Goal: Information Seeking & Learning: Learn about a topic

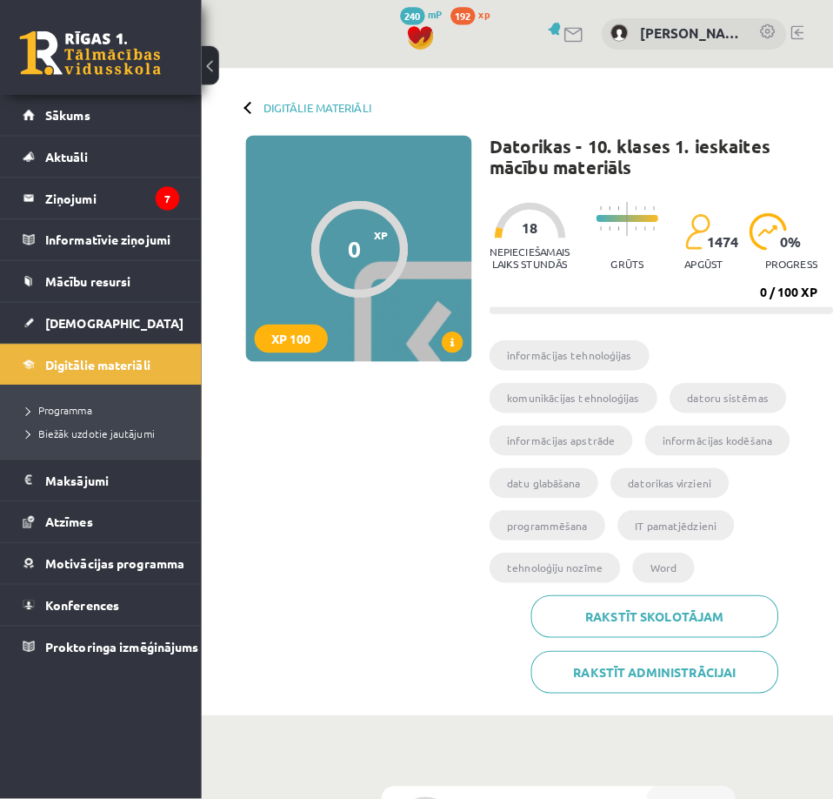
scroll to position [348, 0]
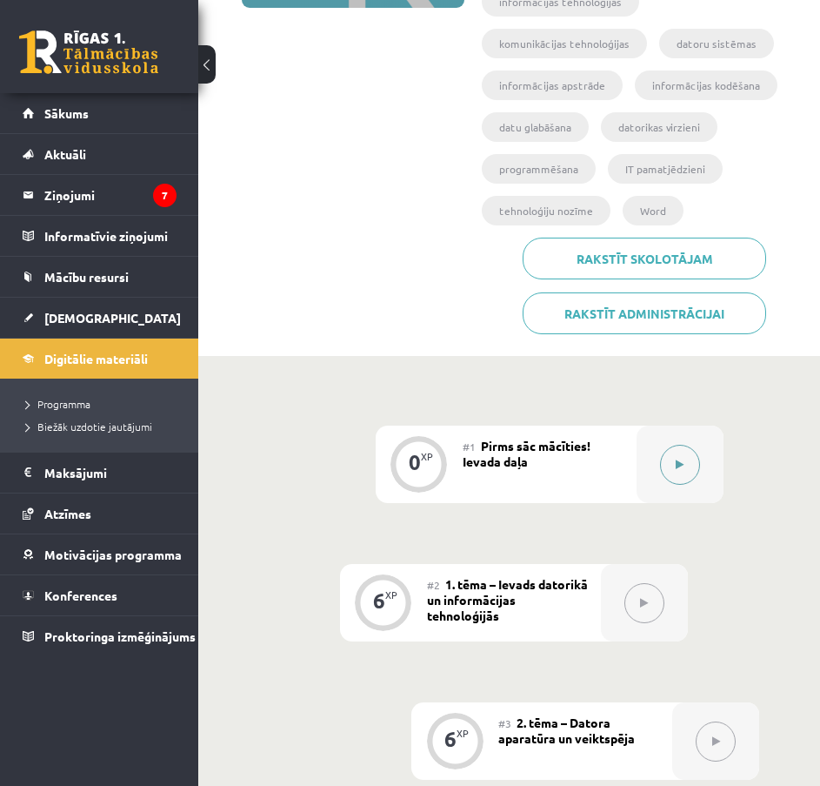
click at [682, 459] on icon at bounding box center [680, 464] width 8 height 10
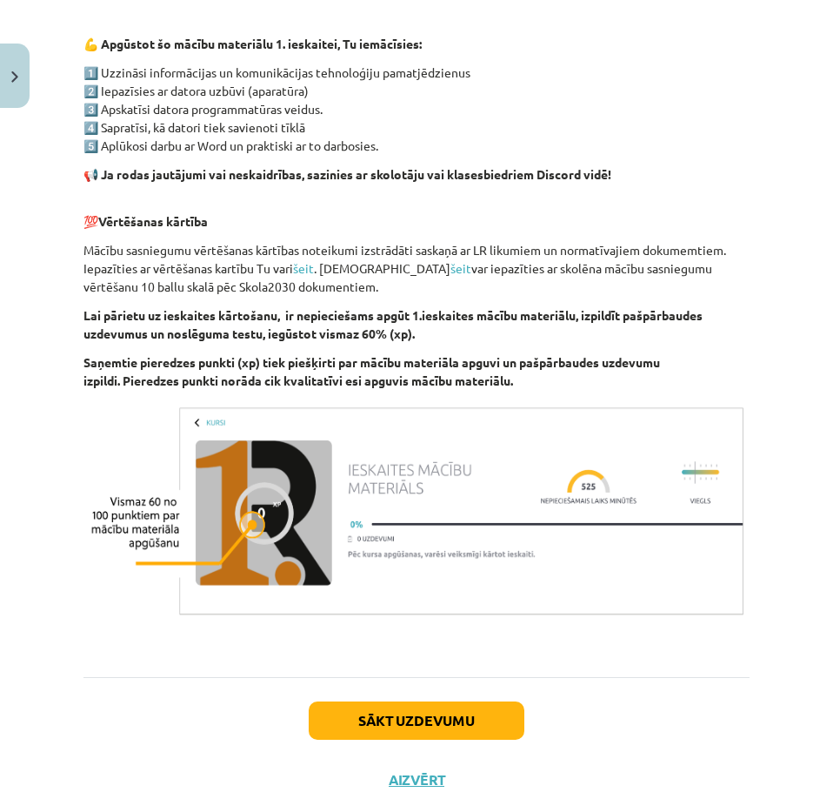
scroll to position [1083, 0]
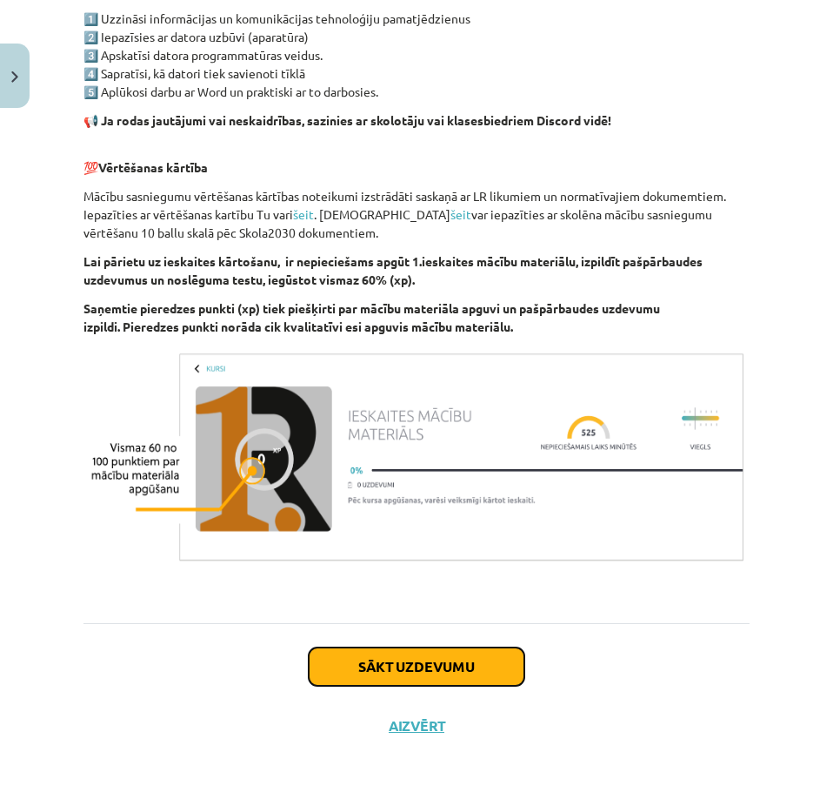
click at [343, 662] on button "Sākt uzdevumu" at bounding box center [417, 666] width 216 height 38
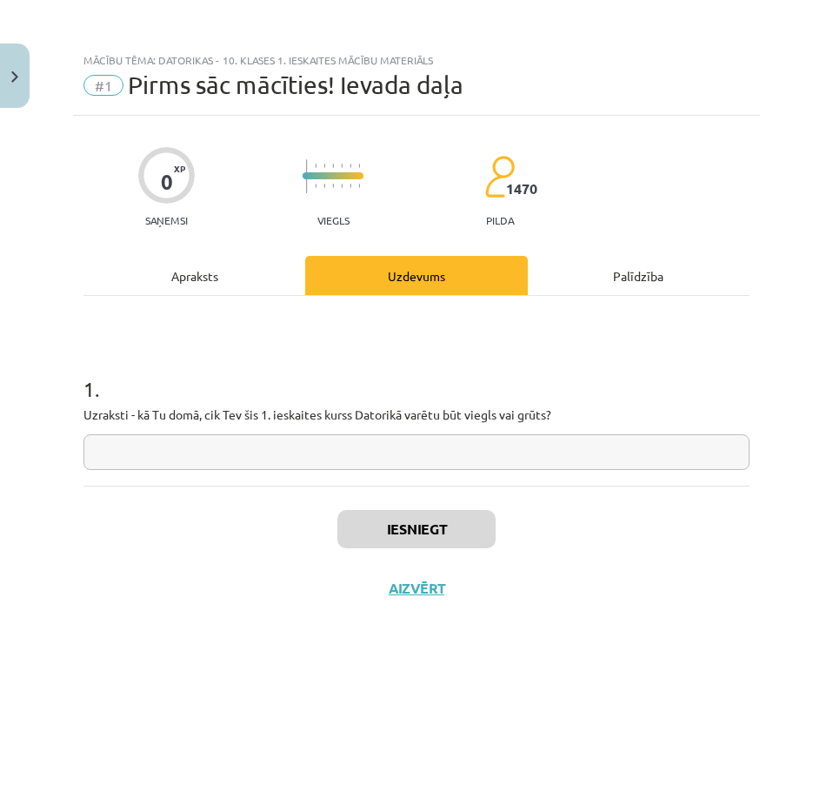
click at [245, 449] on input "text" at bounding box center [417, 452] width 666 height 36
type input "*"
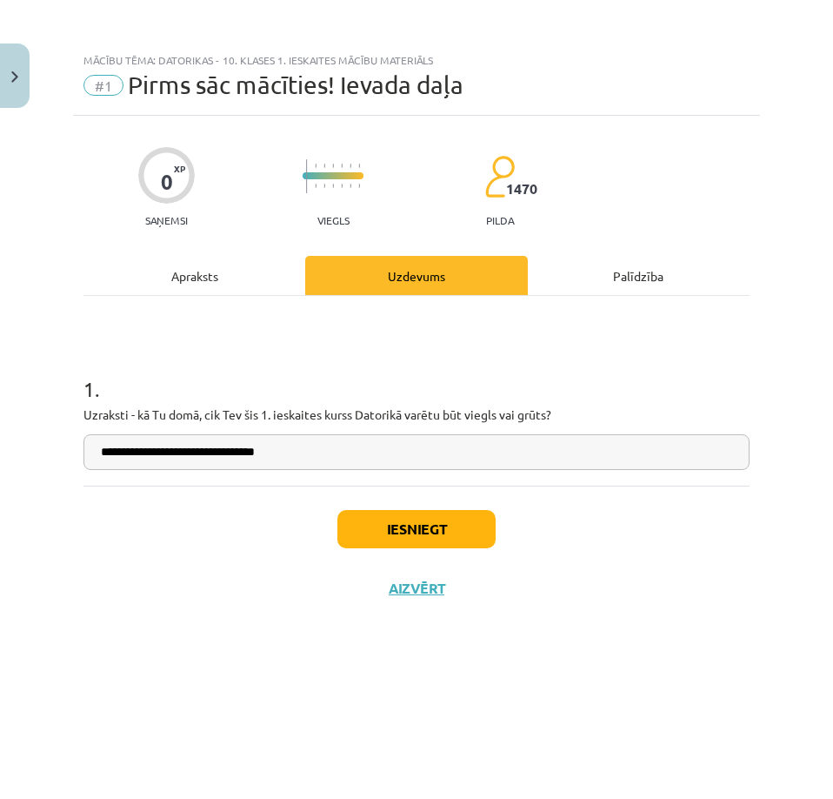
type input "**********"
click at [370, 524] on button "Iesniegt" at bounding box center [417, 529] width 158 height 38
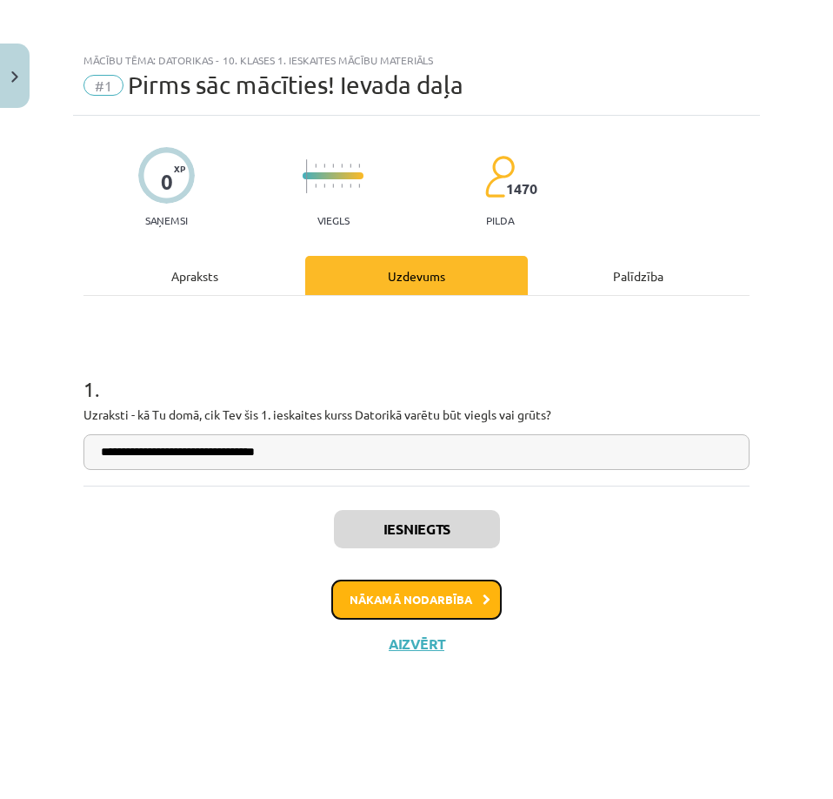
click at [371, 598] on button "Nākamā nodarbība" at bounding box center [416, 599] width 171 height 40
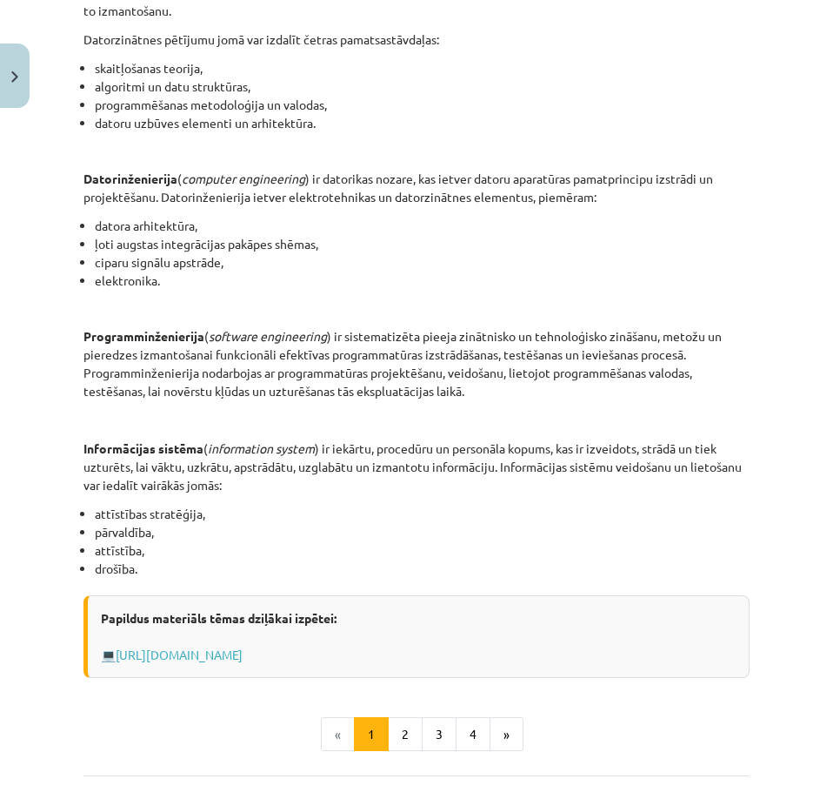
scroll to position [763, 0]
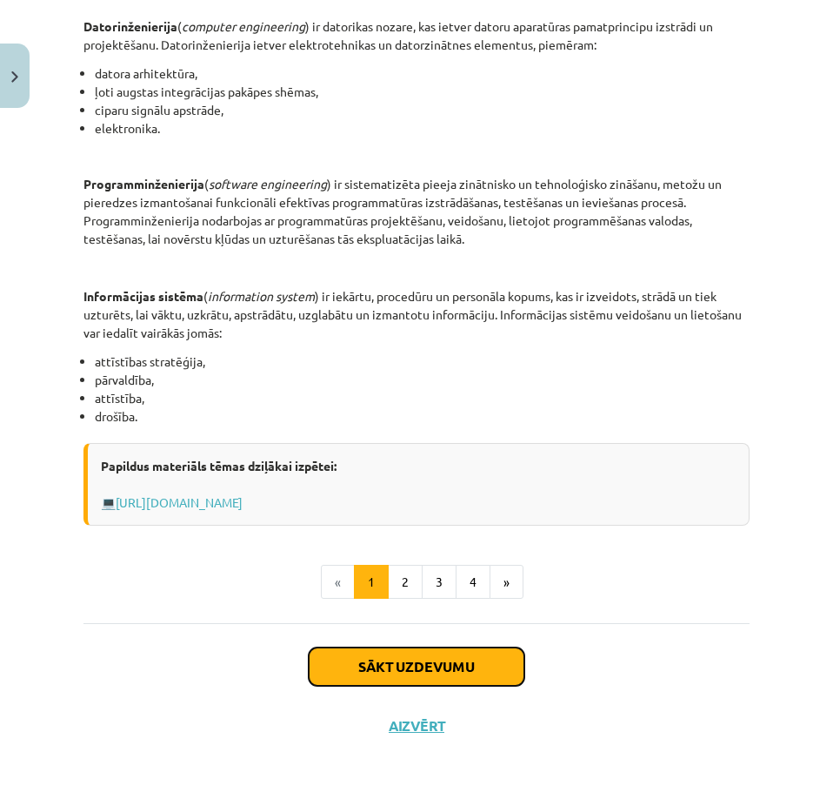
click at [458, 673] on button "Sākt uzdevumu" at bounding box center [417, 666] width 216 height 38
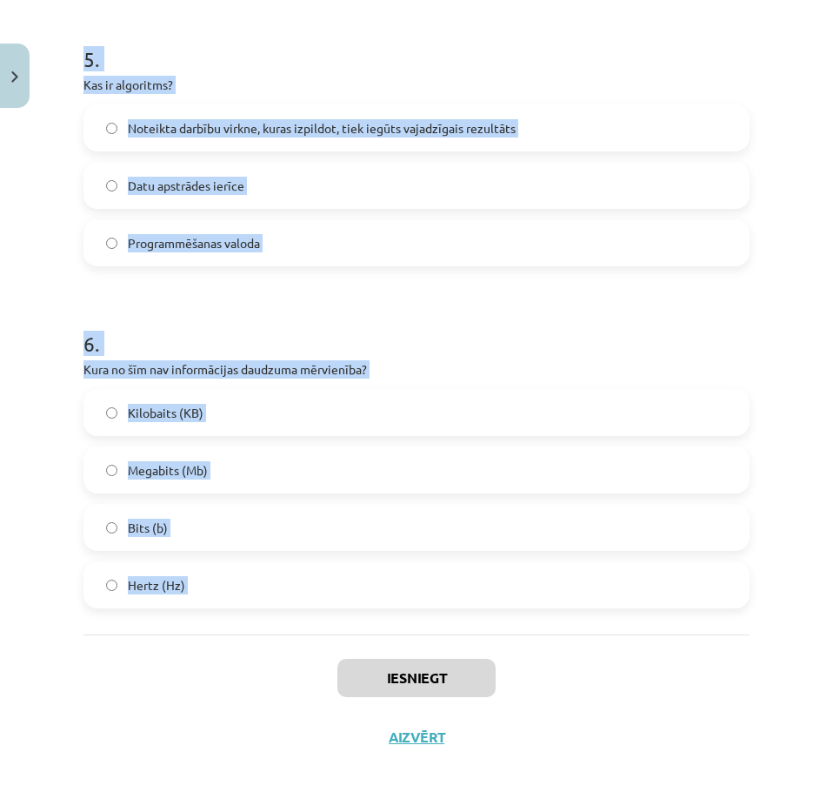
scroll to position [1536, 0]
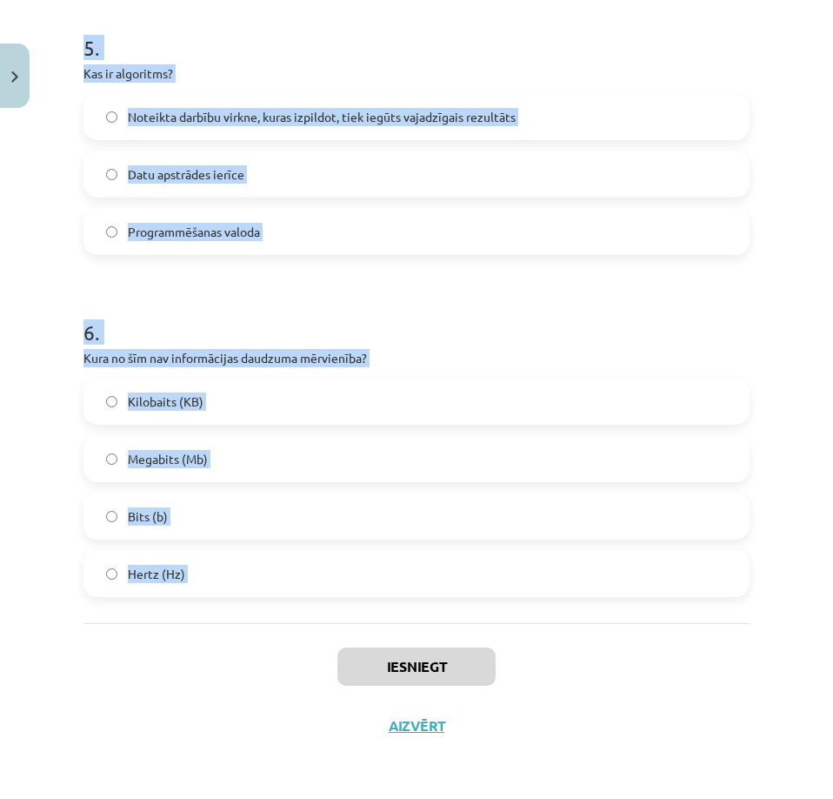
drag, startPoint x: 83, startPoint y: 370, endPoint x: 336, endPoint y: 631, distance: 363.6
copy form "Kas ir programma? Datu kopums, kas glabājas datu bāzē Datora fiziskā komponenta…"
click at [139, 648] on div "Iesniegt Aizvērt" at bounding box center [417, 684] width 666 height 122
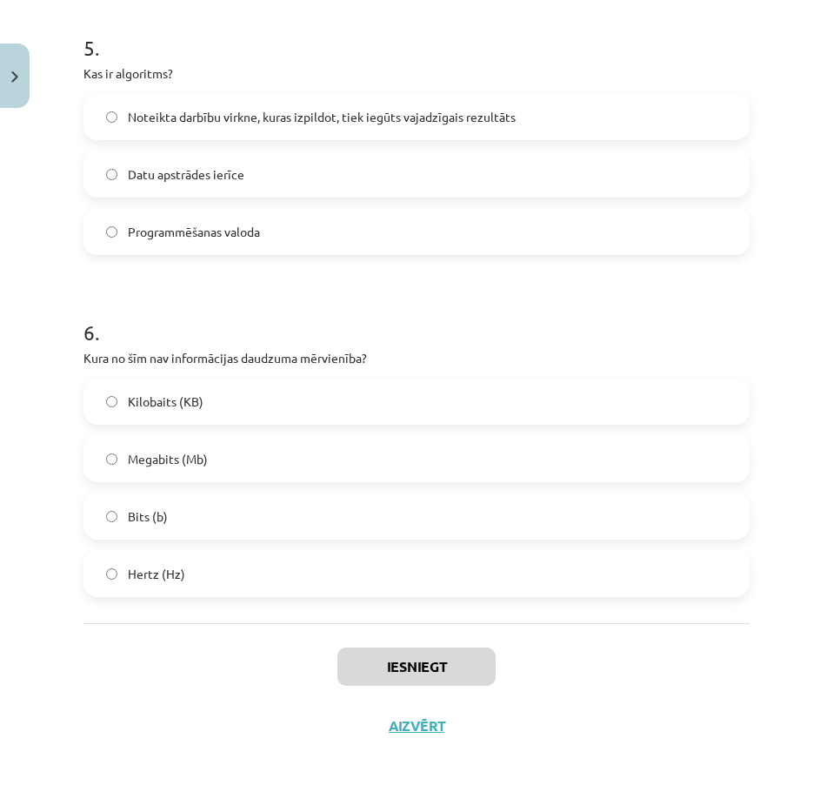
click at [143, 570] on span "Hertz (Hz)" at bounding box center [156, 574] width 57 height 18
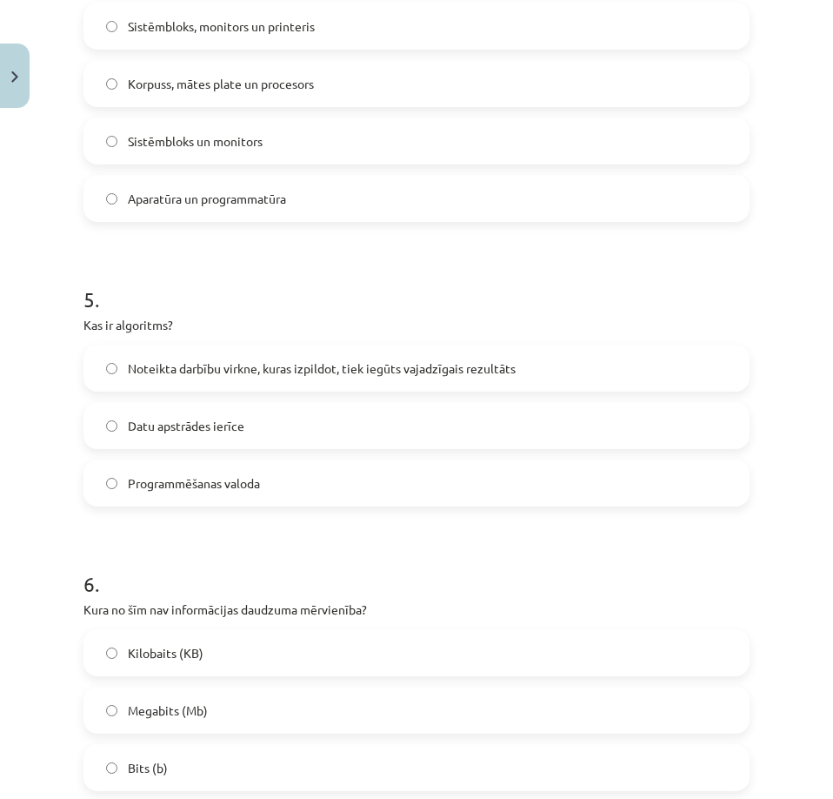
scroll to position [1275, 0]
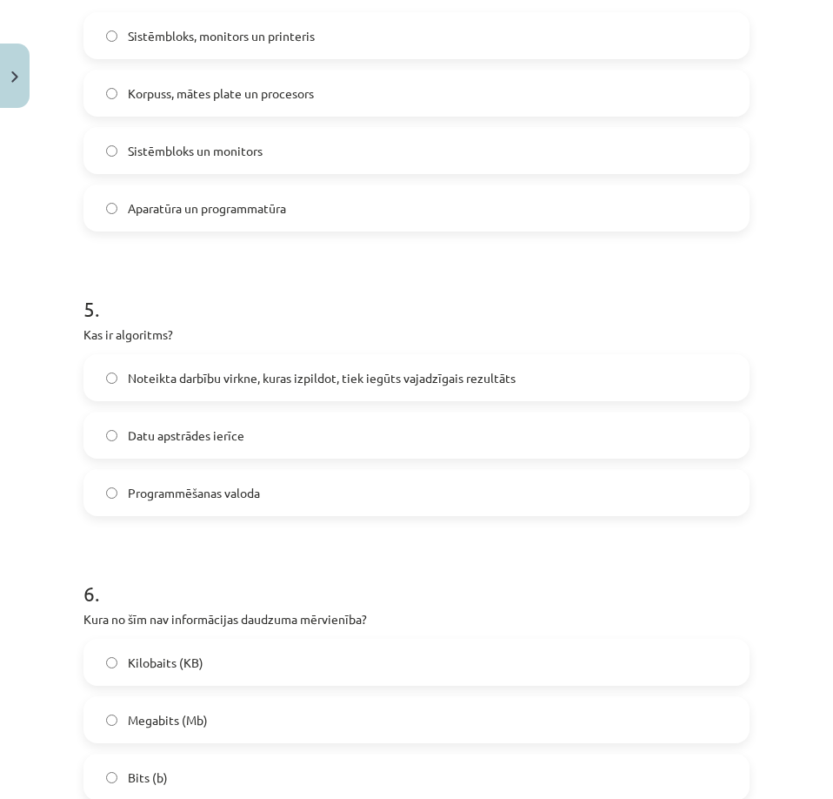
click at [138, 385] on span "Noteikta darbību virkne, kuras izpildot, tiek iegūts vajadzīgais rezultāts" at bounding box center [322, 378] width 388 height 18
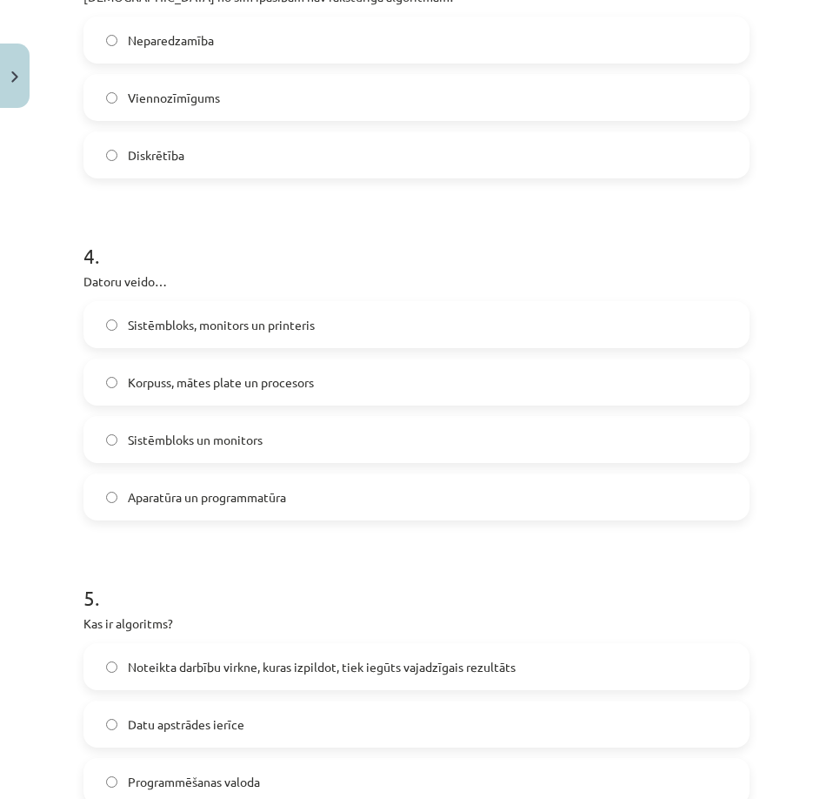
scroll to position [927, 0]
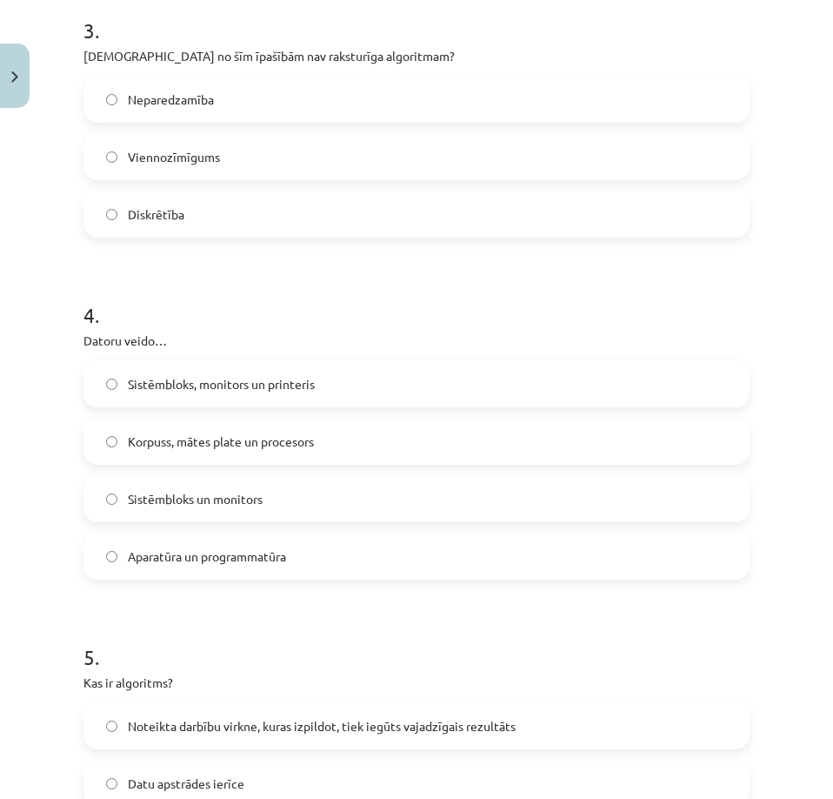
click at [144, 553] on span "Aparatūra un programmatūra" at bounding box center [207, 556] width 158 height 18
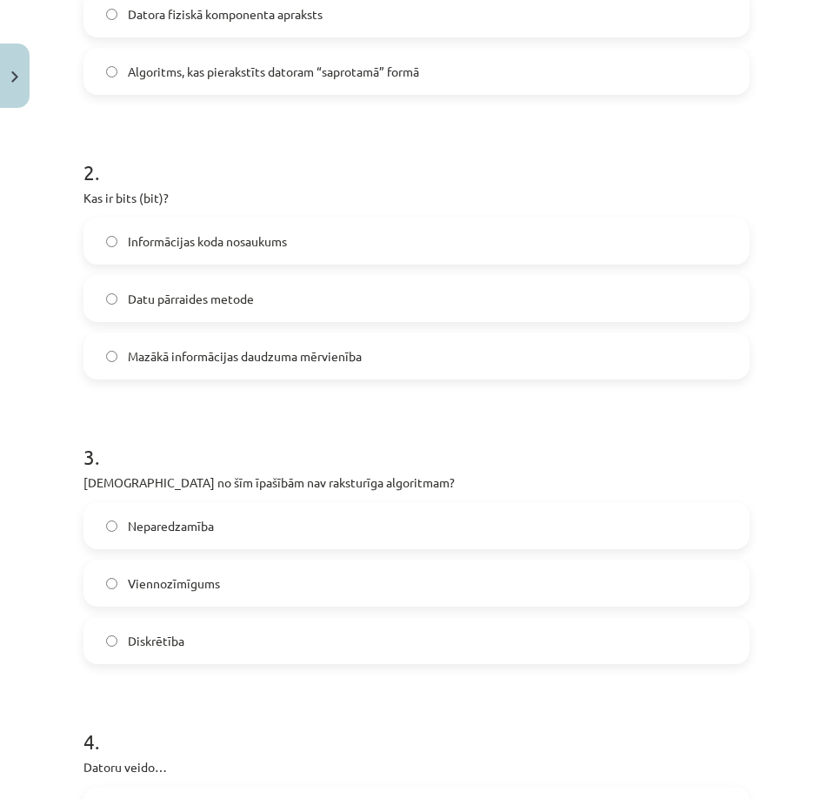
scroll to position [492, 0]
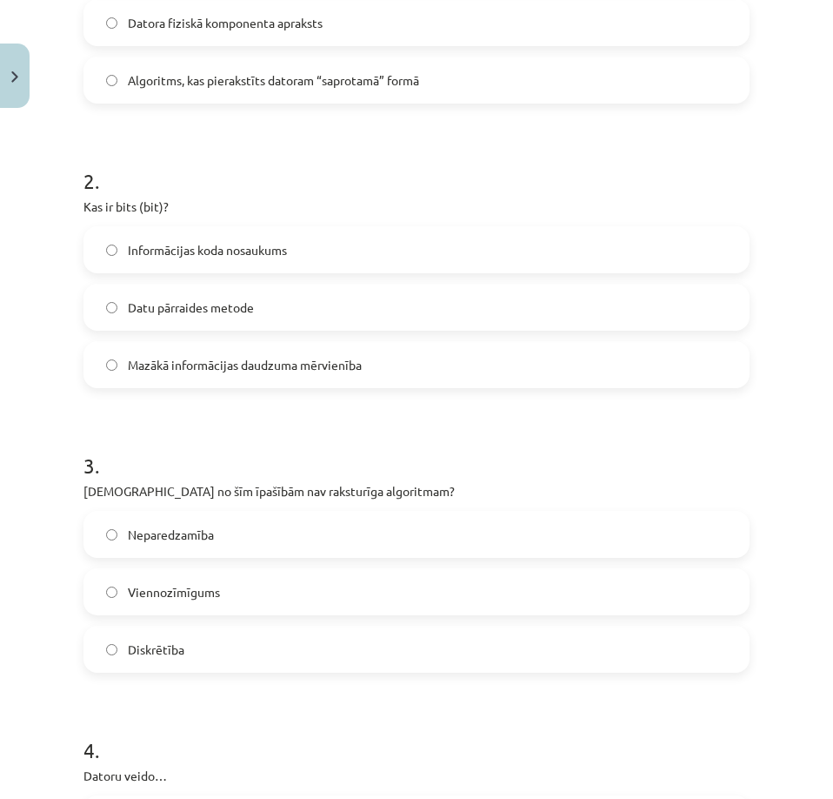
click at [148, 532] on span "Neparedzamība" at bounding box center [171, 534] width 86 height 18
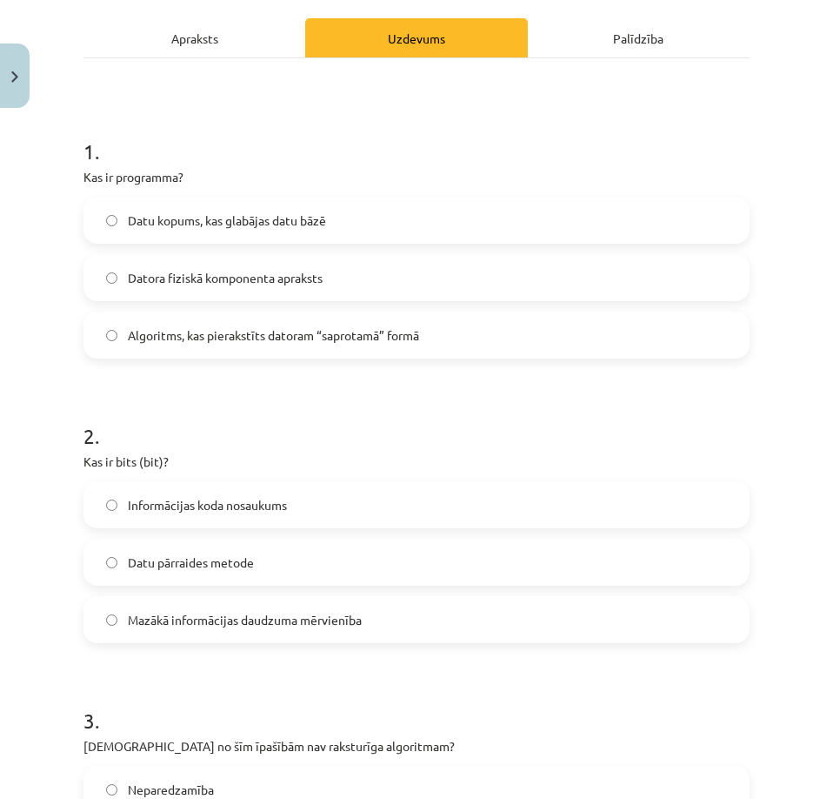
scroll to position [231, 0]
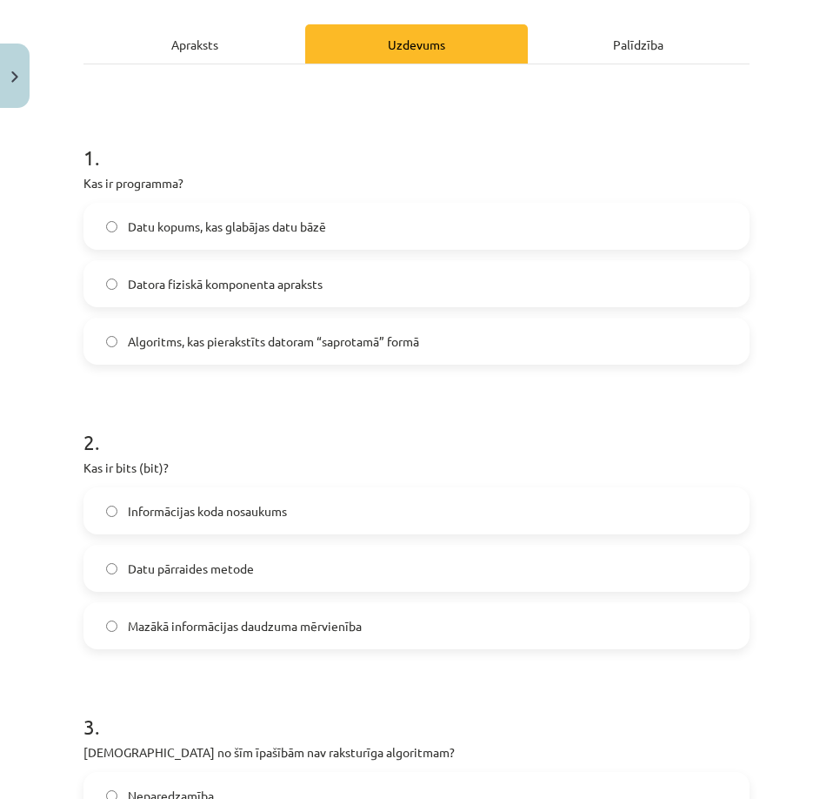
click at [171, 619] on span "Mazākā informācijas daudzuma mērvienība" at bounding box center [245, 626] width 234 height 18
click at [153, 330] on label "Algoritms, kas pierakstīts datoram “saprotamā” formā" at bounding box center [416, 340] width 663 height 43
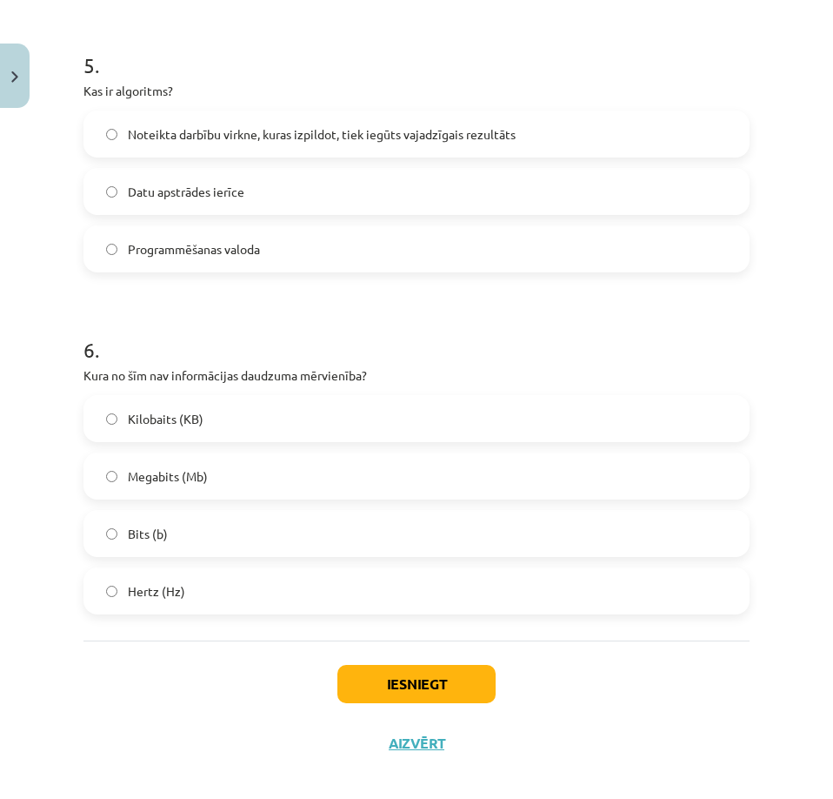
scroll to position [1536, 0]
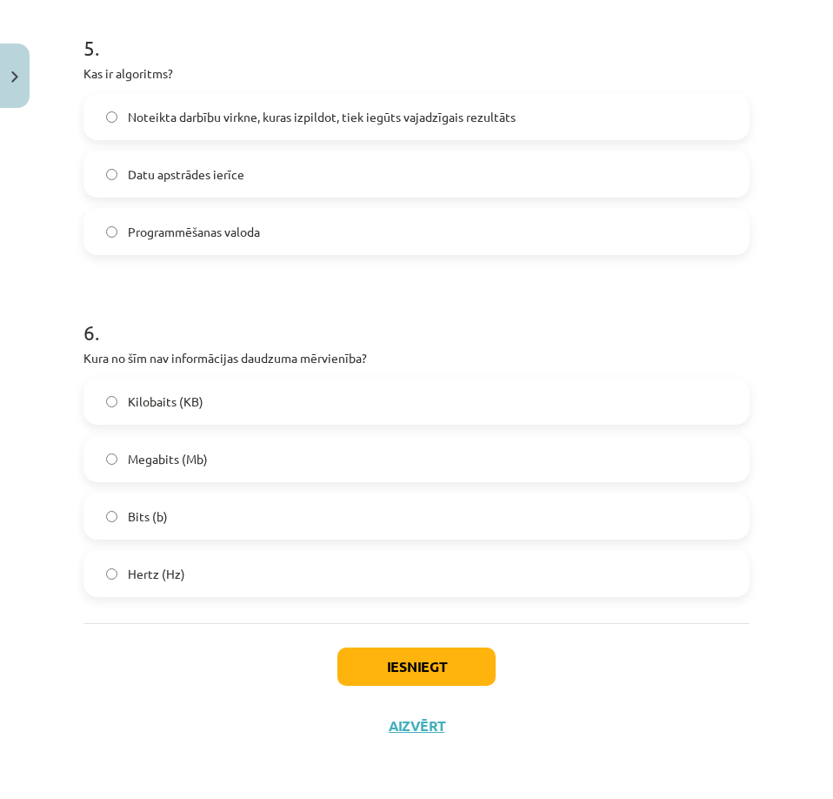
click at [434, 688] on div "Iesniegt Aizvērt" at bounding box center [417, 684] width 666 height 122
click at [427, 684] on button "Iesniegt" at bounding box center [417, 666] width 158 height 38
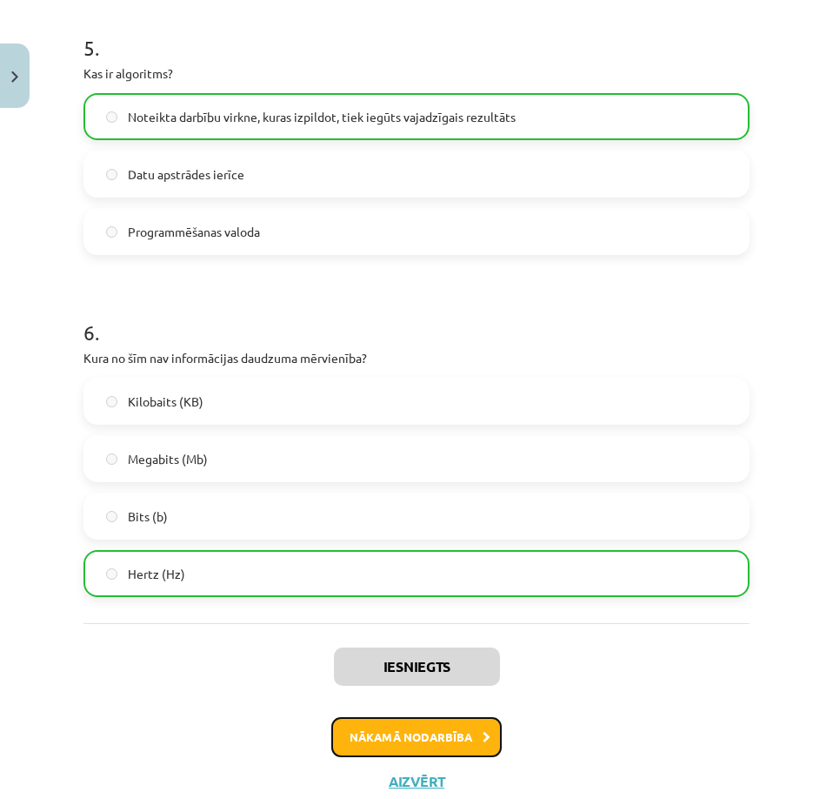
click at [385, 739] on button "Nākamā nodarbība" at bounding box center [416, 737] width 171 height 40
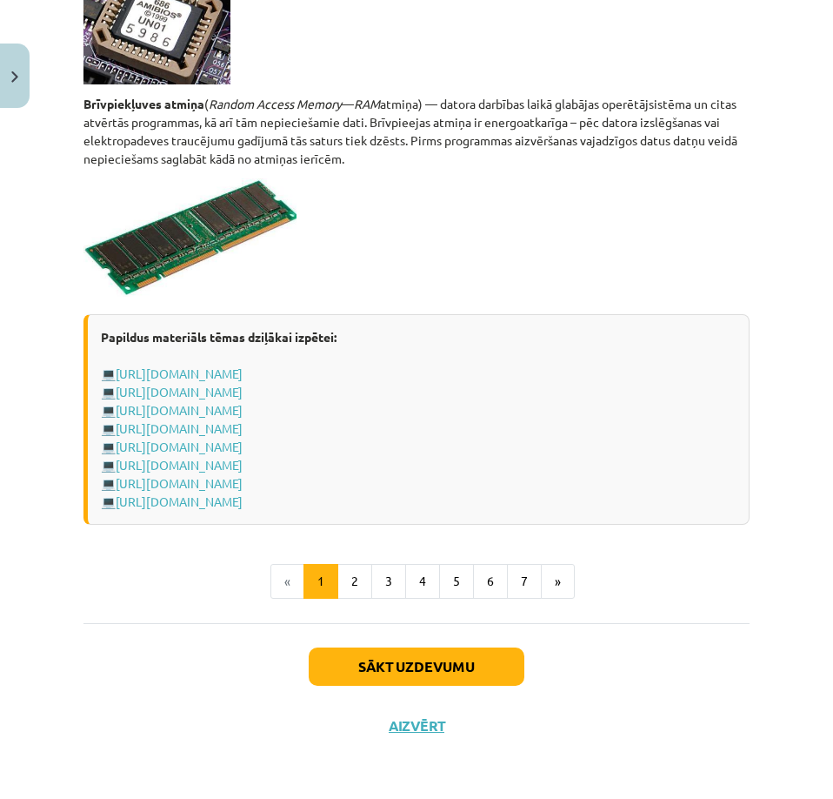
scroll to position [3092, 0]
click at [340, 676] on button "Sākt uzdevumu" at bounding box center [417, 666] width 216 height 38
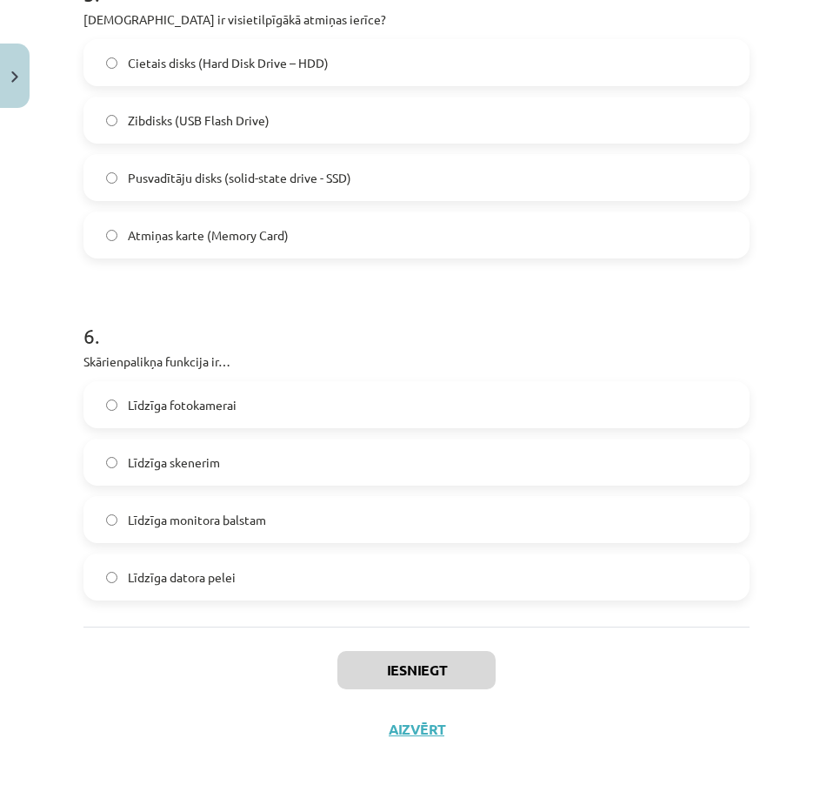
scroll to position [1766, 0]
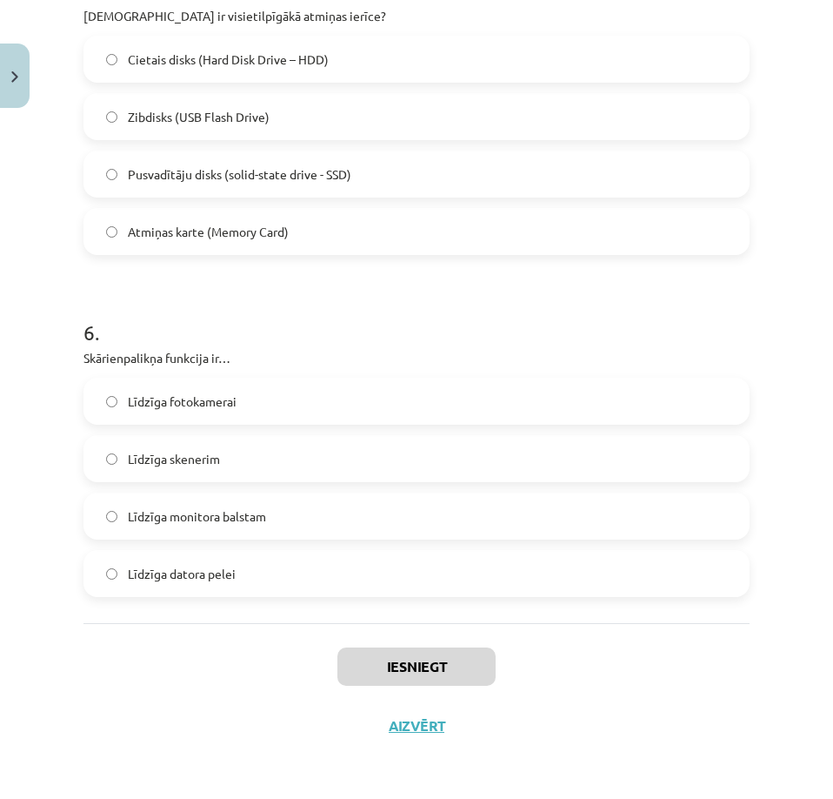
drag, startPoint x: 73, startPoint y: 372, endPoint x: 271, endPoint y: 547, distance: 263.8
copy form "[DEMOGRAPHIC_DATA] no šīm ir ievadizvadierīce? Monitors Austiņas ar mikrofonu I…"
click at [107, 625] on div "Iesniegt Aizvērt" at bounding box center [417, 684] width 666 height 122
click at [104, 578] on label "Līdzīga datora pelei" at bounding box center [416, 573] width 663 height 43
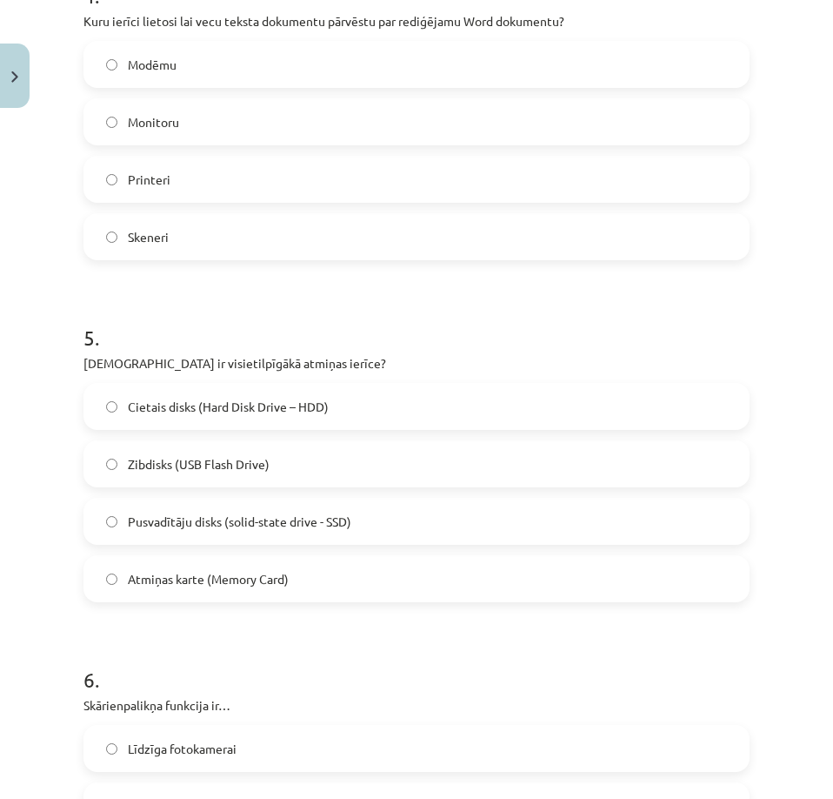
scroll to position [1418, 0]
click at [171, 411] on span "Cietais disks (Hard Disk Drive – HDD)" at bounding box center [228, 407] width 201 height 18
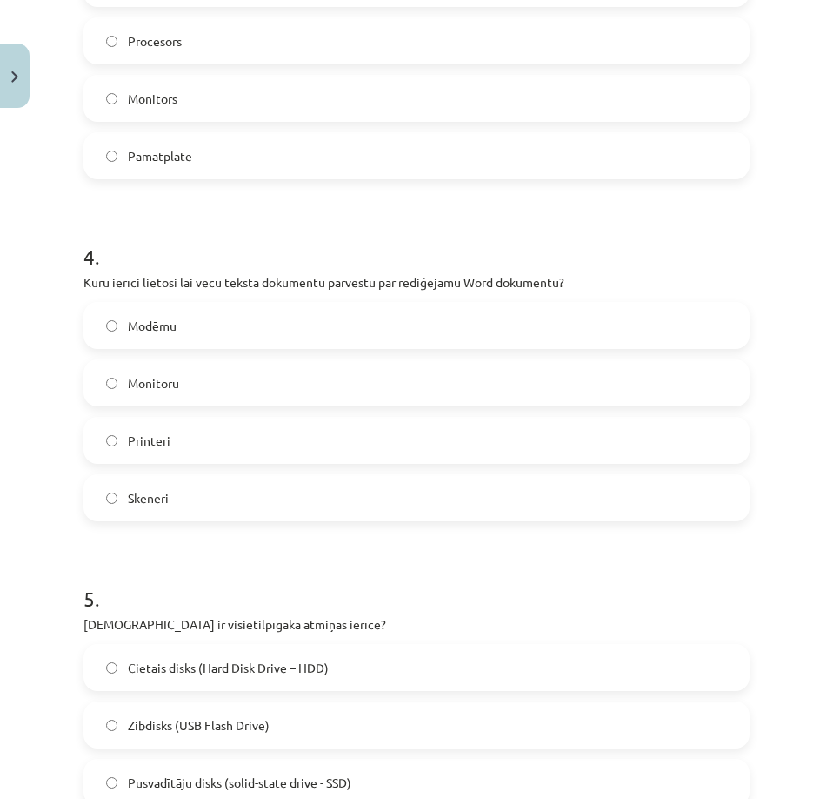
scroll to position [1157, 0]
click at [159, 485] on label "Skeneri" at bounding box center [416, 498] width 663 height 43
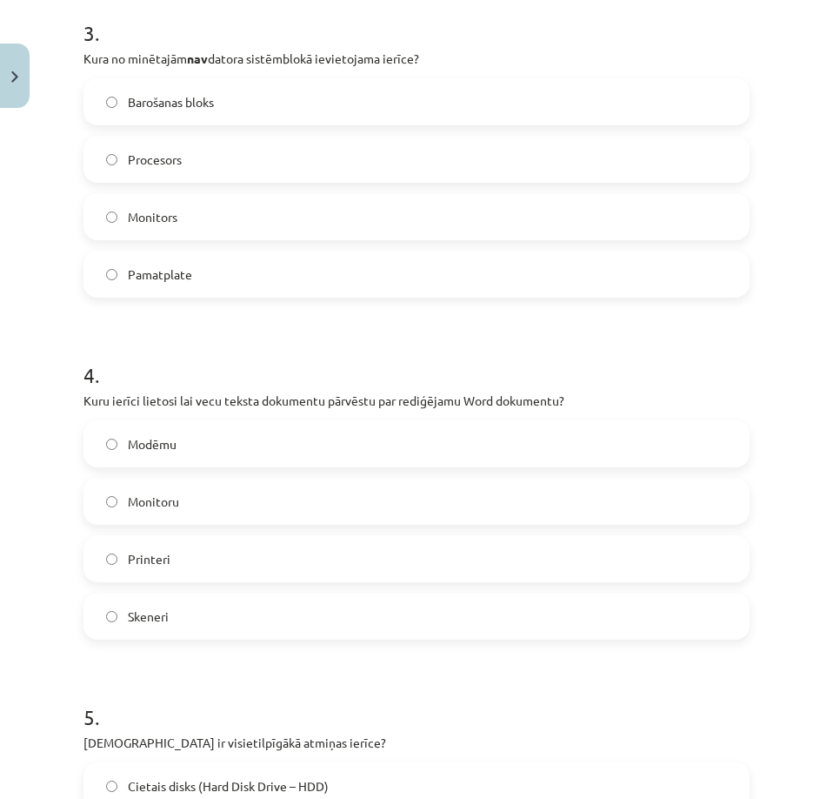
scroll to position [896, 0]
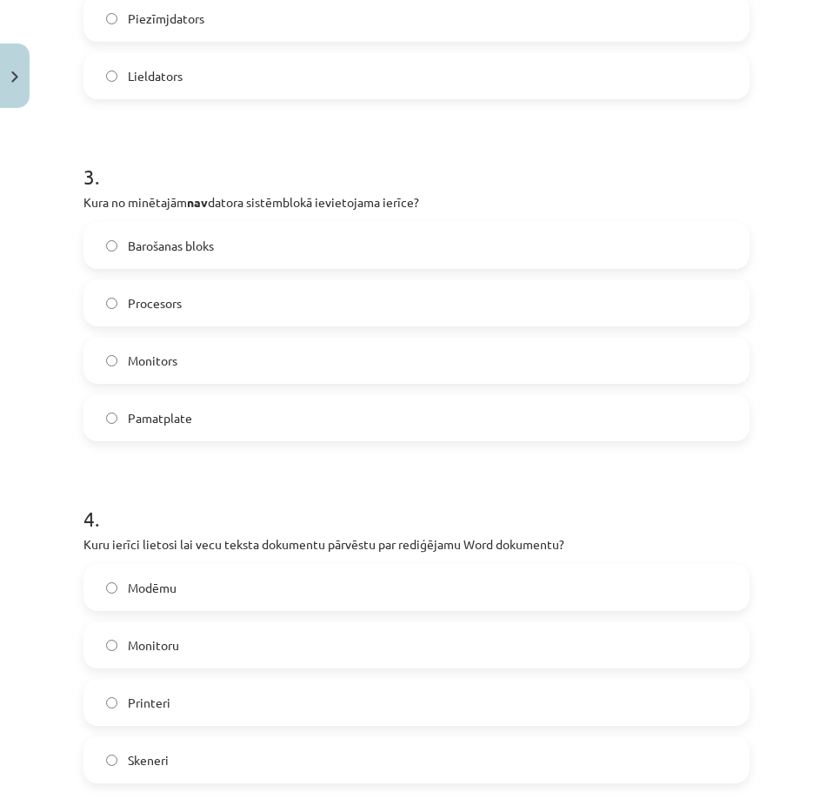
click at [185, 359] on label "Monitors" at bounding box center [416, 359] width 663 height 43
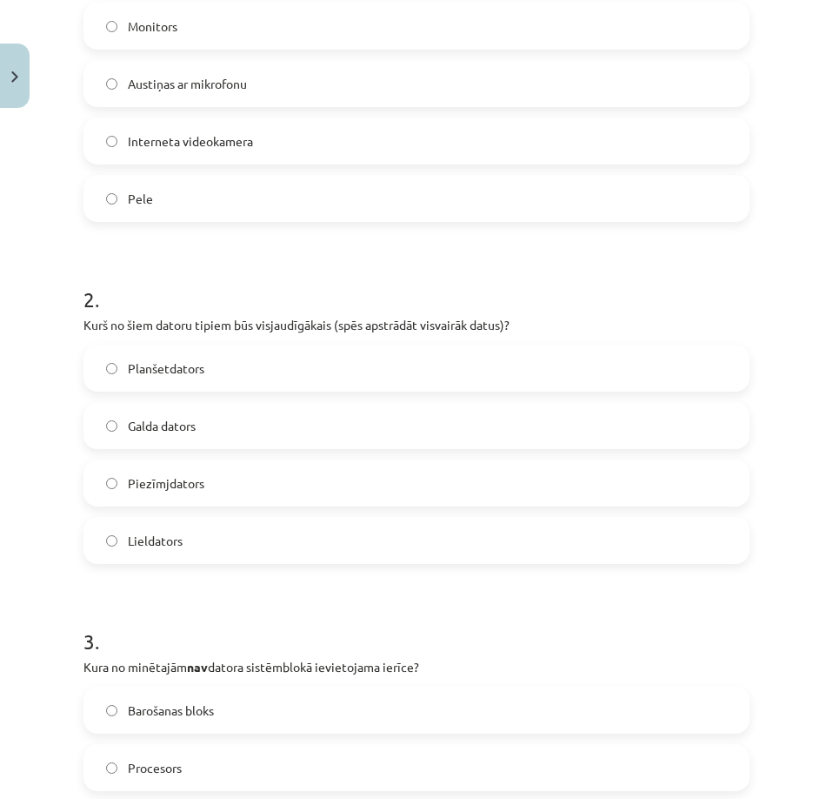
scroll to position [374, 0]
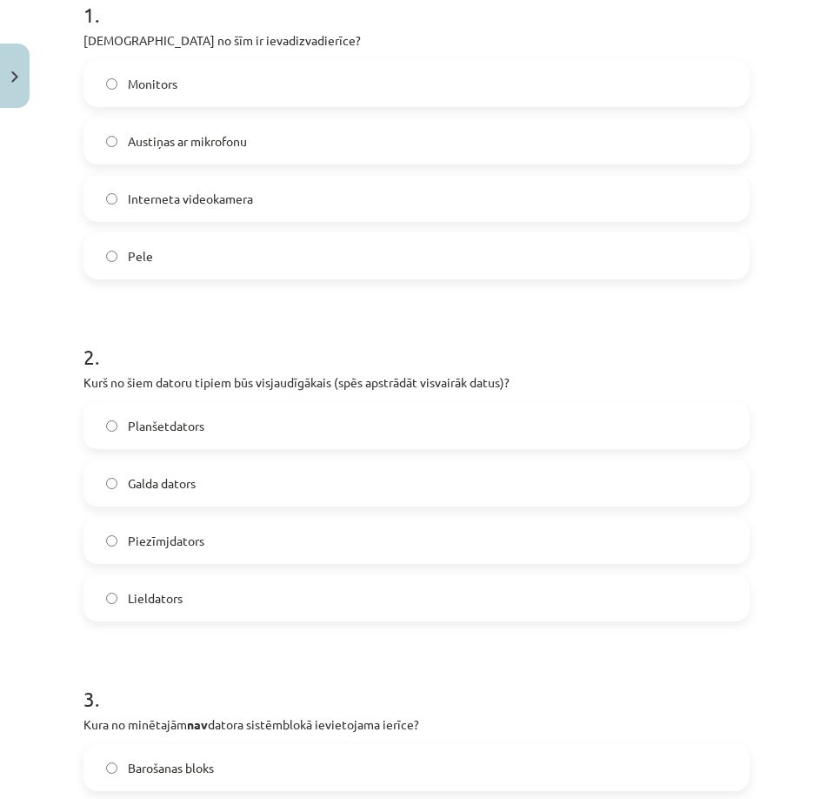
click at [167, 592] on span "Lieldators" at bounding box center [155, 598] width 55 height 18
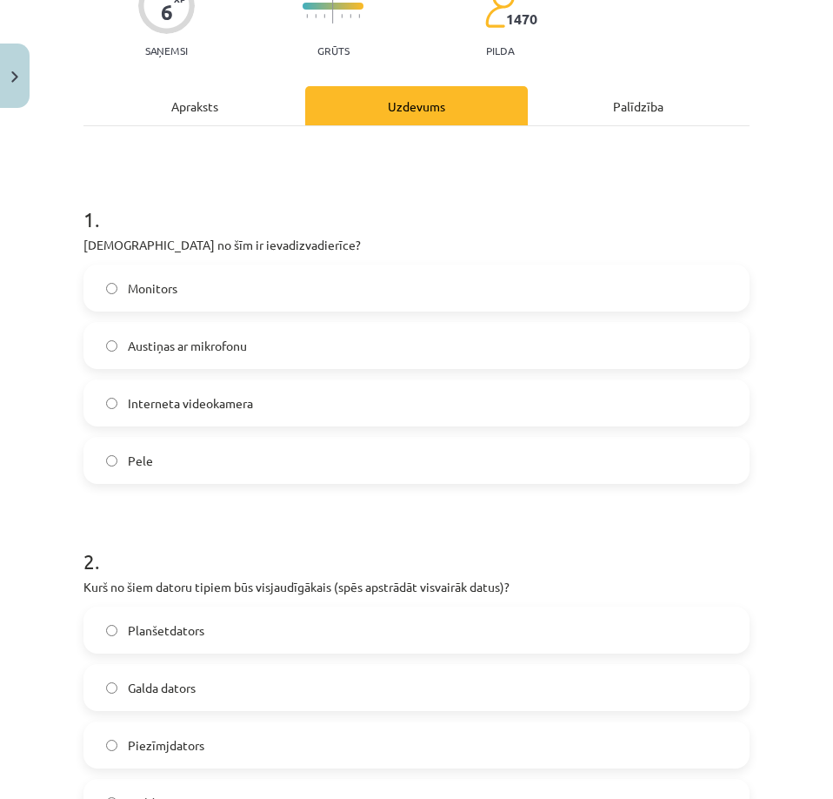
scroll to position [26, 0]
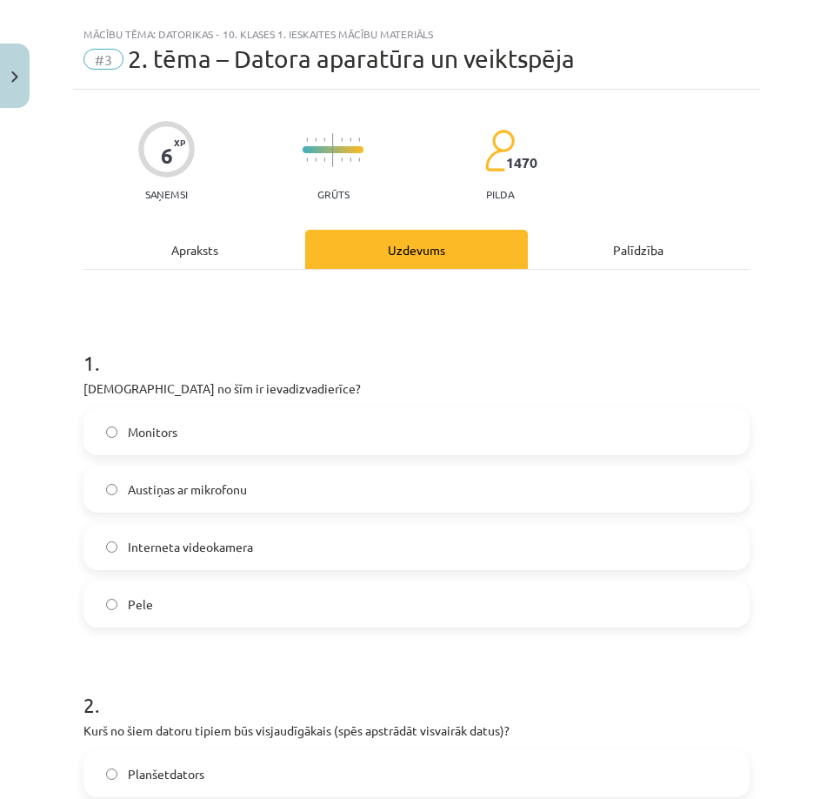
click at [170, 498] on label "Austiņas ar mikrofonu" at bounding box center [416, 488] width 663 height 43
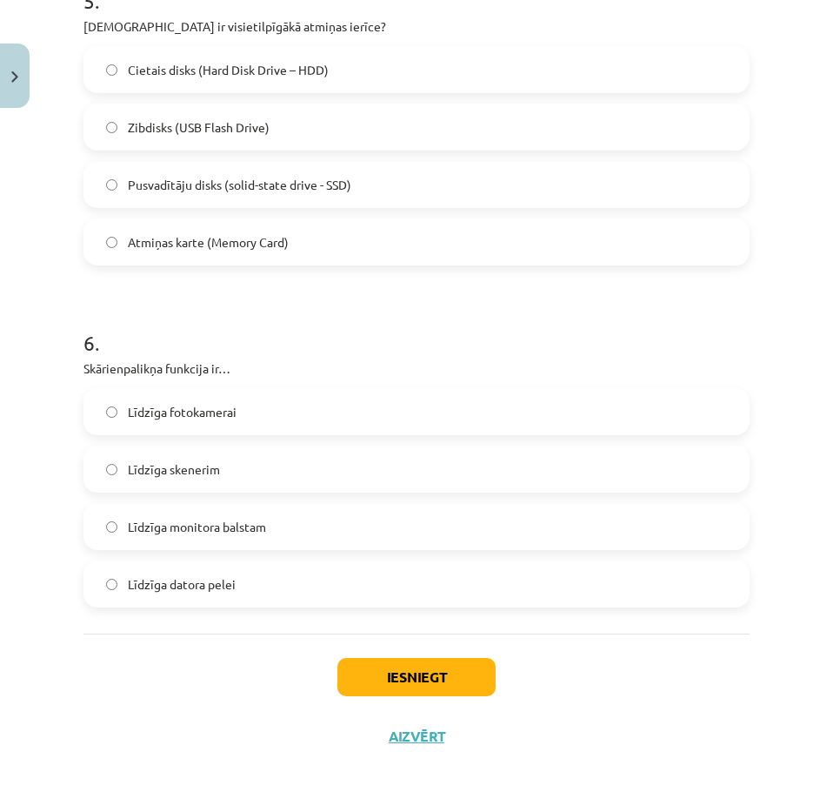
scroll to position [1766, 0]
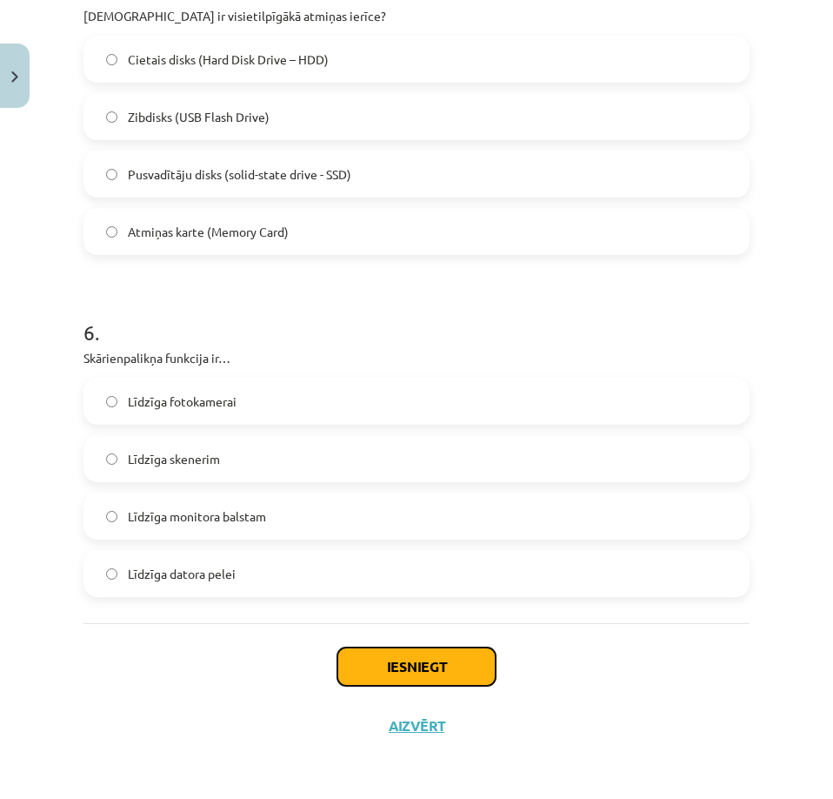
click at [364, 659] on button "Iesniegt" at bounding box center [417, 666] width 158 height 38
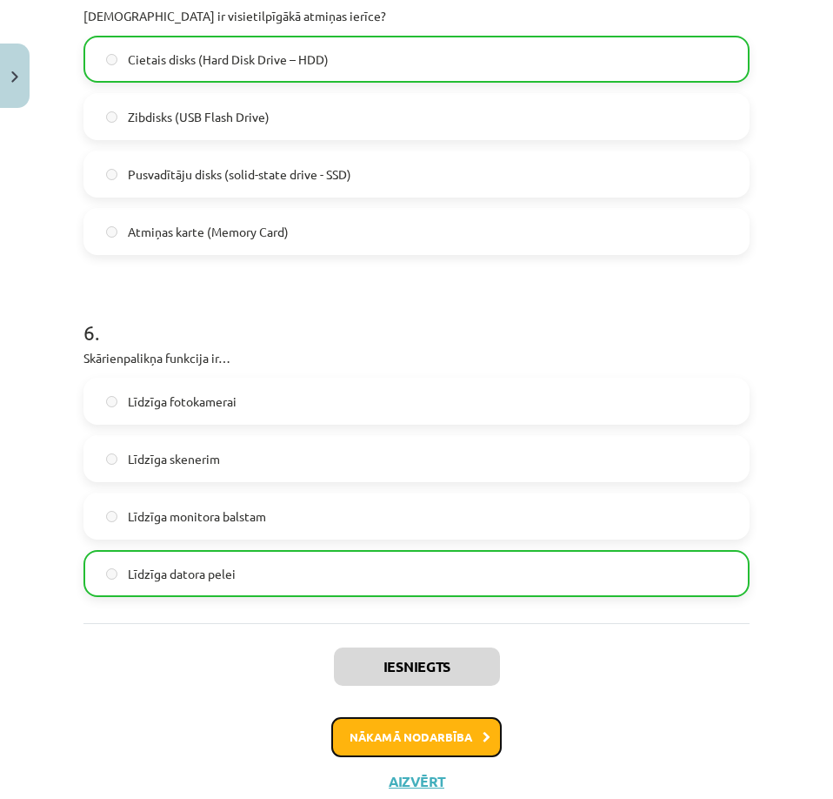
click at [384, 736] on button "Nākamā nodarbība" at bounding box center [416, 737] width 171 height 40
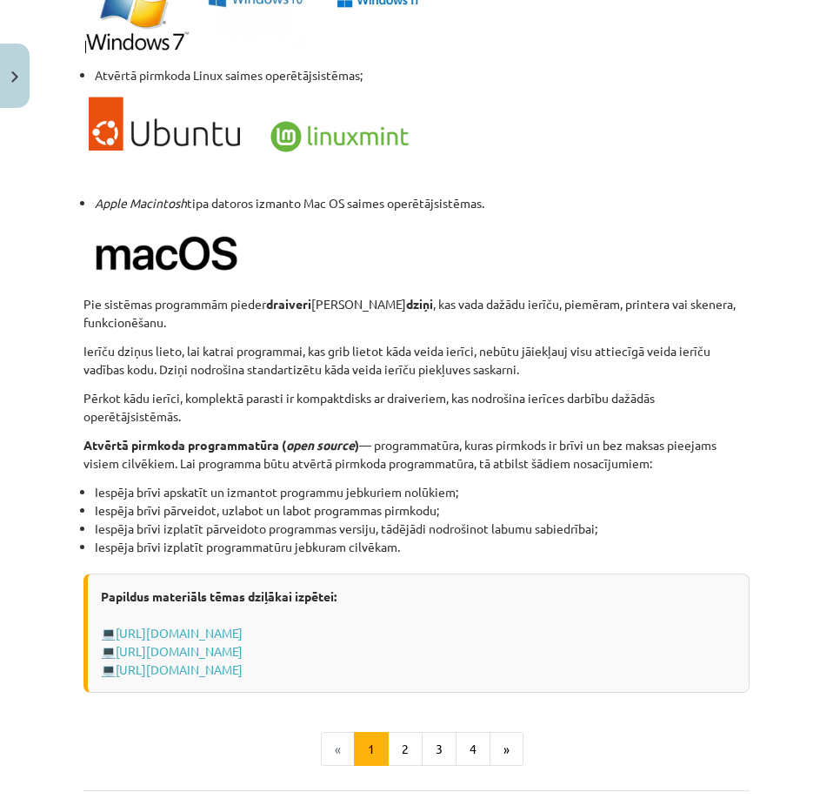
scroll to position [1756, 0]
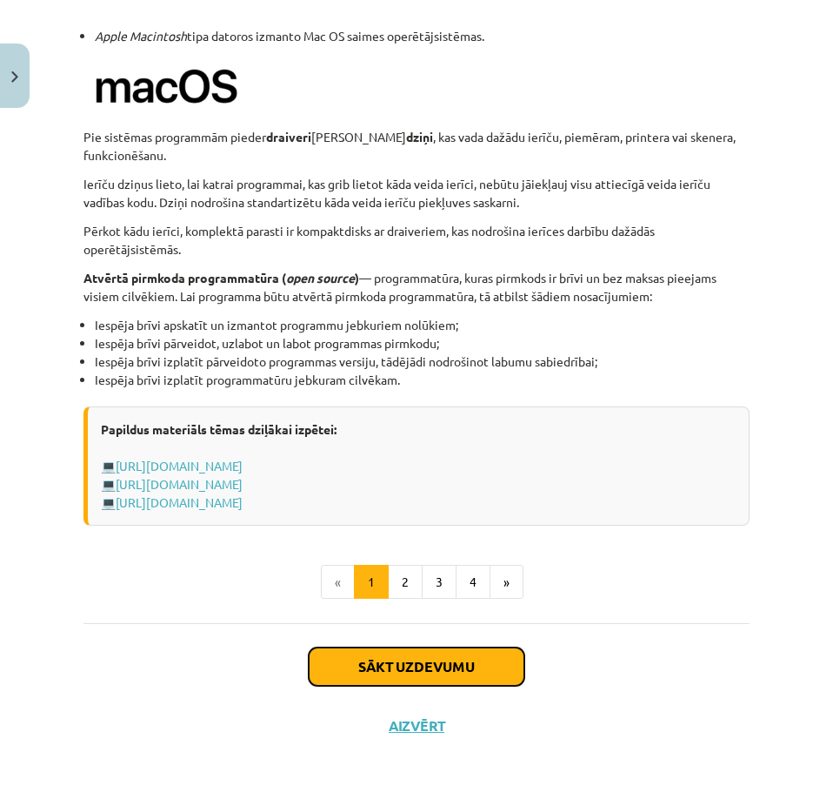
click at [358, 665] on button "Sākt uzdevumu" at bounding box center [417, 666] width 216 height 38
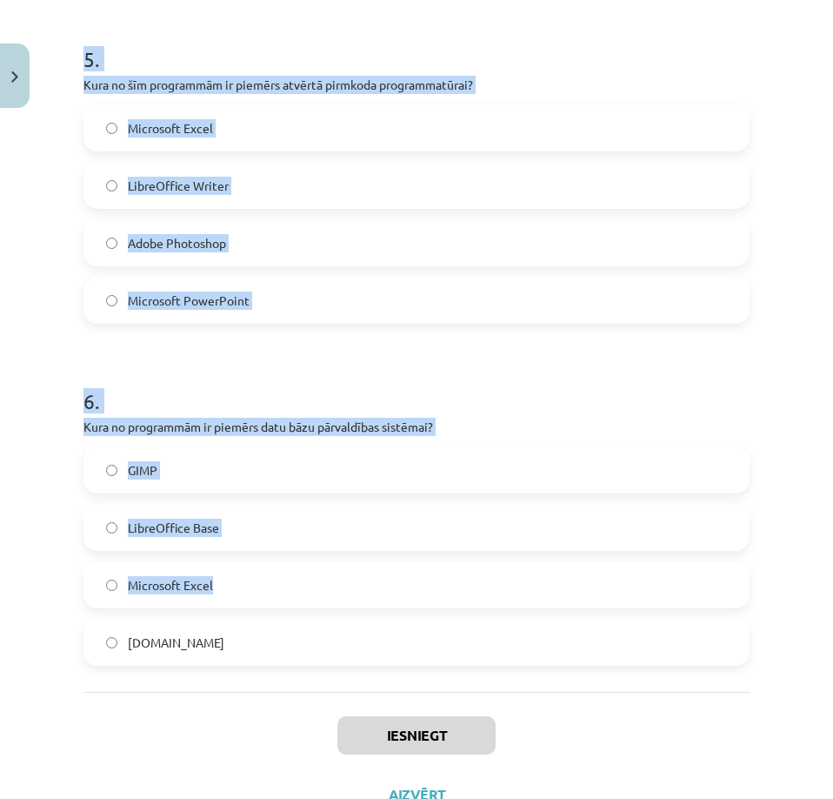
scroll to position [1651, 0]
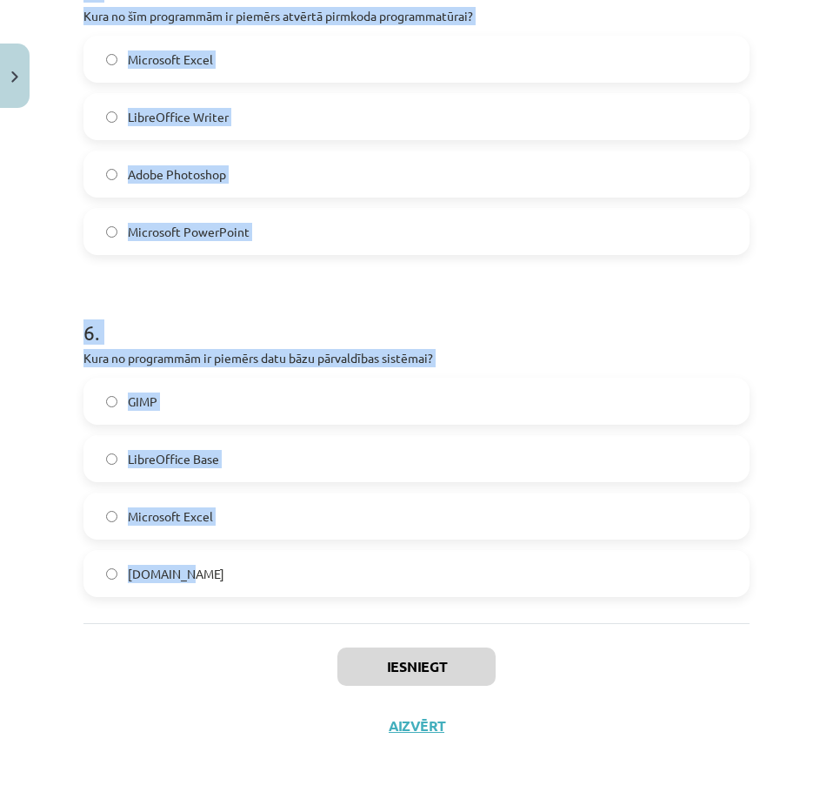
drag, startPoint x: 72, startPoint y: 373, endPoint x: 375, endPoint y: 550, distance: 350.5
click at [375, 550] on div "Mācību tēma: Datorikas - 10. klases 1. ieskaites mācību materiāls #4 3. tēma – …" at bounding box center [416, 399] width 833 height 799
copy form "Kas ir datorprogramma? Instrukciju kopa, kas nosaka operāciju secību datorā Dat…"
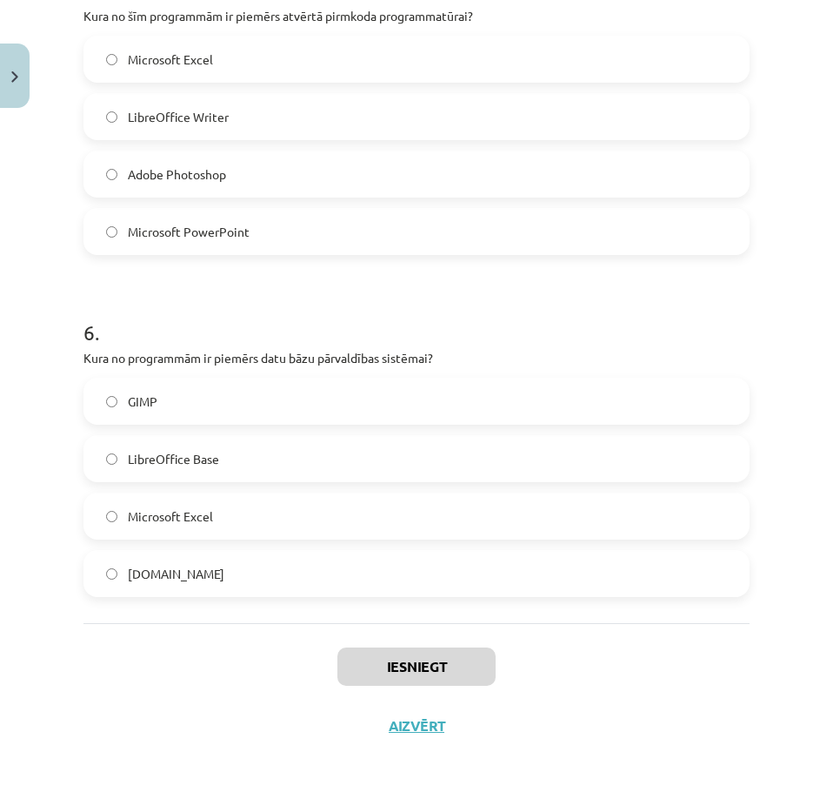
drag, startPoint x: 121, startPoint y: 663, endPoint x: 130, endPoint y: 666, distance: 10.2
click at [128, 666] on div "Iesniegt Aizvērt" at bounding box center [417, 684] width 666 height 122
click at [132, 461] on span "LibreOffice Base" at bounding box center [173, 459] width 91 height 18
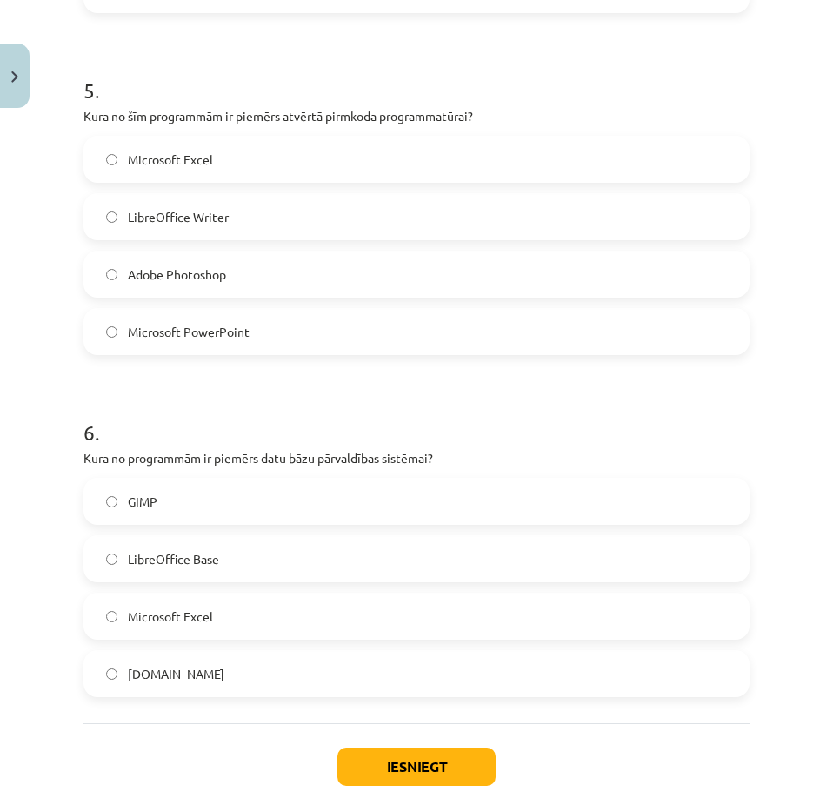
scroll to position [1477, 0]
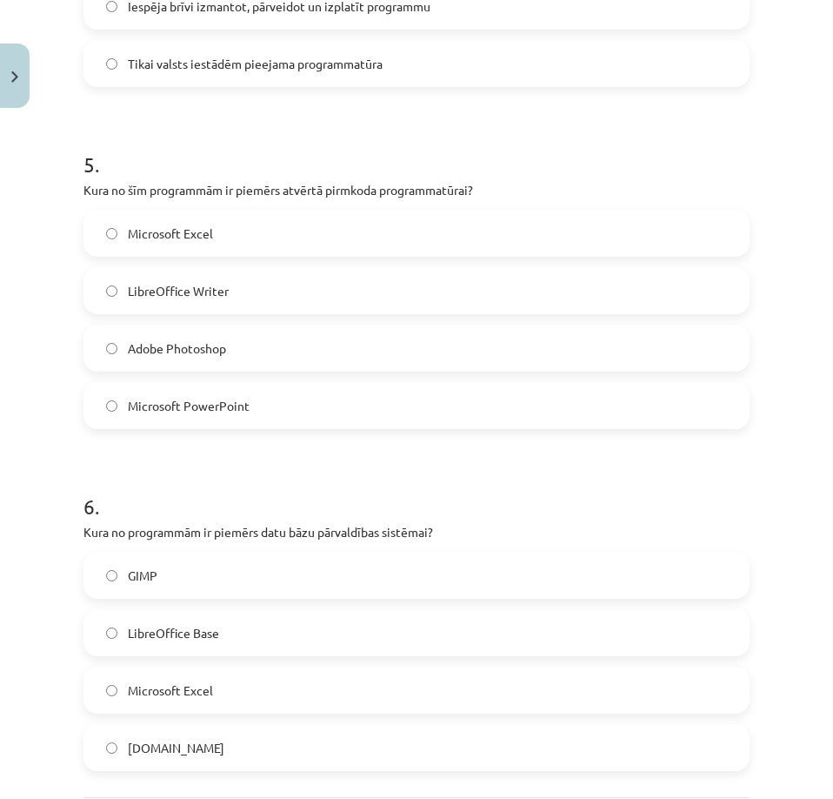
click at [138, 291] on span "LibreOffice Writer" at bounding box center [178, 291] width 101 height 18
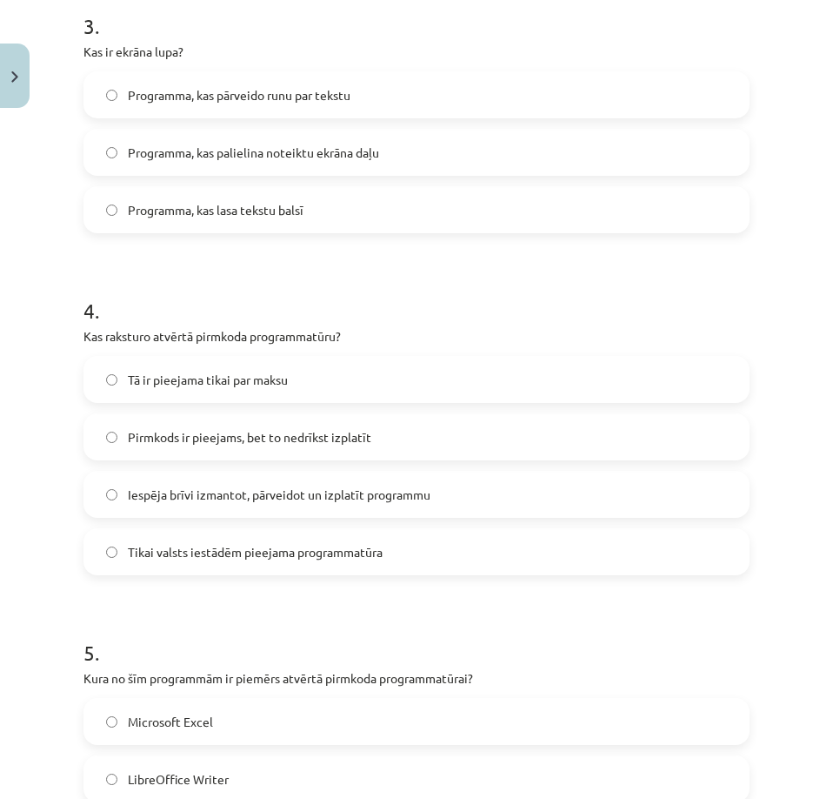
scroll to position [955, 0]
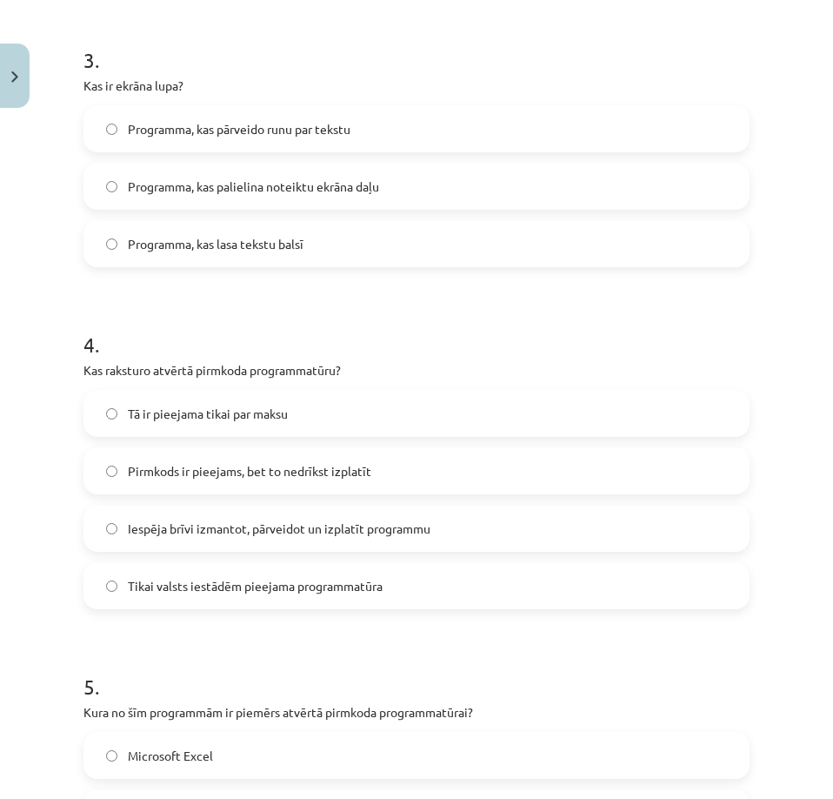
click at [143, 525] on span "Iespēja brīvi izmantot, pārveidot un izplatīt programmu" at bounding box center [279, 528] width 303 height 18
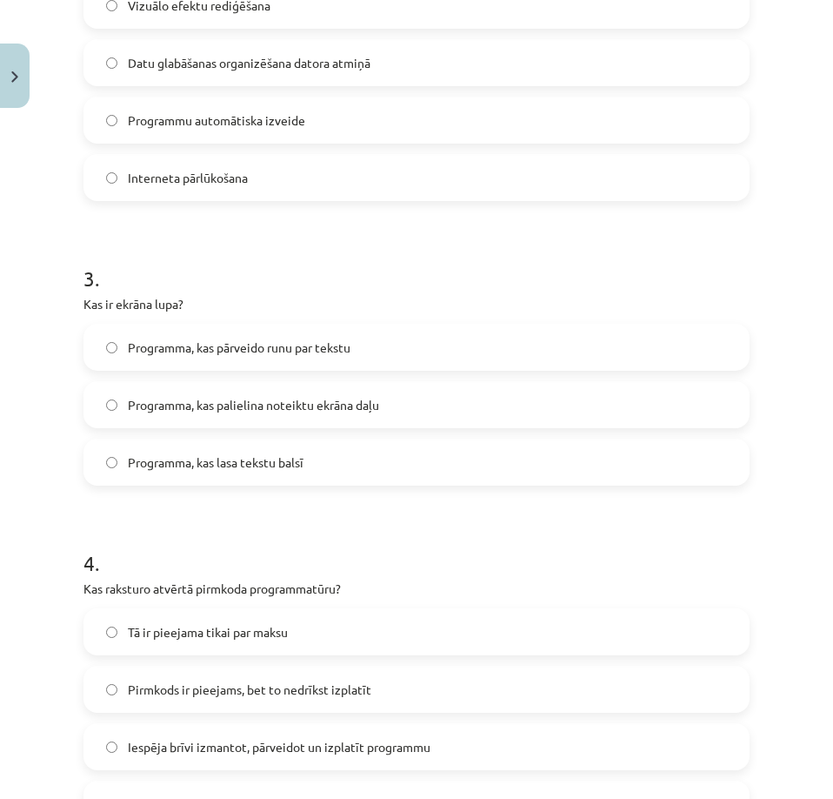
scroll to position [694, 0]
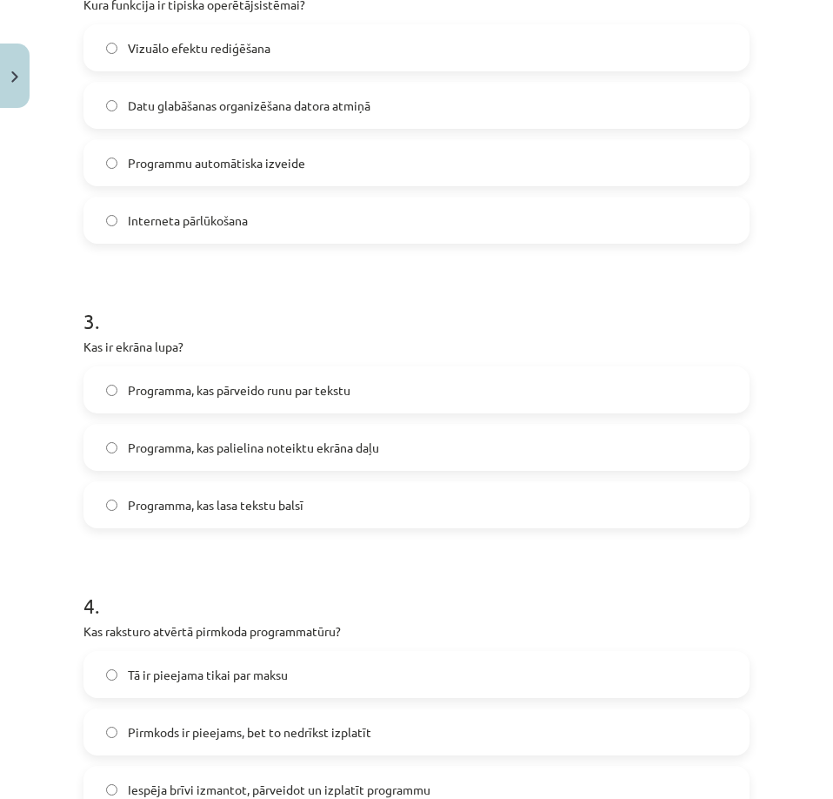
click at [162, 456] on span "Programma, kas palielina noteiktu ekrāna daļu" at bounding box center [253, 447] width 251 height 18
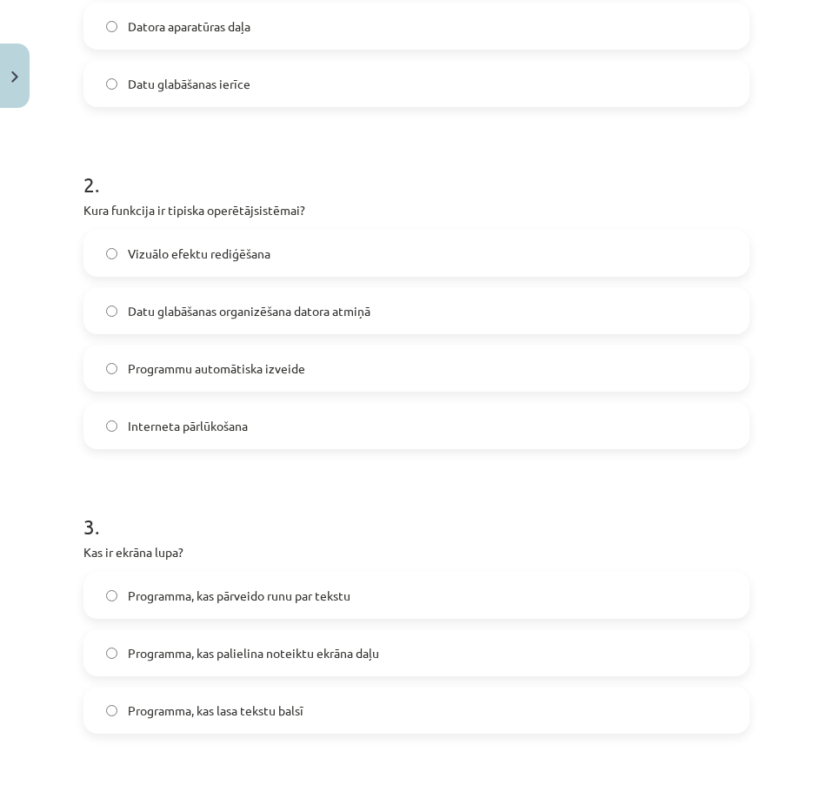
scroll to position [346, 0]
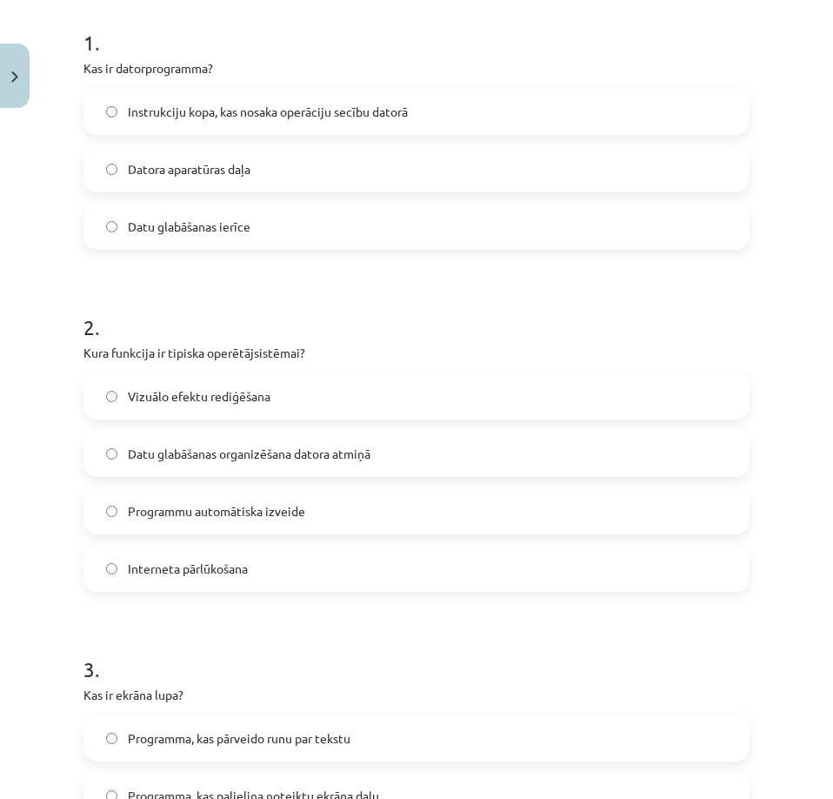
click at [162, 456] on span "Datu glabāšanas organizēšana datora atmiņā" at bounding box center [249, 454] width 243 height 18
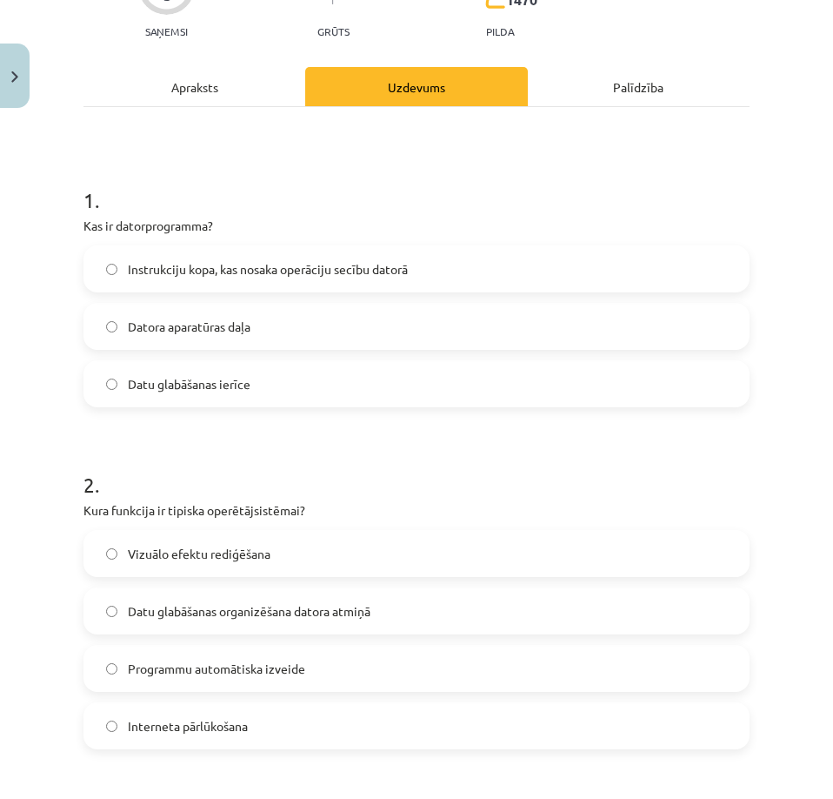
scroll to position [85, 0]
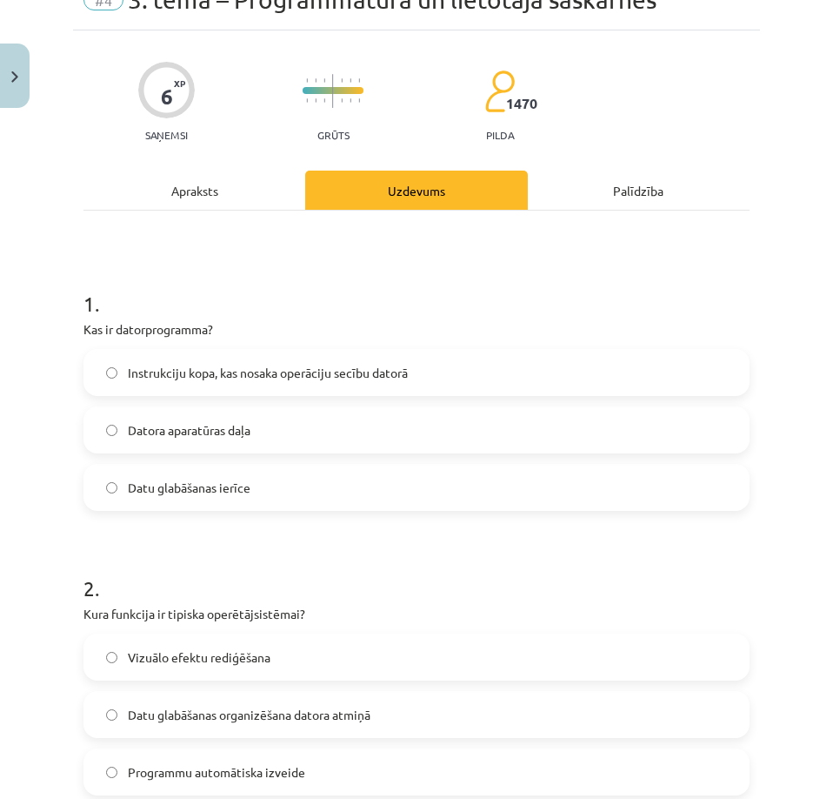
click at [156, 364] on span "Instrukciju kopa, kas nosaka operāciju secību datorā" at bounding box center [268, 373] width 280 height 18
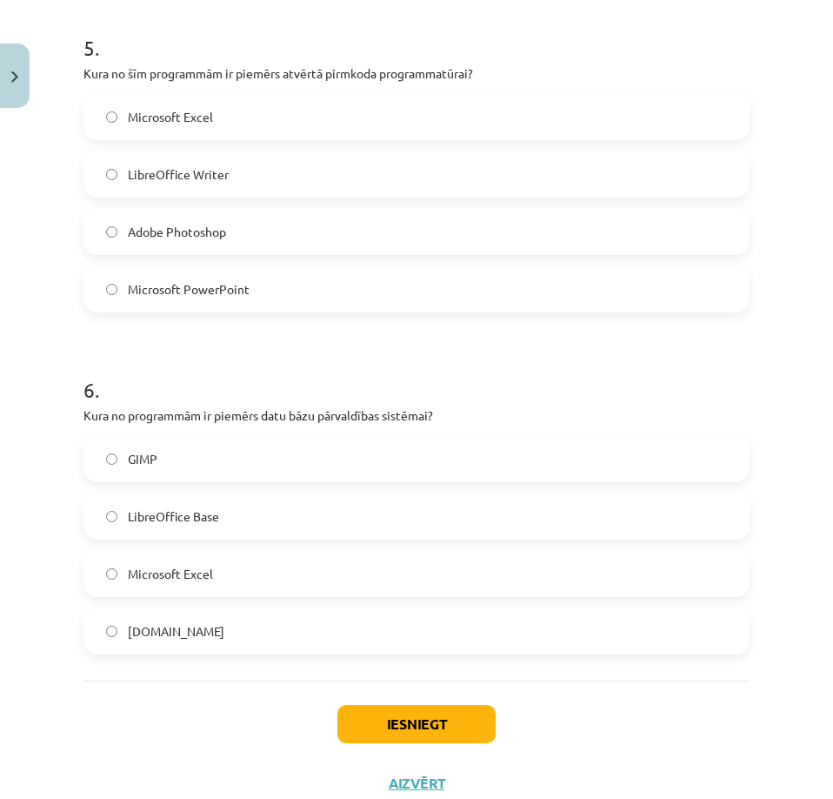
scroll to position [1651, 0]
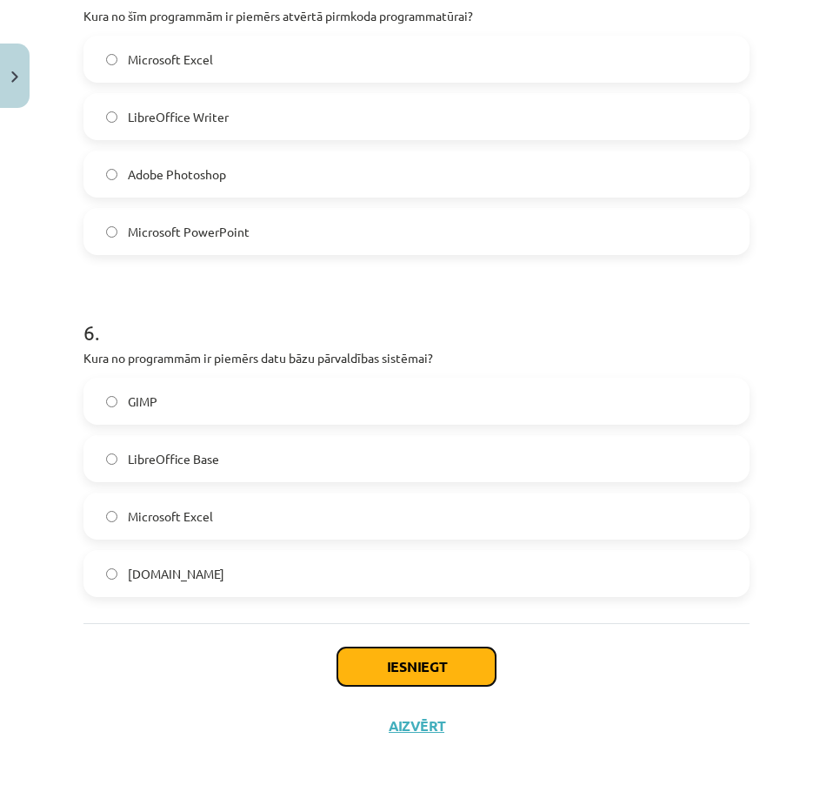
click at [405, 659] on button "Iesniegt" at bounding box center [417, 666] width 158 height 38
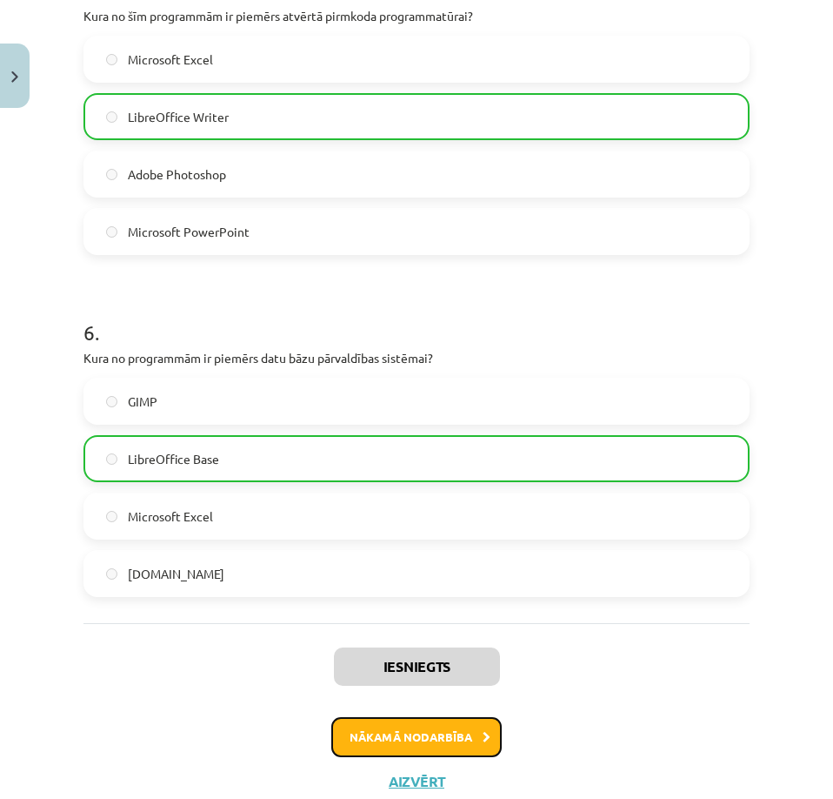
click at [362, 723] on button "Nākamā nodarbība" at bounding box center [416, 737] width 171 height 40
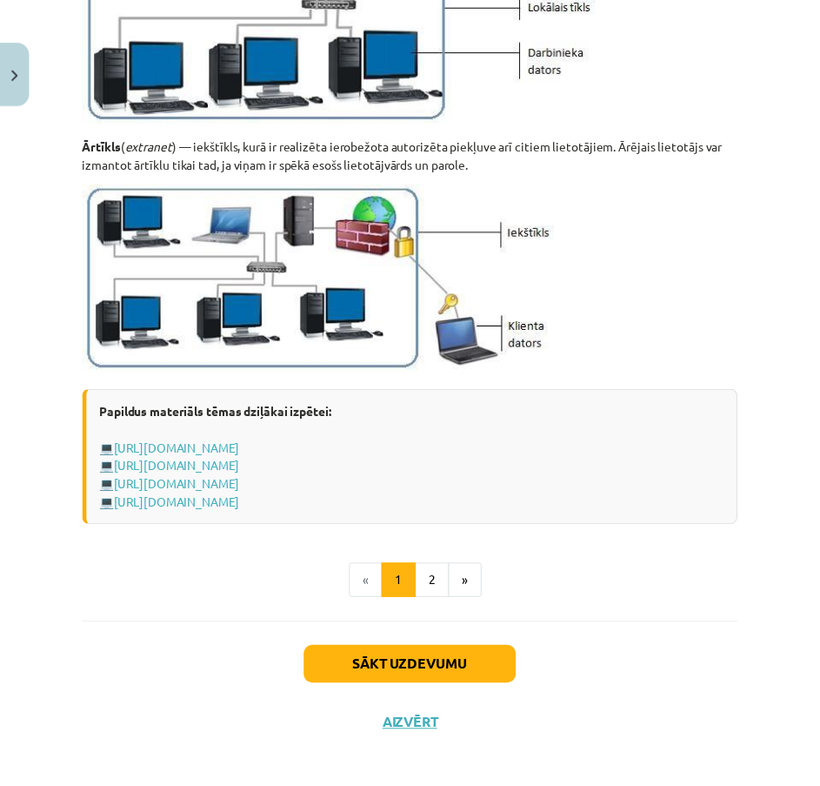
scroll to position [2020, 0]
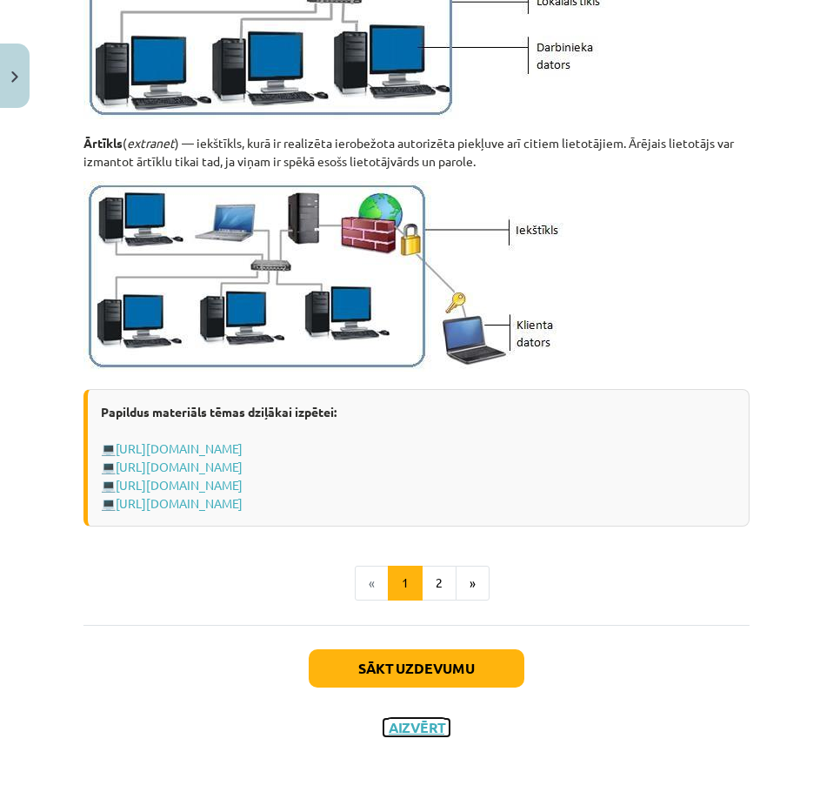
click at [411, 723] on button "Aizvērt" at bounding box center [417, 727] width 66 height 17
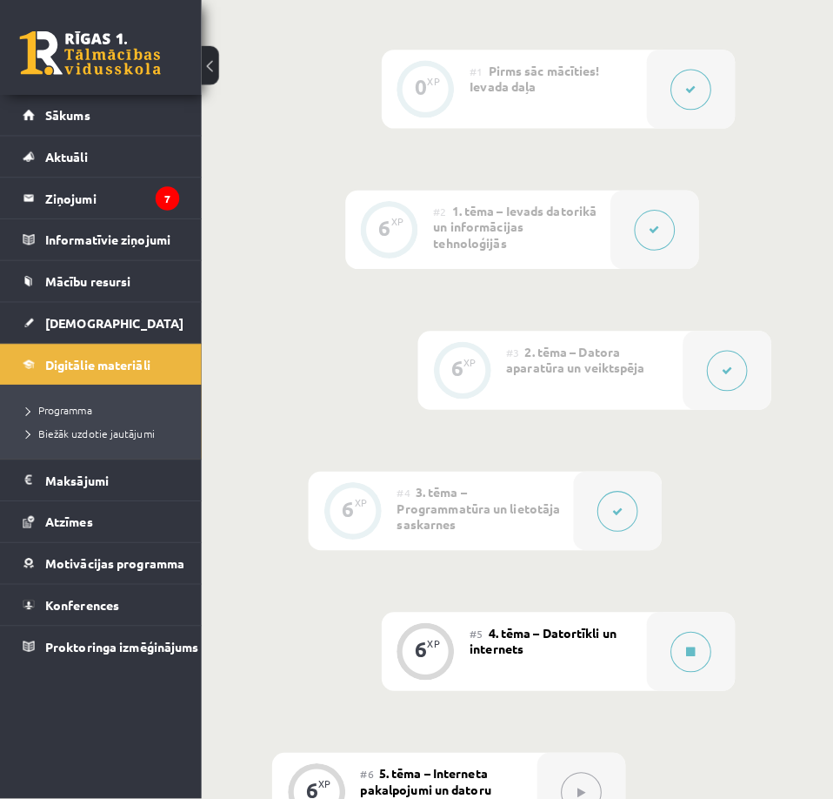
scroll to position [878, 0]
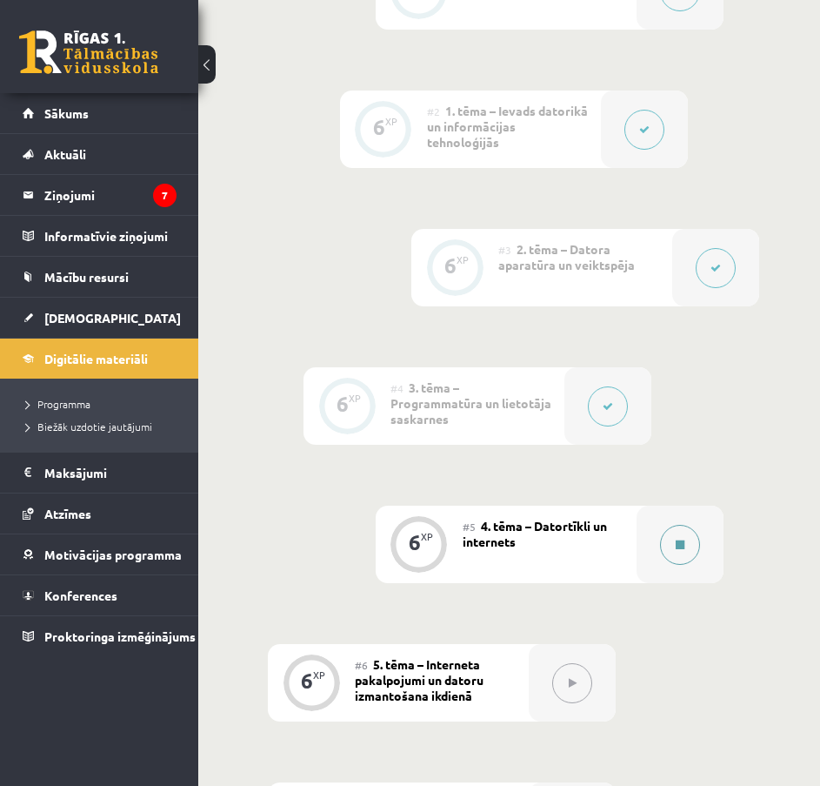
click at [677, 525] on button at bounding box center [680, 545] width 40 height 40
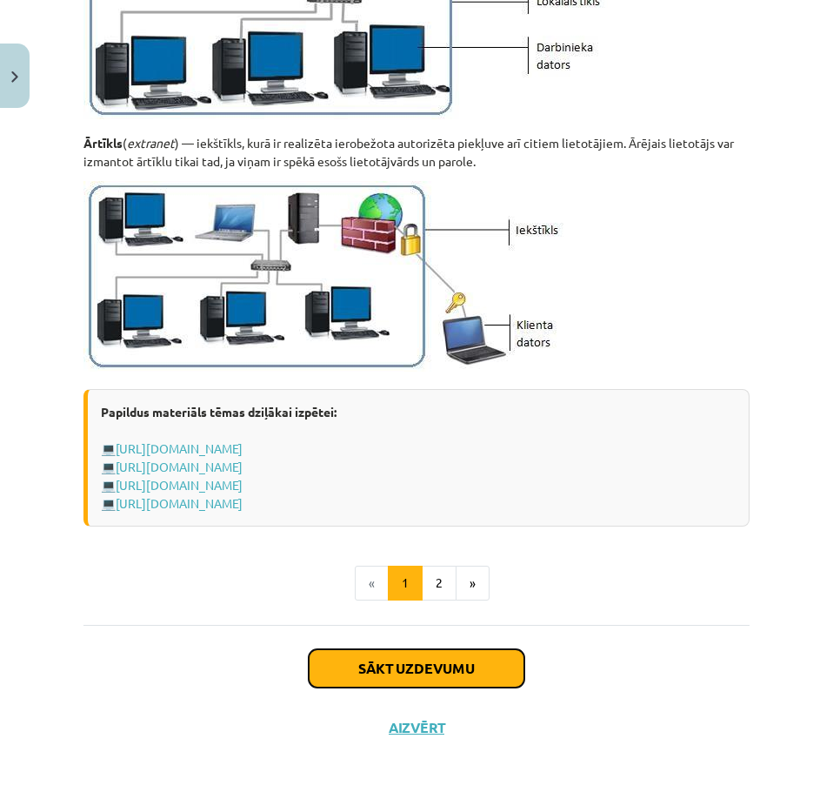
click at [388, 658] on button "Sākt uzdevumu" at bounding box center [417, 668] width 216 height 38
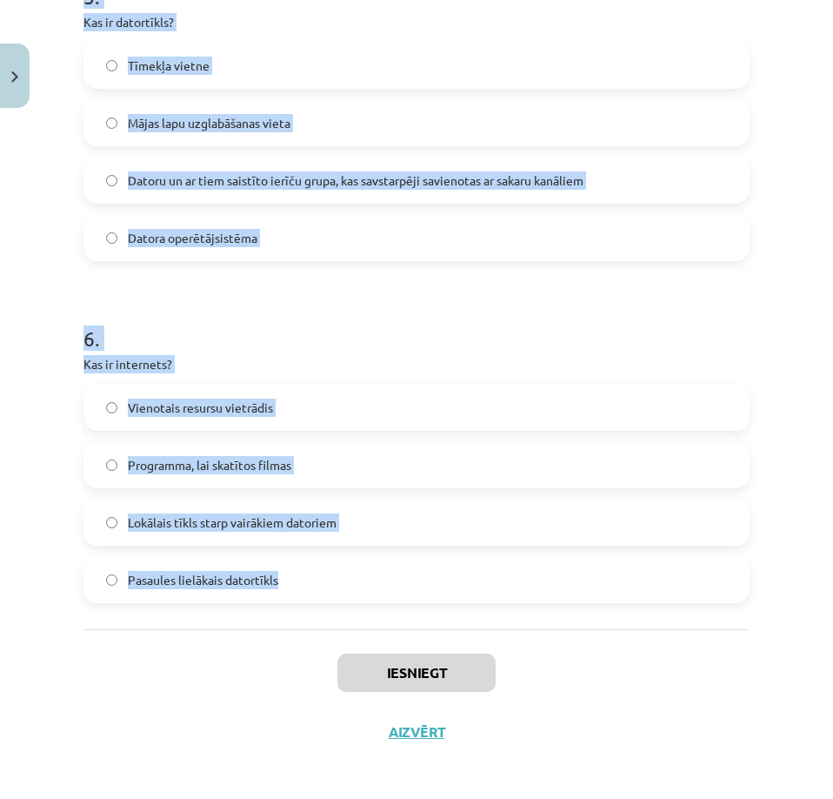
scroll to position [1766, 0]
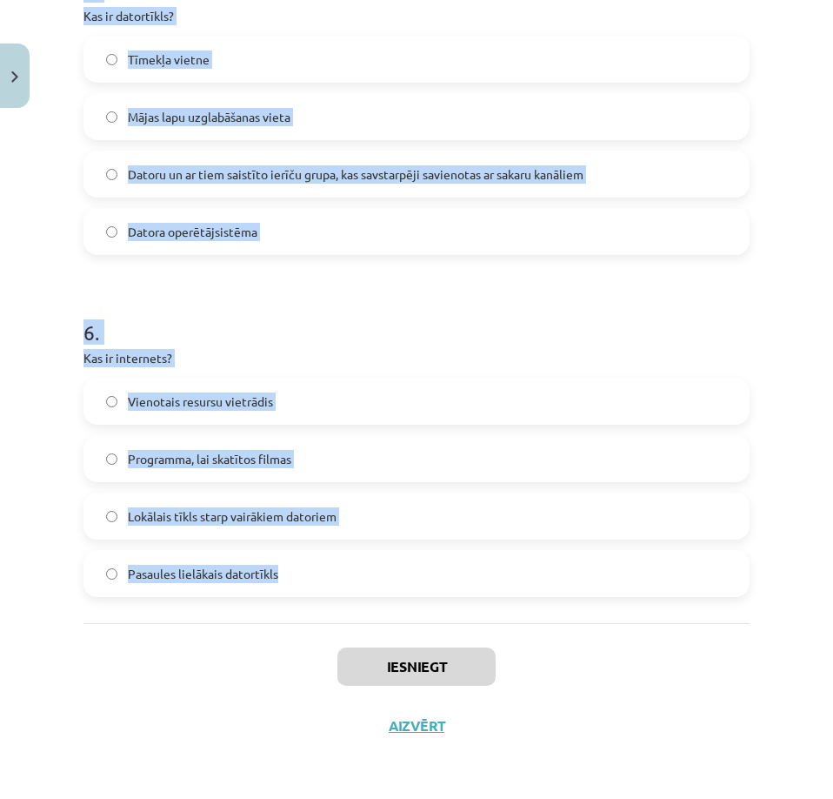
drag, startPoint x: 77, startPoint y: 368, endPoint x: 355, endPoint y: 569, distance: 343.3
copy form "Kas ir serveris? Aparatūra, kas pārraida televīzijas signālu Programma, kas sni…"
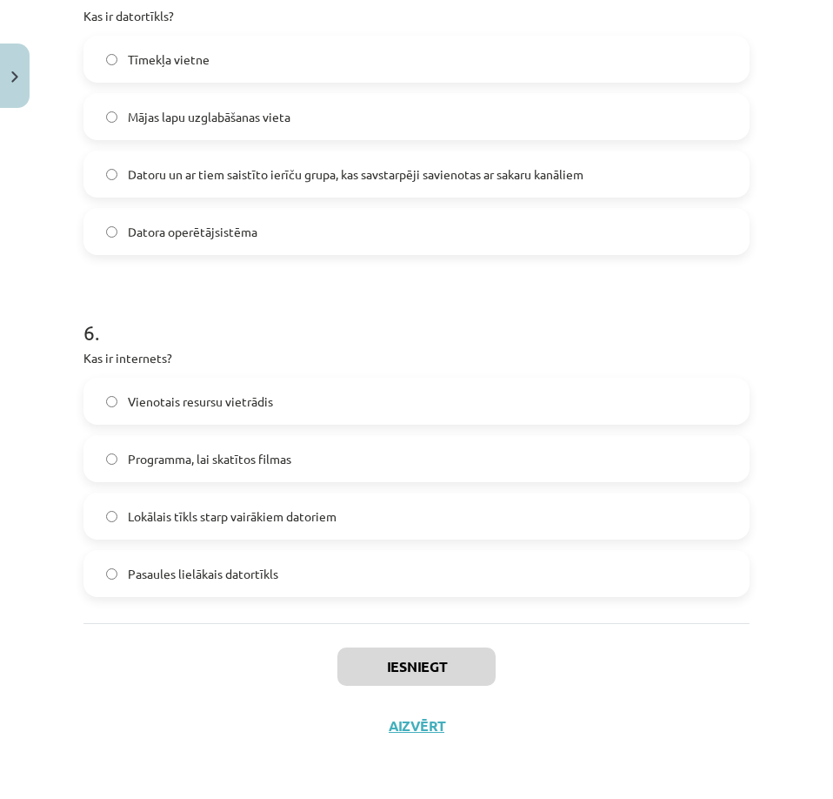
drag, startPoint x: 57, startPoint y: 692, endPoint x: 65, endPoint y: 698, distance: 9.4
click at [59, 704] on div "Mācību tēma: Datorikas - 10. klases 1. ieskaites mācību materiāls #5 4. tēma – …" at bounding box center [416, 399] width 833 height 799
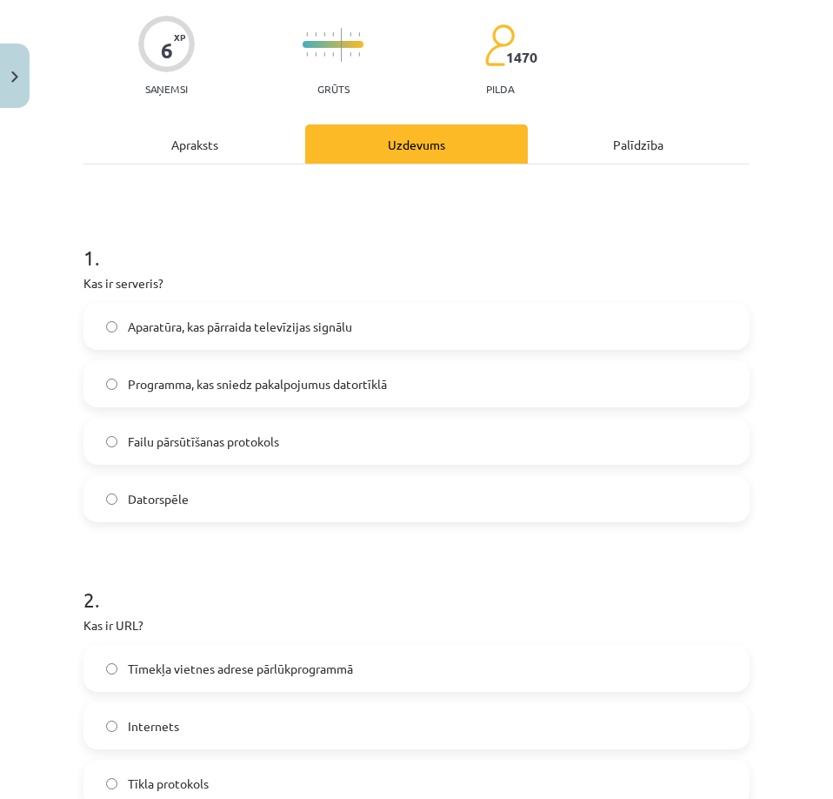
scroll to position [113, 0]
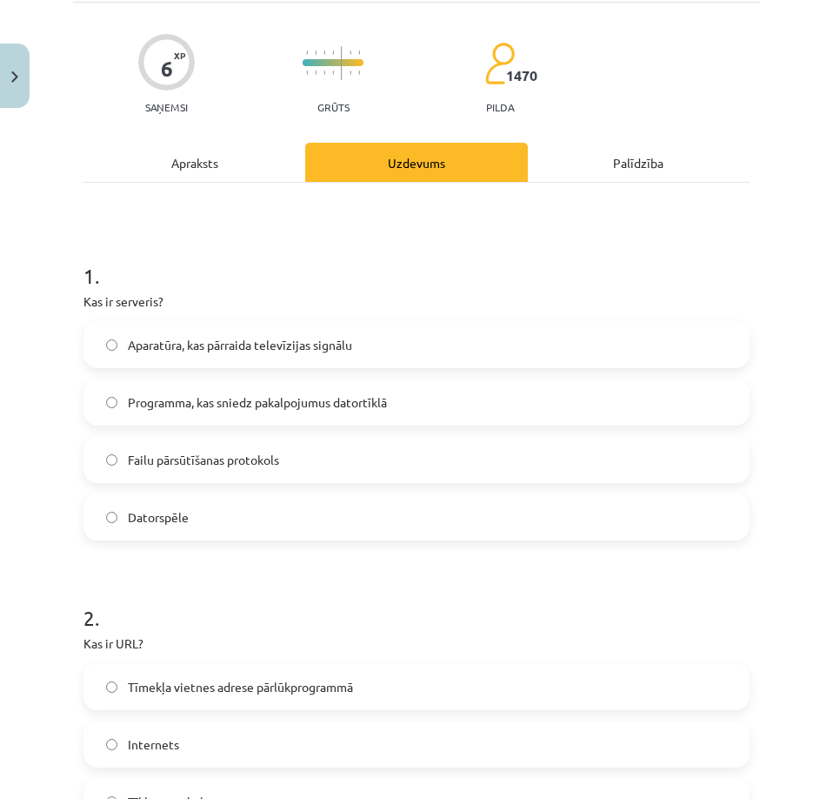
click at [148, 409] on span "Programma, kas sniedz pakalpojumus datortīklā" at bounding box center [257, 402] width 259 height 18
click at [164, 690] on span "Tīmekļa vietnes adrese pārlūkprogrammā" at bounding box center [240, 687] width 225 height 18
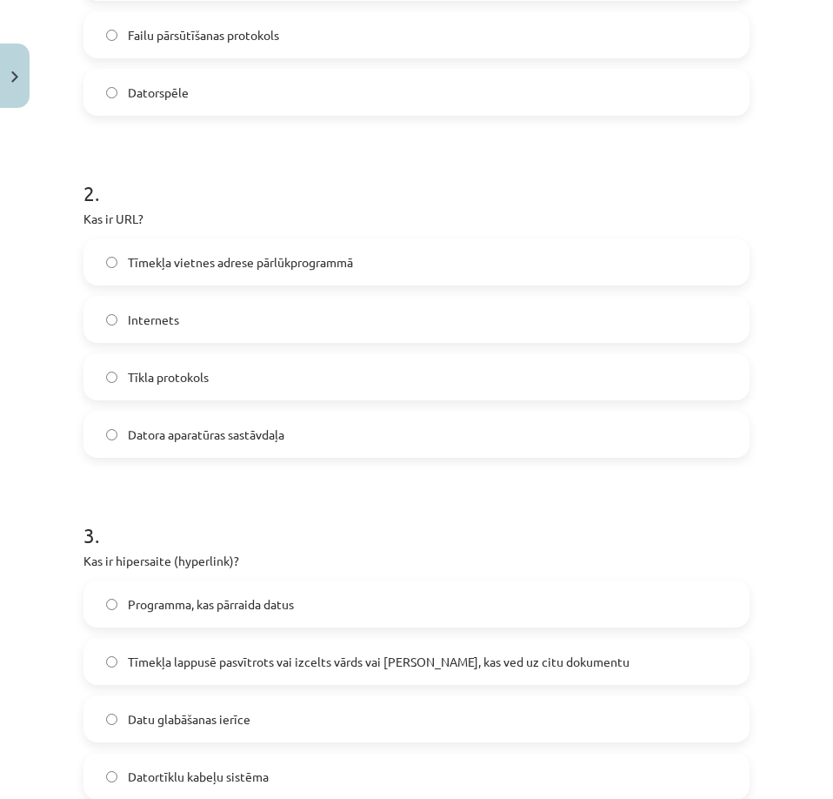
scroll to position [548, 0]
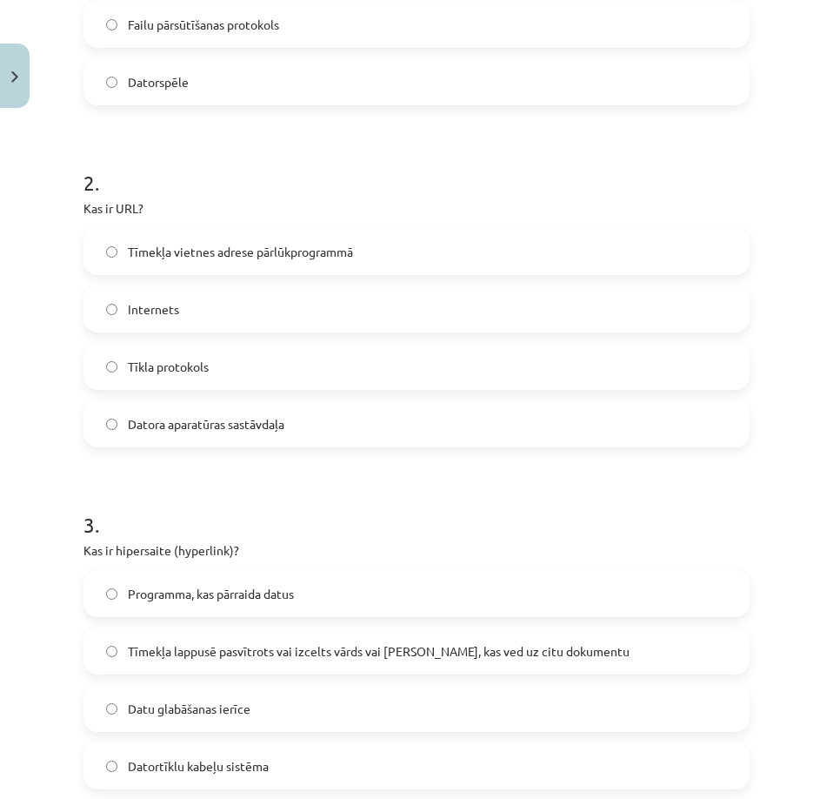
click at [155, 650] on span "Tīmekļa lappusē pasvītrots vai izcelts vārds vai [PERSON_NAME], kas ved uz citu…" at bounding box center [379, 651] width 502 height 18
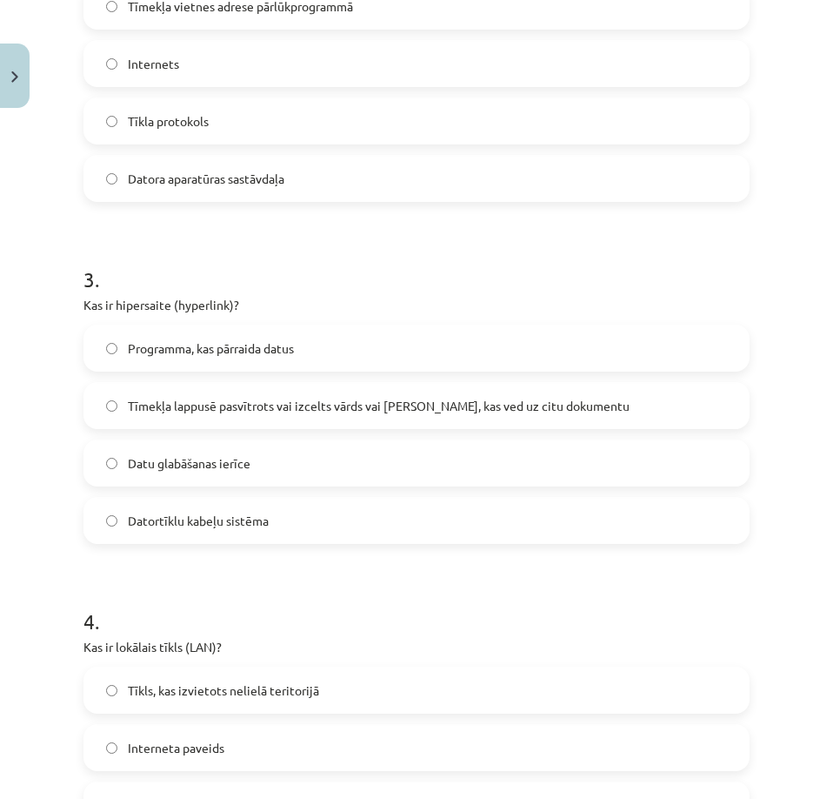
scroll to position [809, 0]
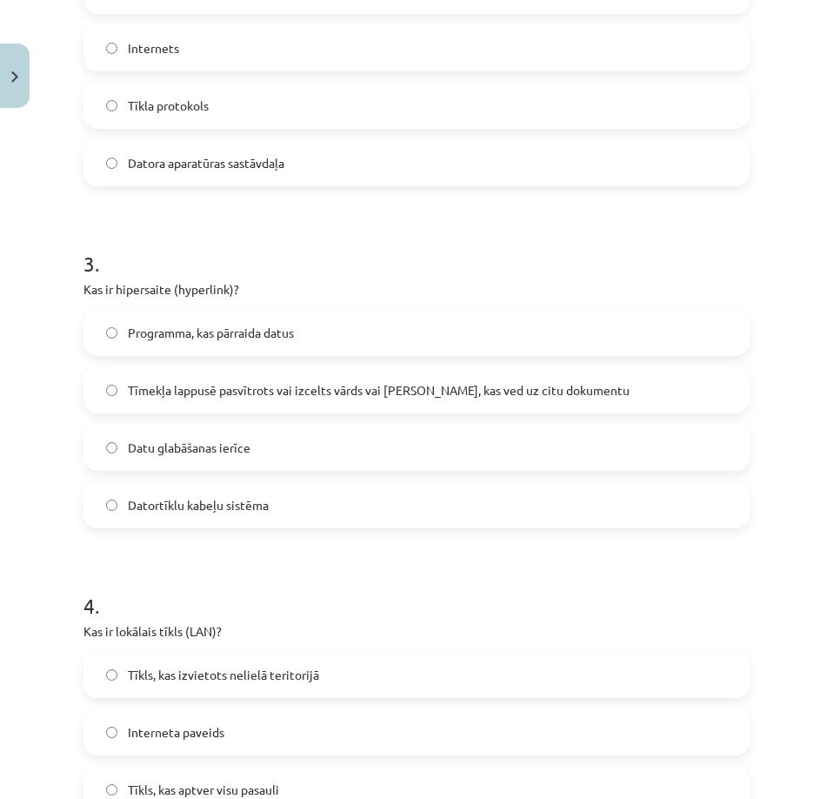
click at [159, 684] on label "Tīkls, kas izvietots nelielā teritorijā" at bounding box center [416, 673] width 663 height 43
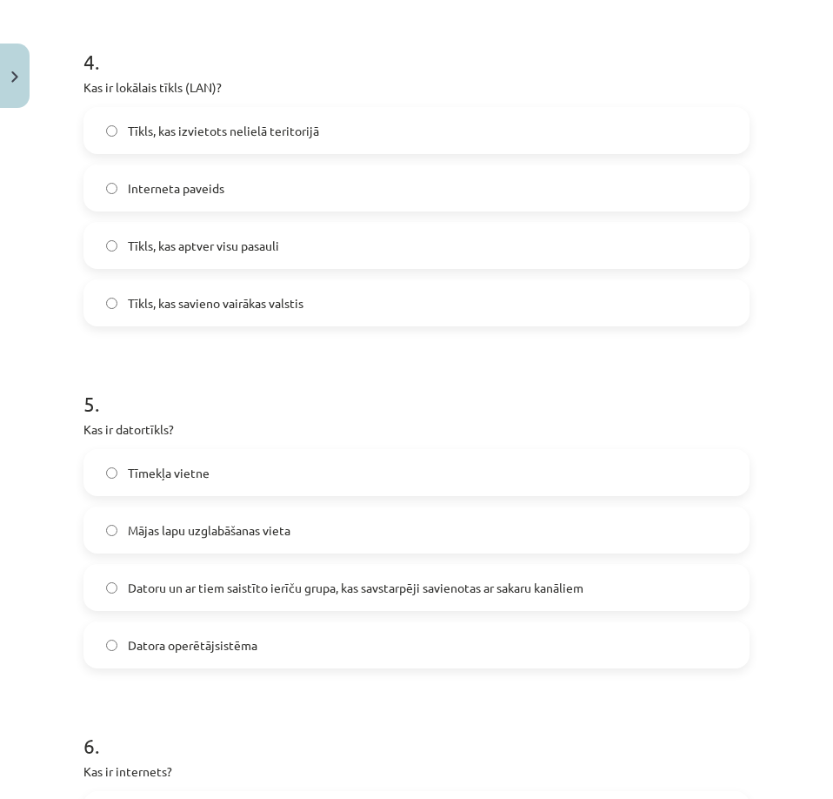
scroll to position [1418, 0]
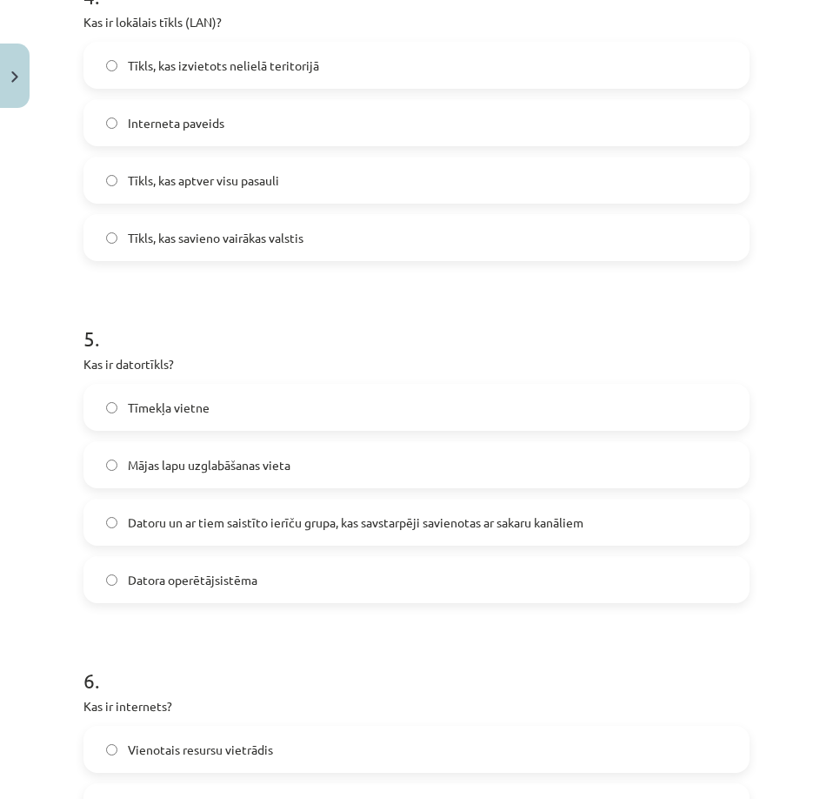
click at [165, 527] on span "Datoru un ar tiem saistīto ierīču grupa, kas savstarpēji savienotas ar sakaru k…" at bounding box center [356, 522] width 456 height 18
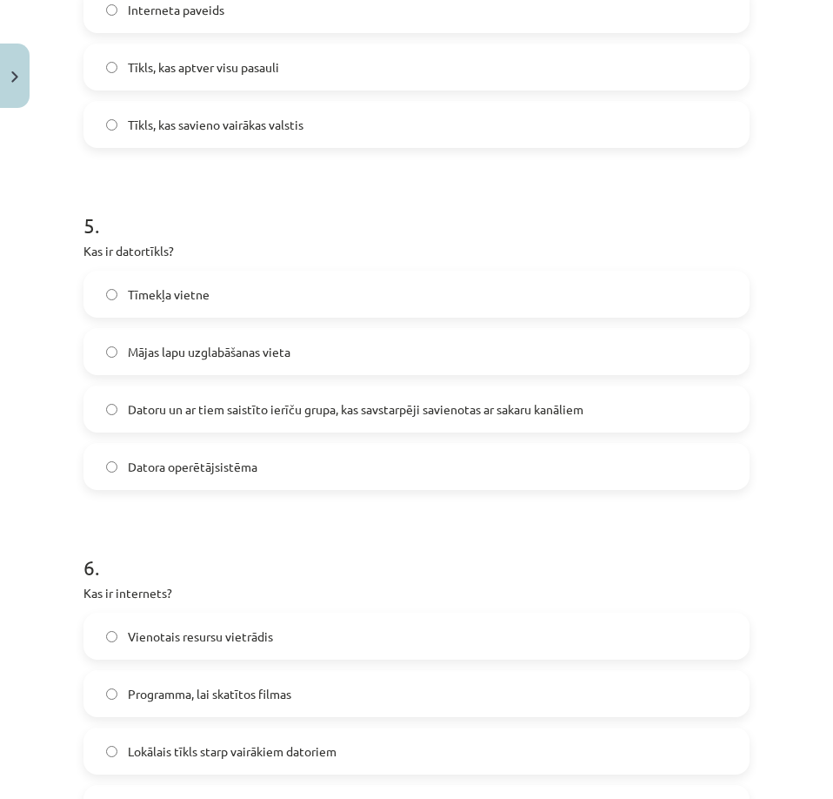
scroll to position [1766, 0]
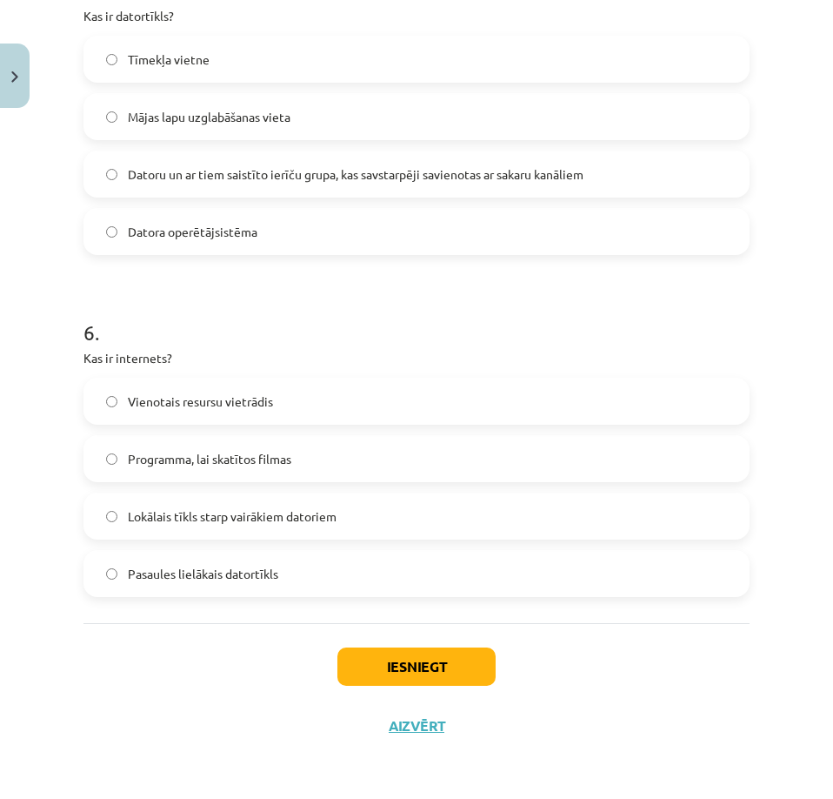
click at [171, 565] on span "Pasaules lielākais datortīkls" at bounding box center [203, 574] width 150 height 18
click at [381, 662] on button "Iesniegt" at bounding box center [417, 666] width 158 height 38
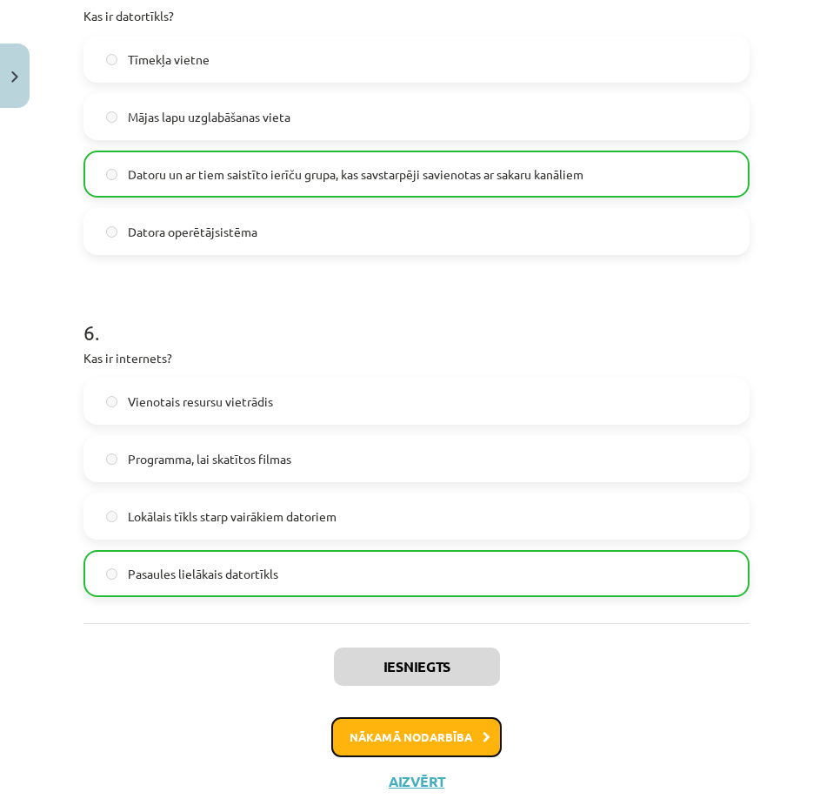
click at [404, 729] on button "Nākamā nodarbība" at bounding box center [416, 737] width 171 height 40
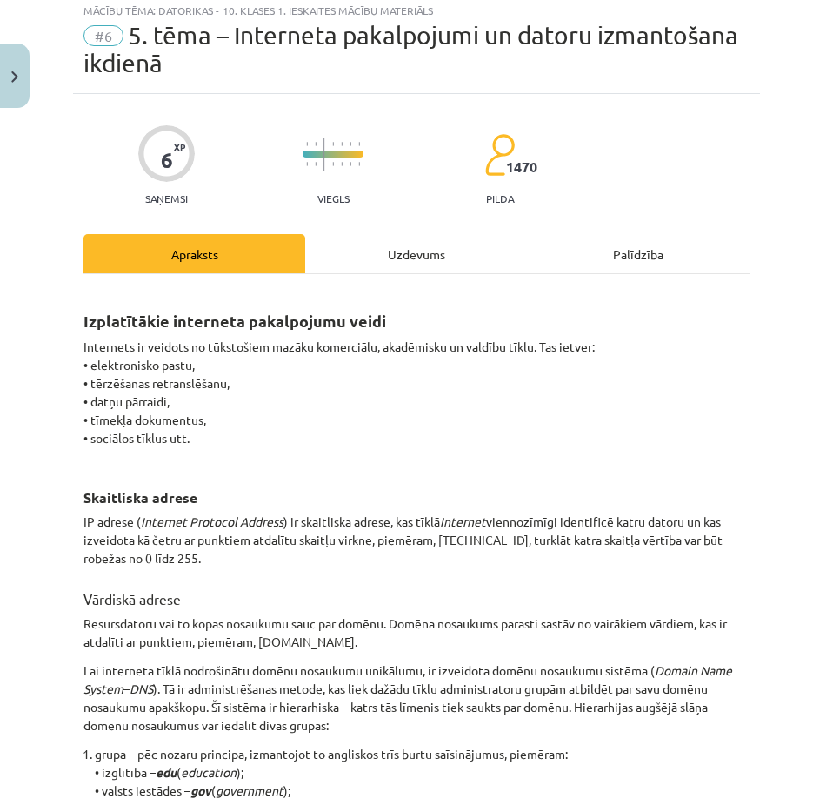
scroll to position [43, 0]
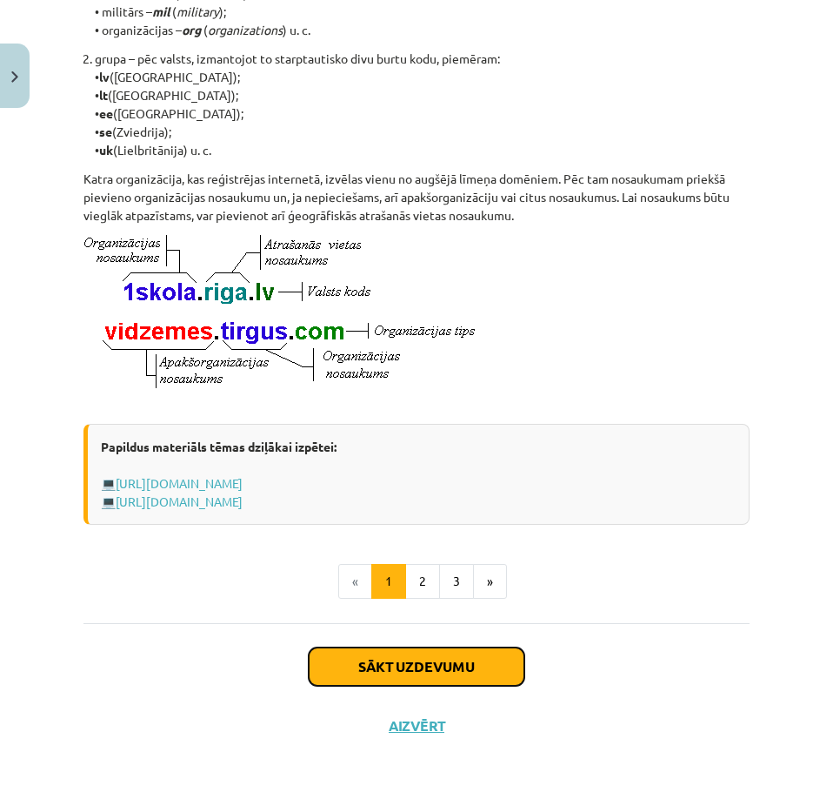
click at [372, 657] on button "Sākt uzdevumu" at bounding box center [417, 666] width 216 height 38
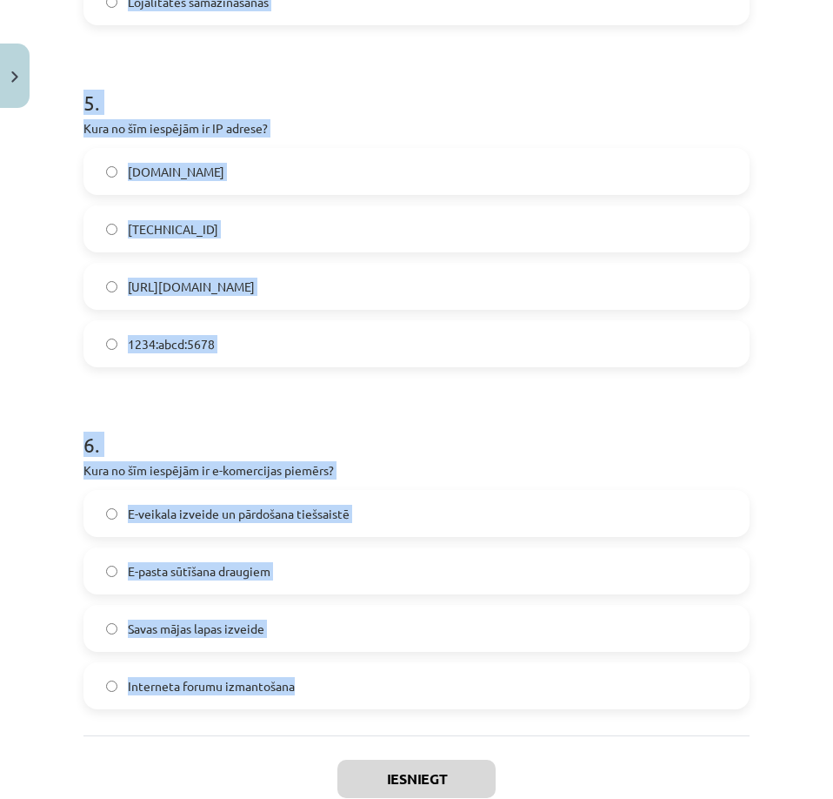
scroll to position [1679, 0]
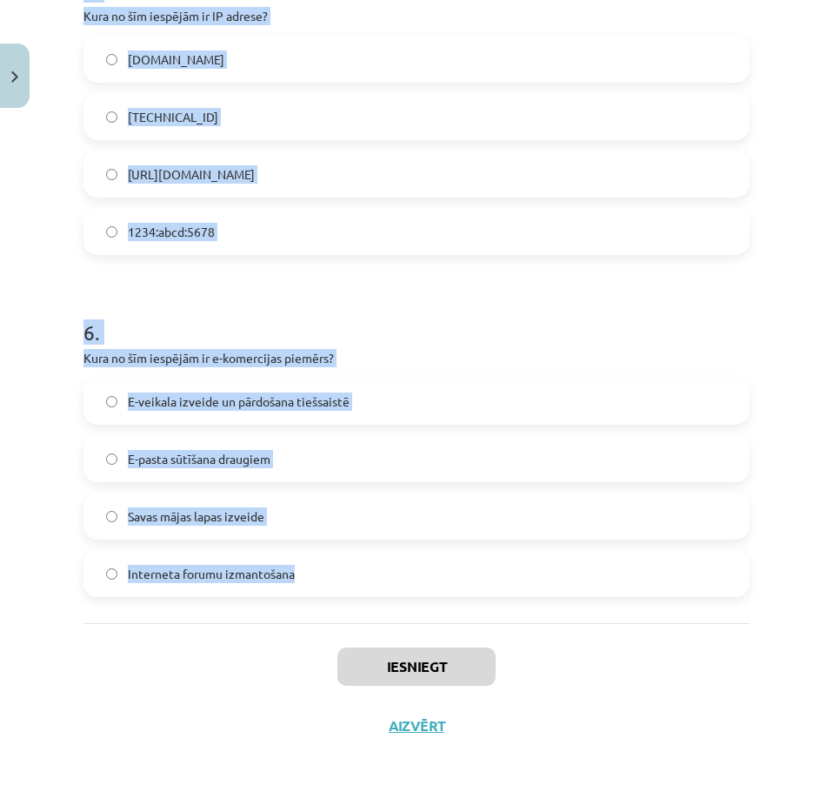
drag, startPoint x: 117, startPoint y: 411, endPoint x: 415, endPoint y: 591, distance: 348.1
copy form "Kas ir WWW (World Wide Web)? Internets Tīmekļa protokols datņu pārsūtīšanai Pro…"
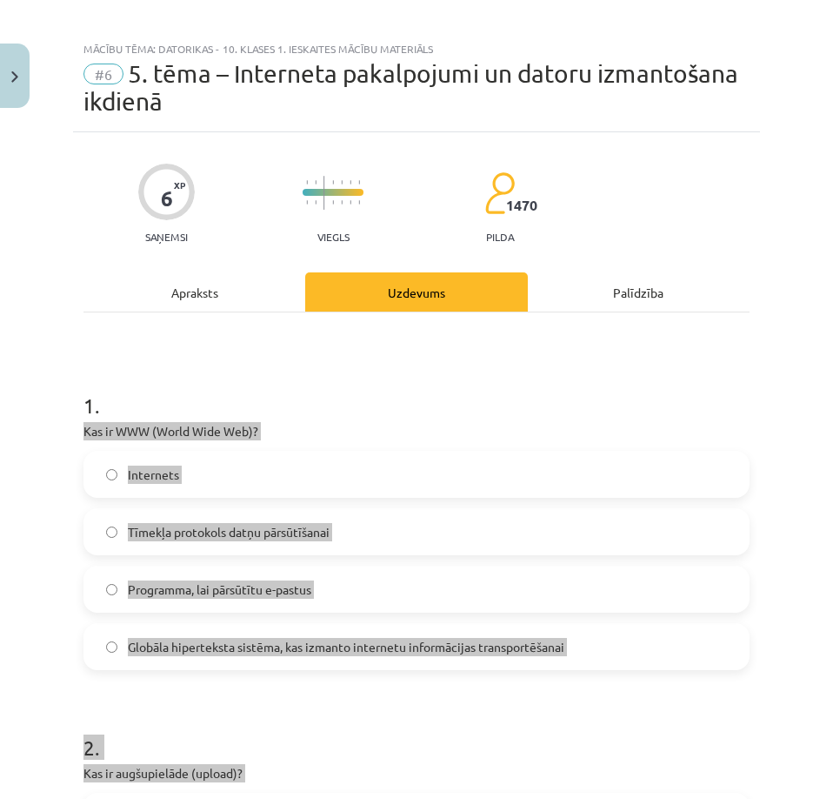
scroll to position [0, 0]
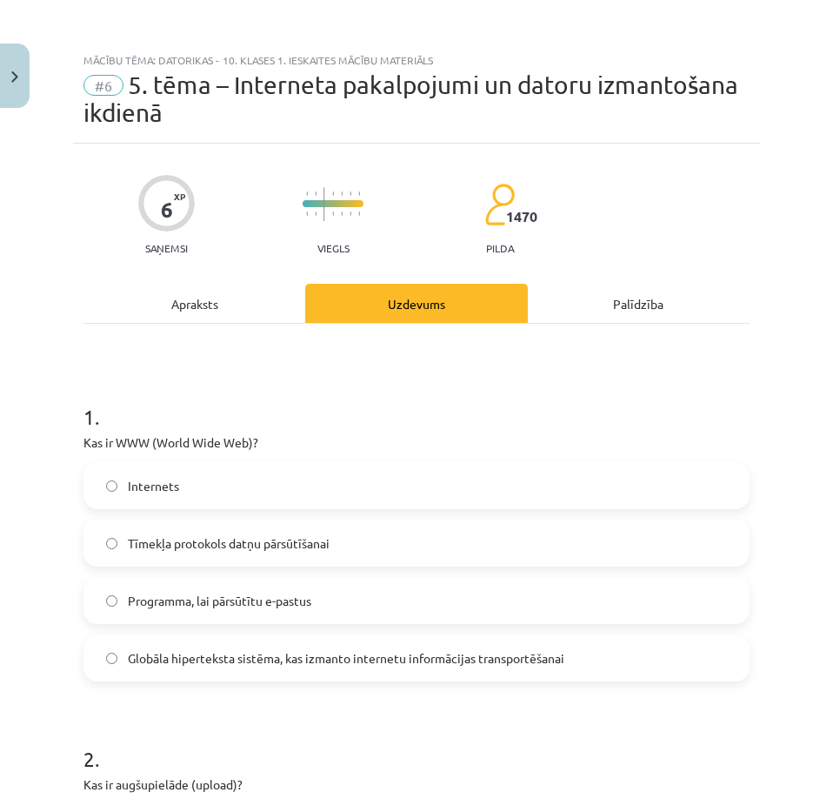
click at [218, 652] on span "Globāla hiperteksta sistēma, kas izmanto internetu informācijas transportēšanai" at bounding box center [346, 658] width 437 height 18
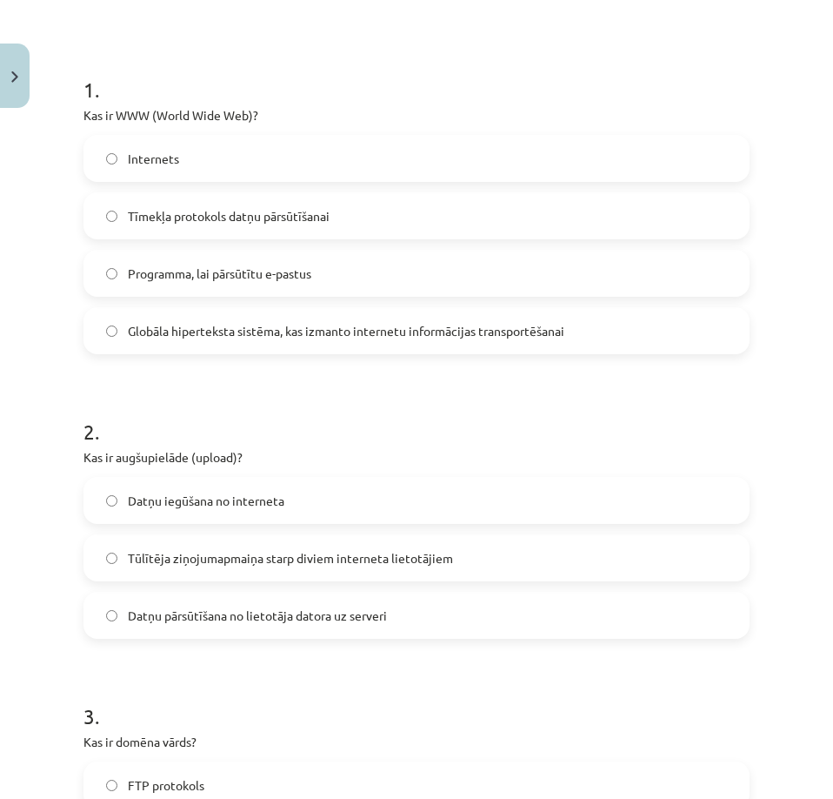
scroll to position [348, 0]
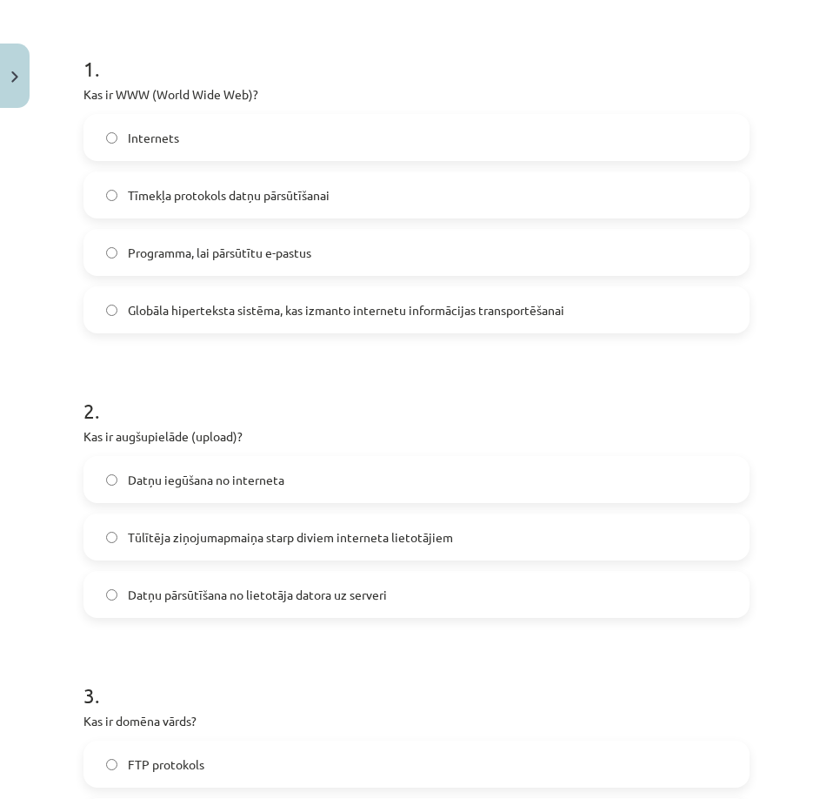
click at [152, 475] on span "Datņu iegūšana no interneta" at bounding box center [206, 480] width 157 height 18
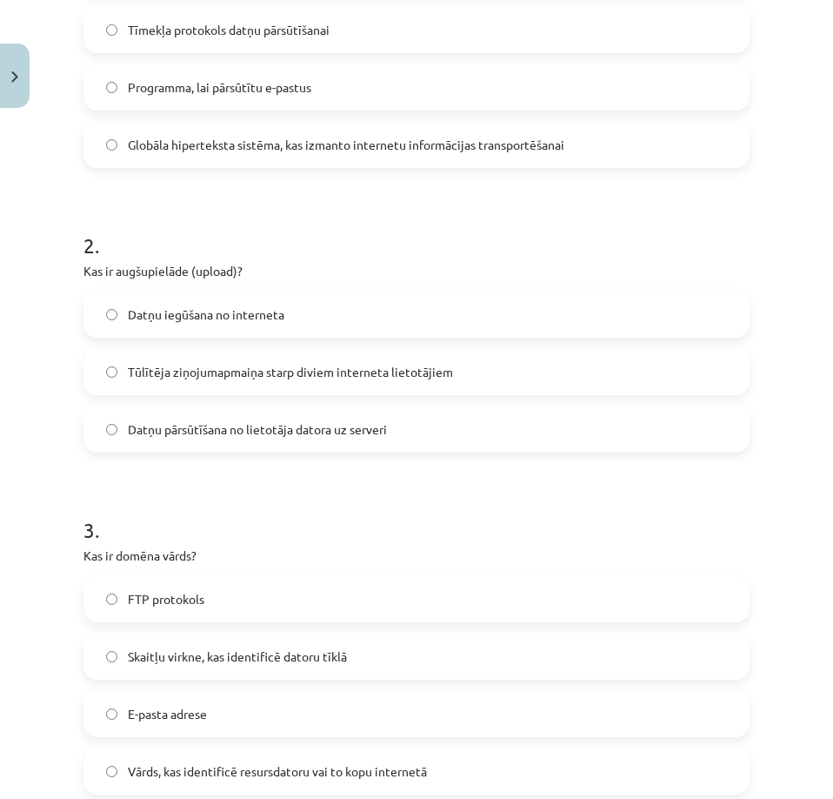
scroll to position [609, 0]
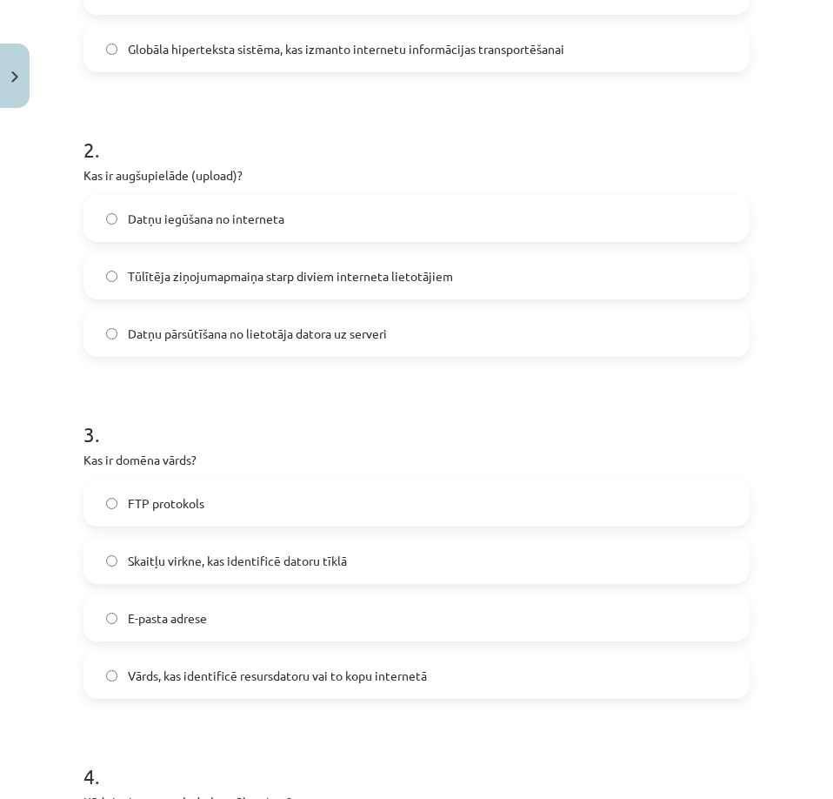
click at [150, 668] on span "Vārds, kas identificē resursdatoru vai to kopu internetā" at bounding box center [277, 675] width 299 height 18
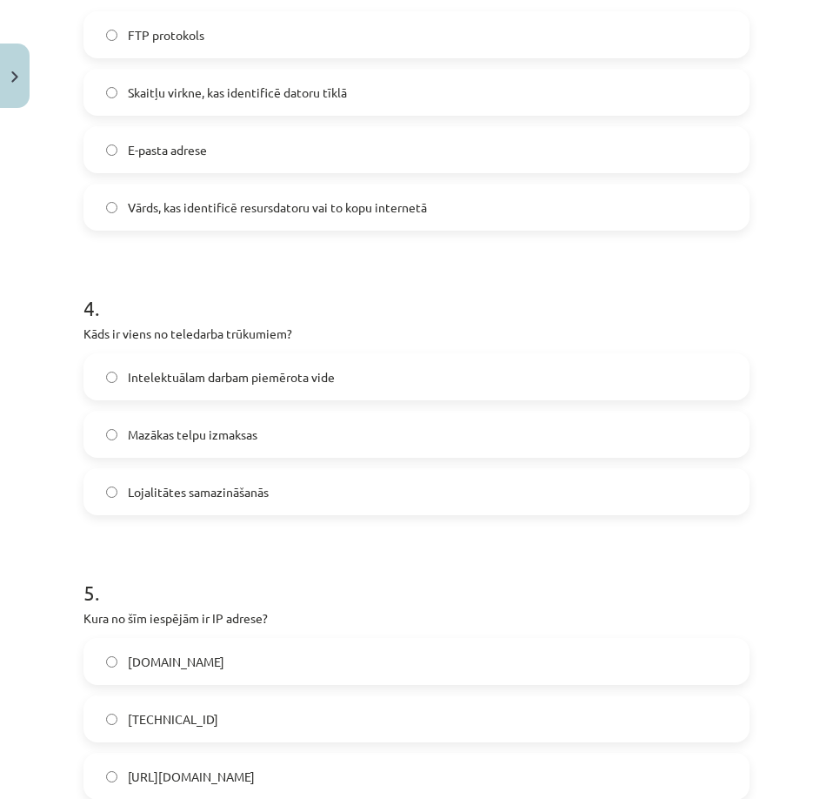
scroll to position [1131, 0]
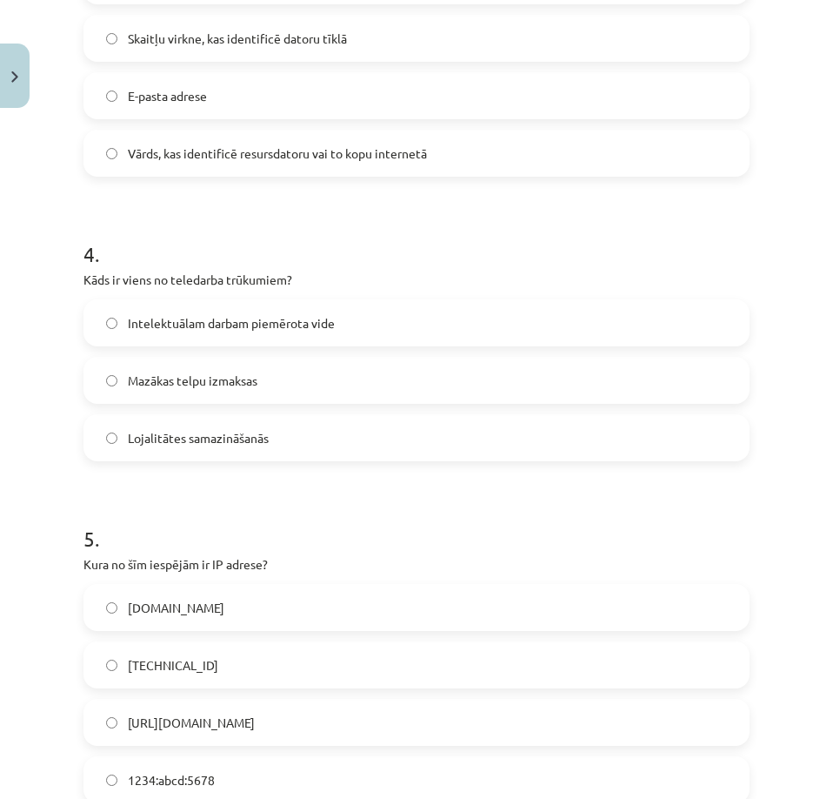
click at [155, 445] on span "Lojalitātes samazināšanās" at bounding box center [198, 438] width 141 height 18
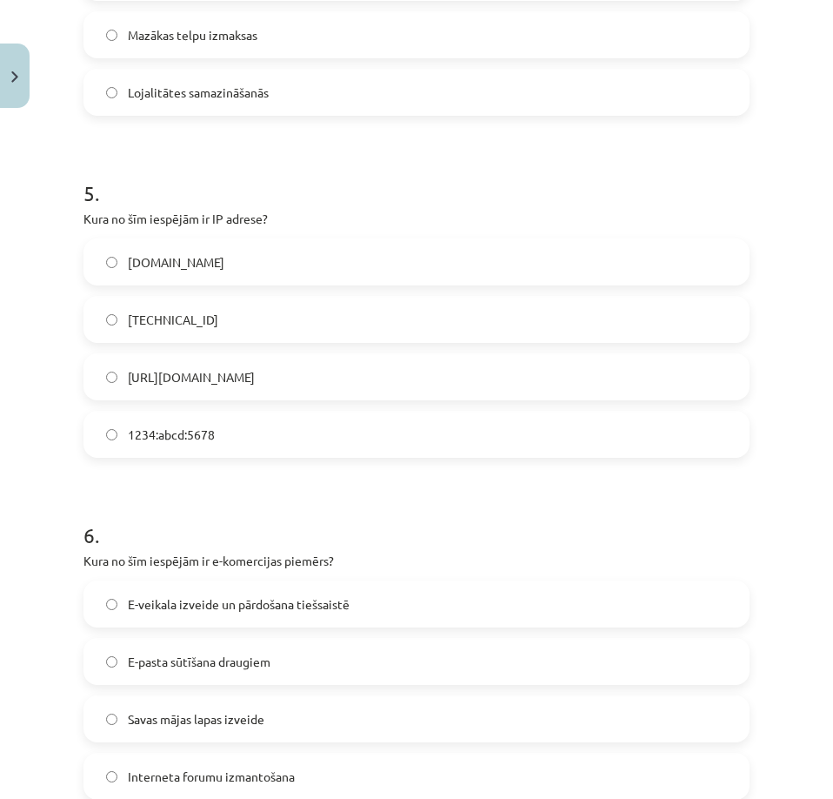
scroll to position [1566, 0]
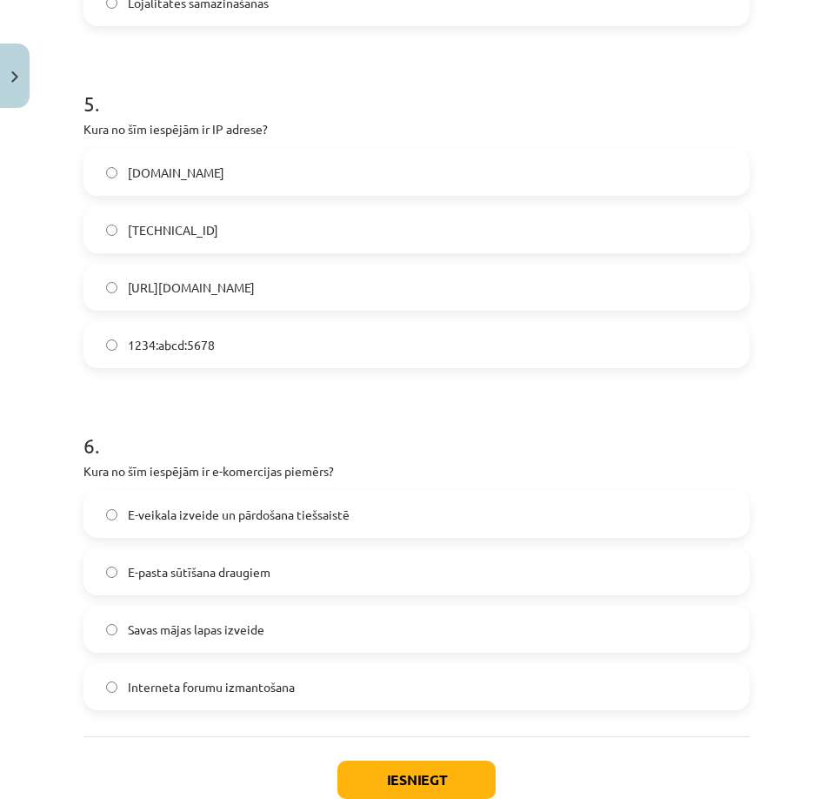
click at [145, 230] on span "[TECHNICAL_ID]" at bounding box center [173, 230] width 90 height 18
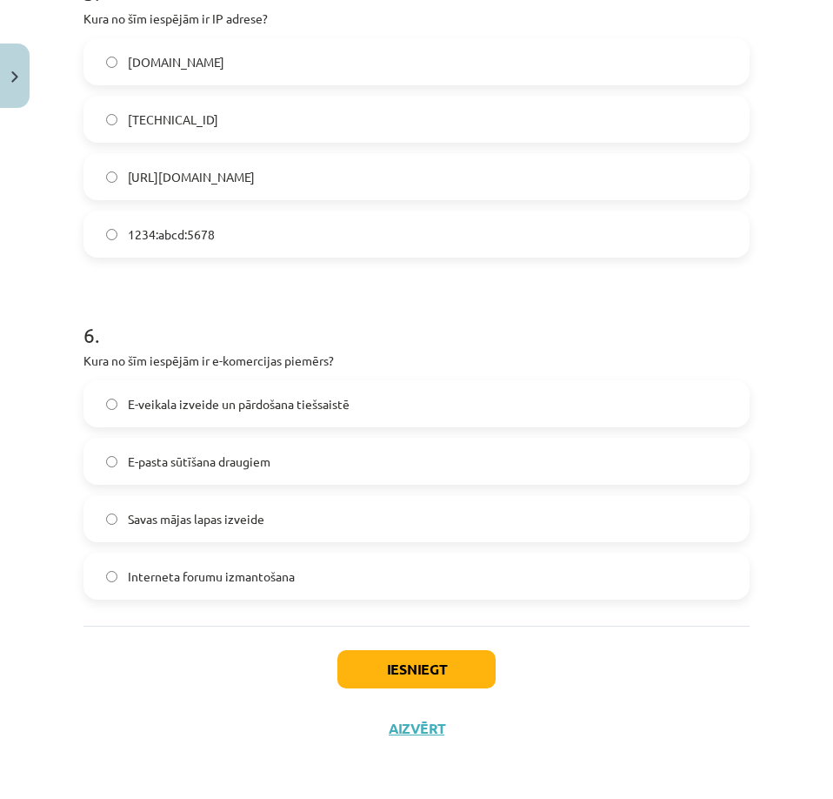
scroll to position [1679, 0]
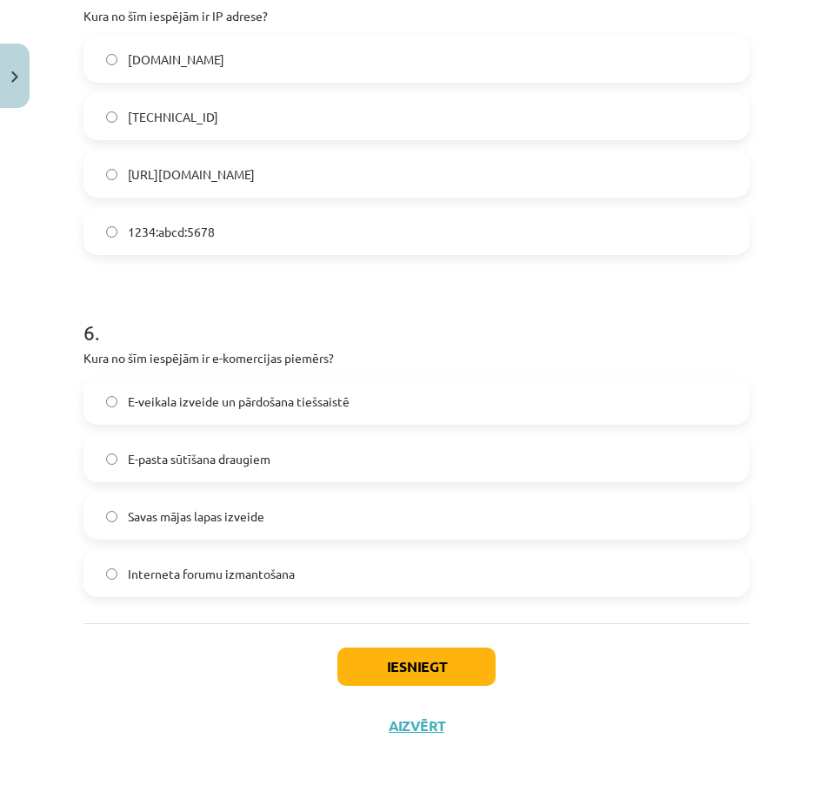
click at [171, 401] on span "E-veikala izveide un pārdošana tiešsaistē" at bounding box center [239, 401] width 222 height 18
click at [405, 679] on button "Iesniegt" at bounding box center [417, 666] width 158 height 38
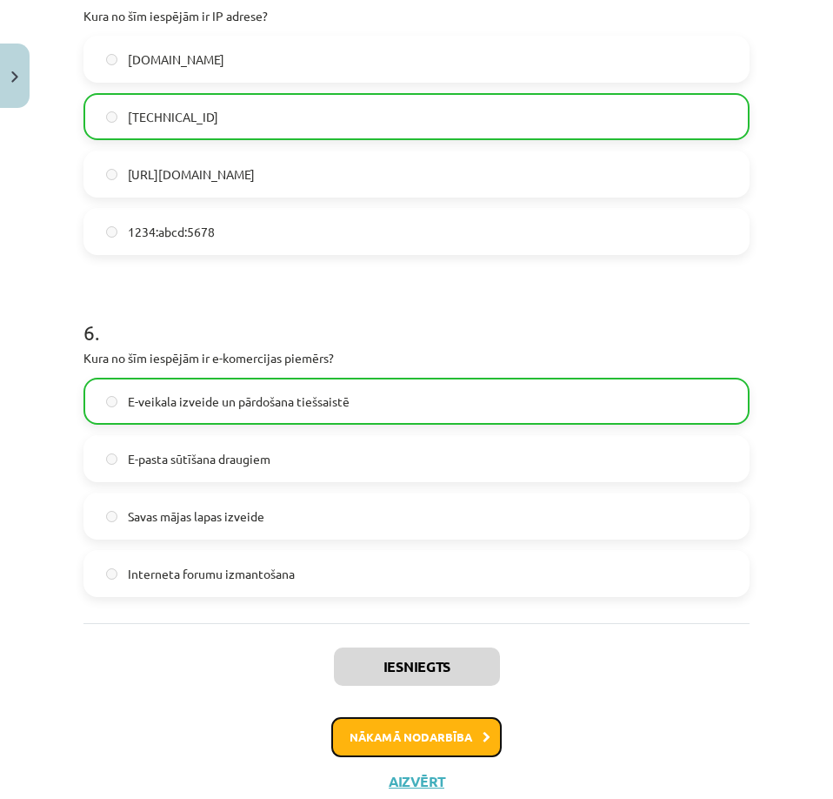
click at [425, 725] on button "Nākamā nodarbība" at bounding box center [416, 737] width 171 height 40
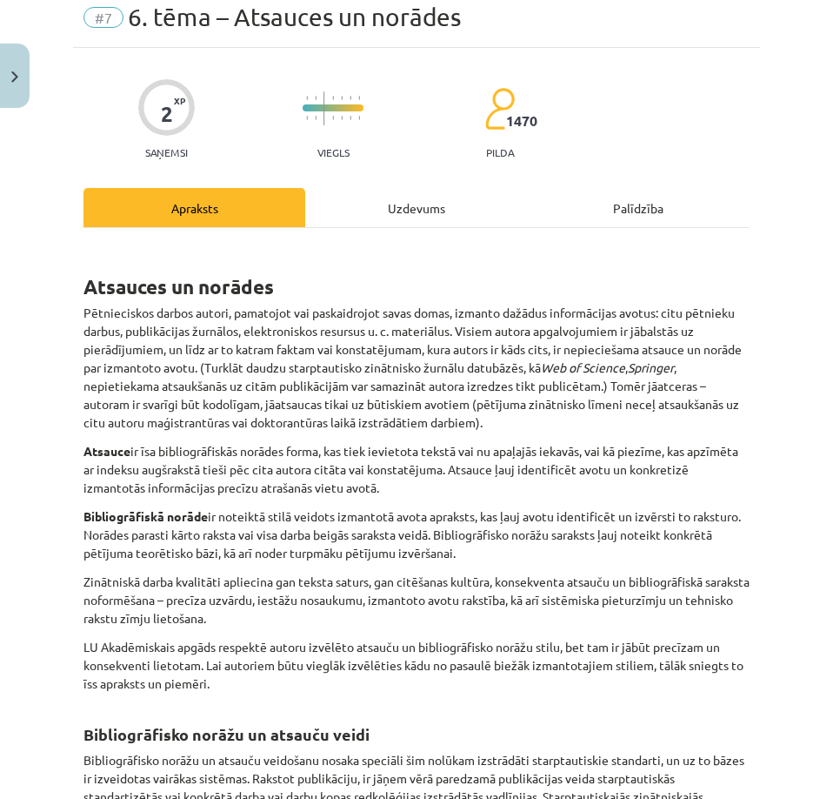
scroll to position [43, 0]
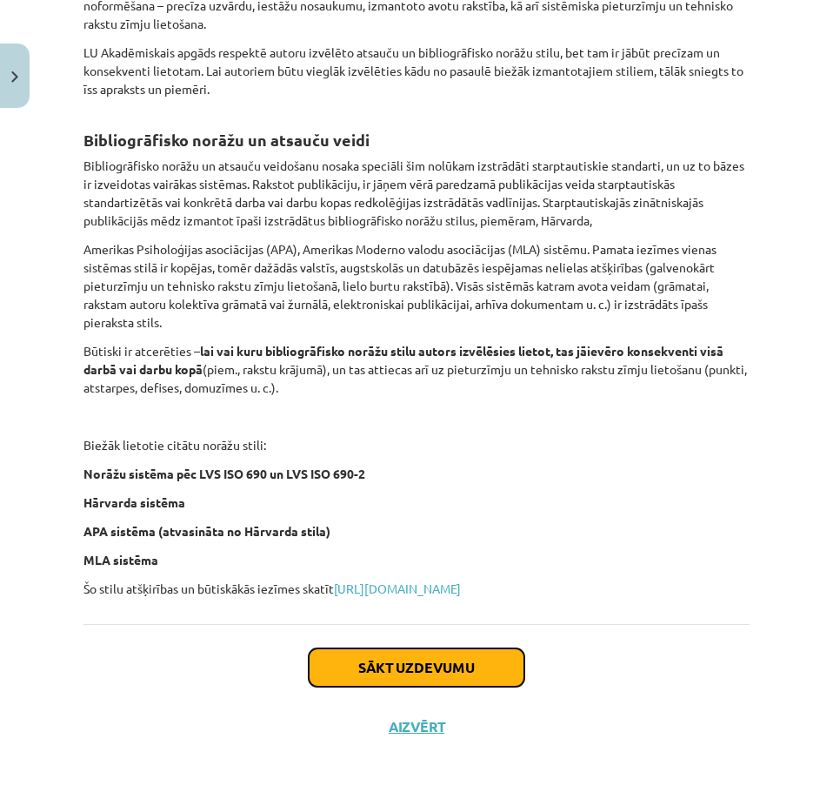
click at [388, 678] on button "Sākt uzdevumu" at bounding box center [417, 667] width 216 height 38
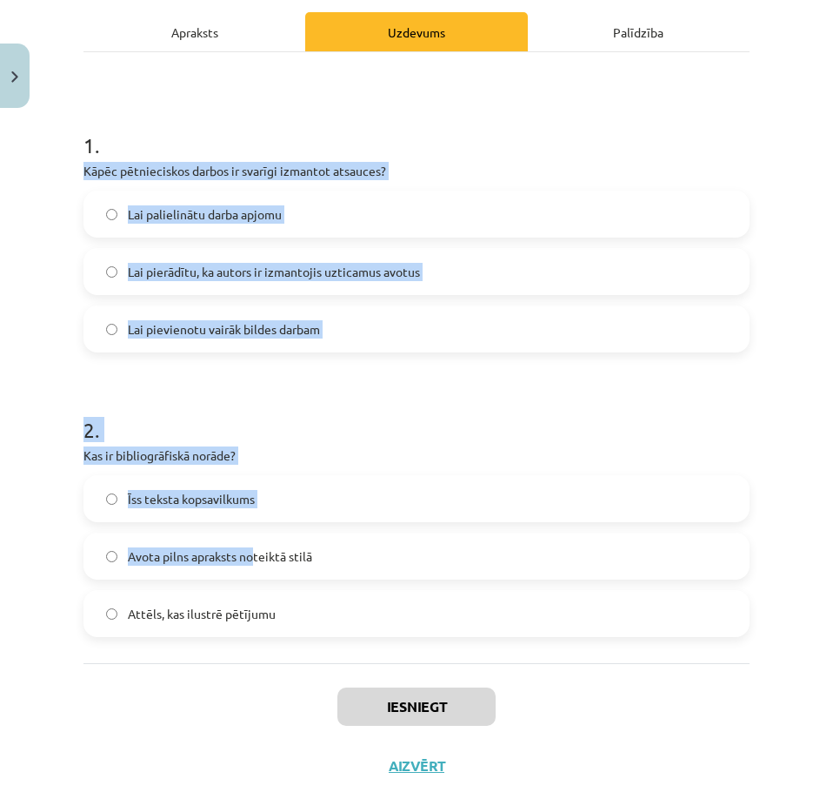
scroll to position [284, 0]
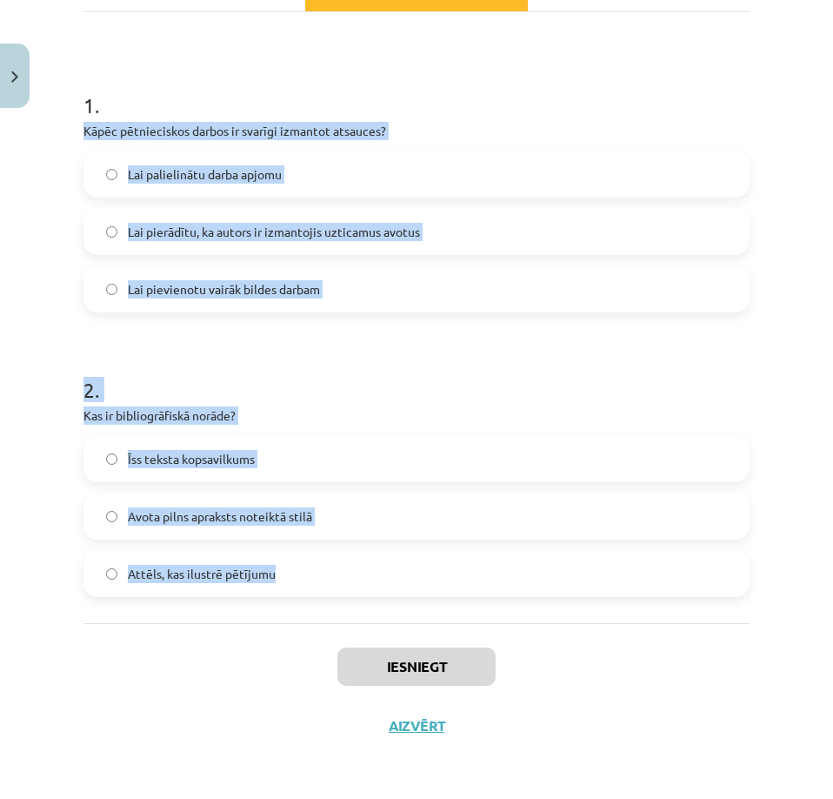
drag, startPoint x: 70, startPoint y: 365, endPoint x: 338, endPoint y: 578, distance: 341.7
click at [338, 578] on div "Mācību tēma: Datorikas - 10. klases 1. ieskaites mācību materiāls #7 6. tēma – …" at bounding box center [416, 399] width 833 height 799
copy form "Kāpēc pētnieciskos darbos ir svarīgi izmantot atsauces? Lai palielinātu darba a…"
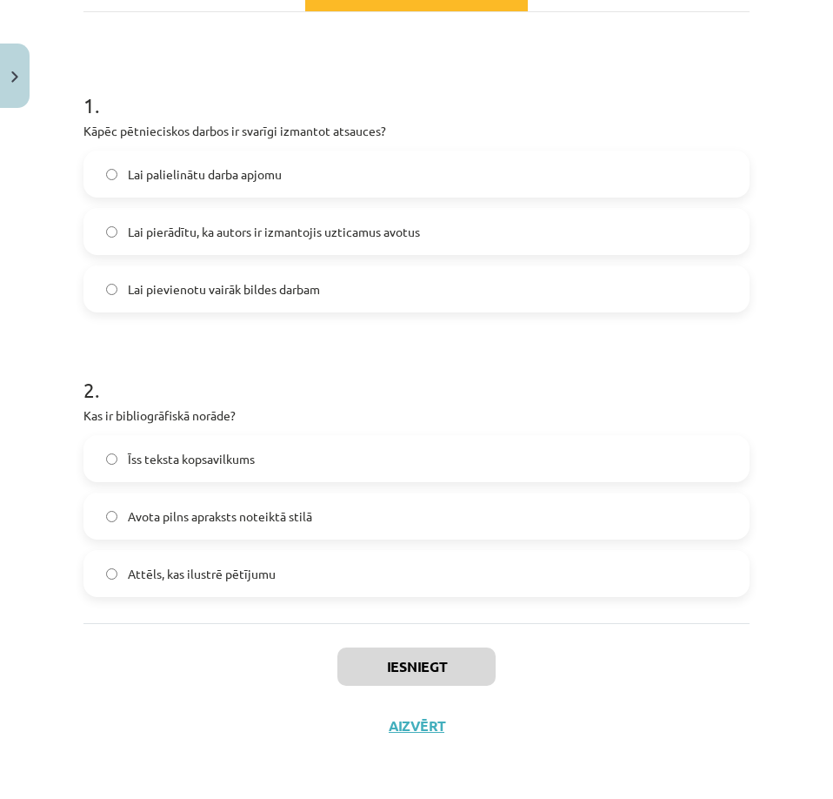
click at [99, 665] on div "Iesniegt Aizvērt" at bounding box center [417, 684] width 666 height 122
click at [138, 513] on span "Avota pilns apraksts noteiktā stilā" at bounding box center [220, 516] width 184 height 18
click at [158, 176] on span "Lai palielinātu darba apjomu" at bounding box center [205, 174] width 154 height 18
click at [157, 239] on span "Lai pierādītu, ka autors ir izmantojis uzticamus avotus" at bounding box center [274, 232] width 292 height 18
click at [371, 659] on button "Iesniegt" at bounding box center [417, 666] width 158 height 38
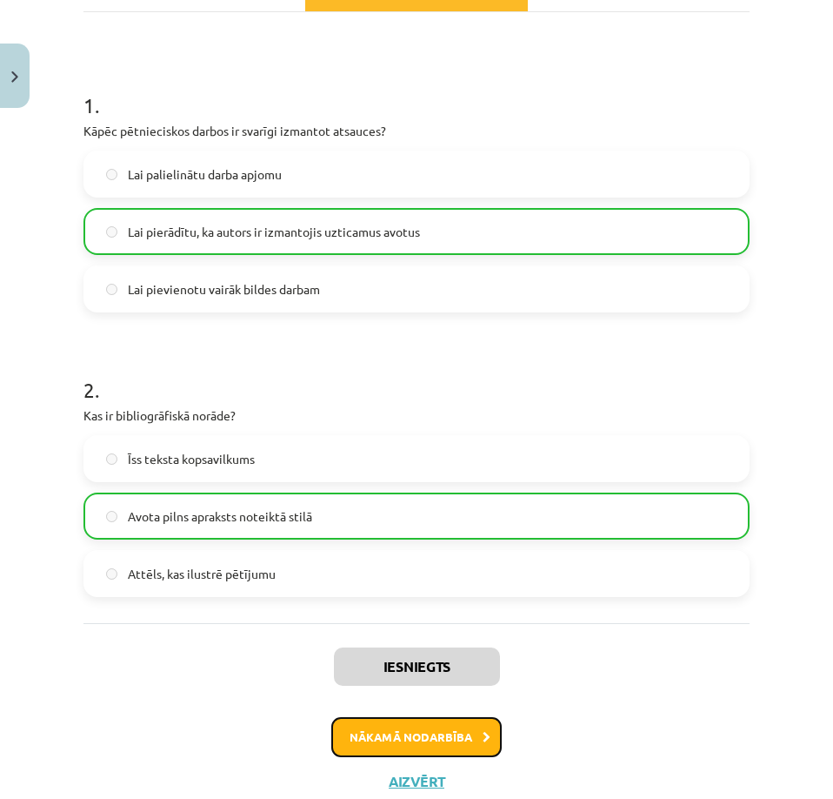
click at [369, 726] on button "Nākamā nodarbība" at bounding box center [416, 737] width 171 height 40
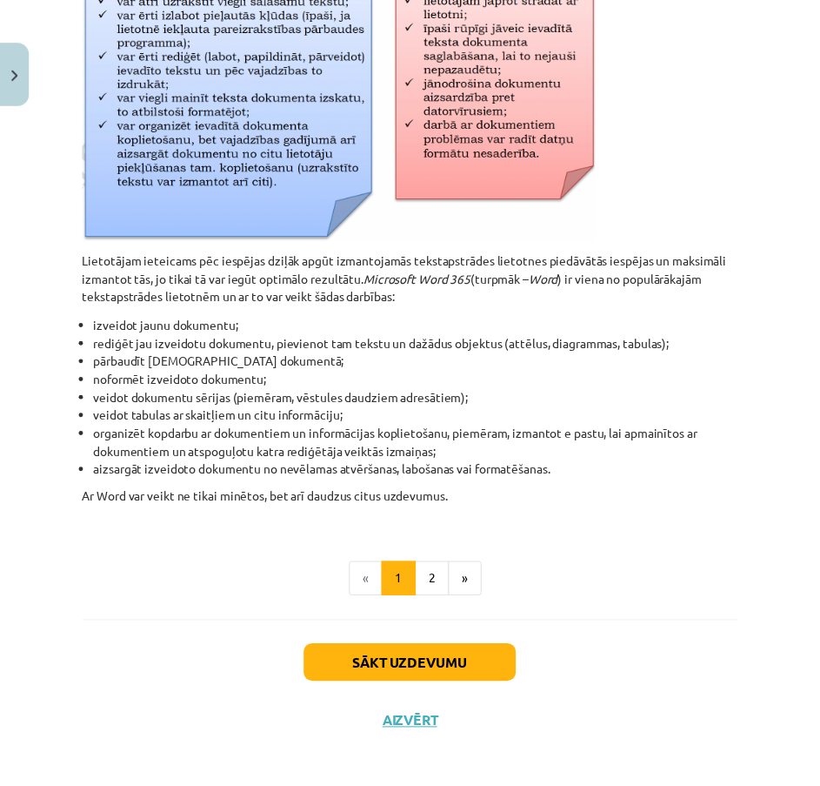
scroll to position [685, 0]
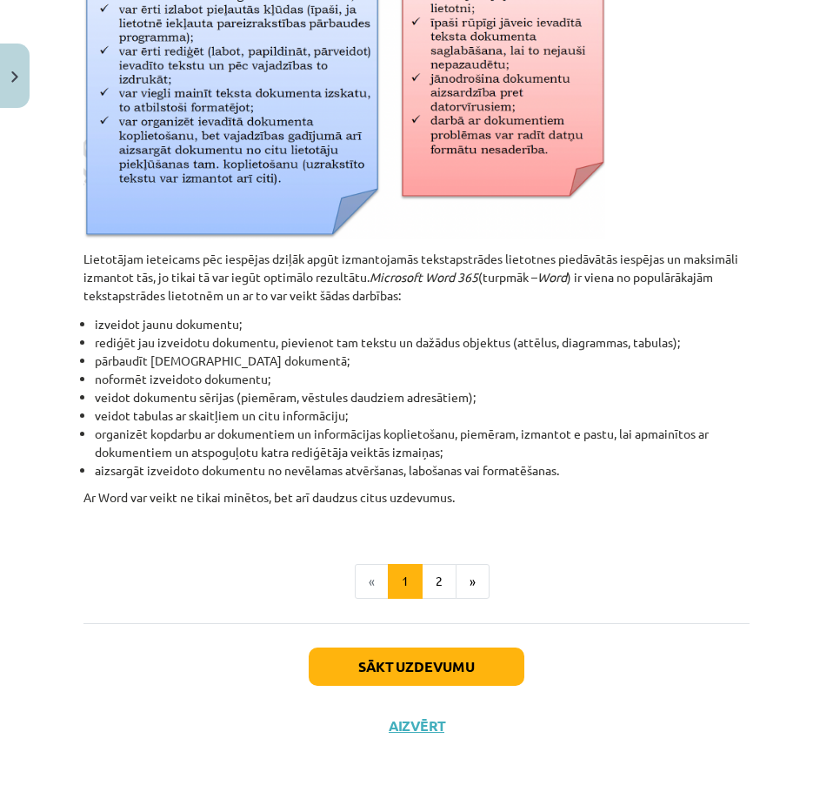
click at [415, 743] on div "Sākt uzdevumu Aizvērt" at bounding box center [417, 684] width 666 height 122
click at [408, 731] on button "Aizvērt" at bounding box center [417, 725] width 66 height 17
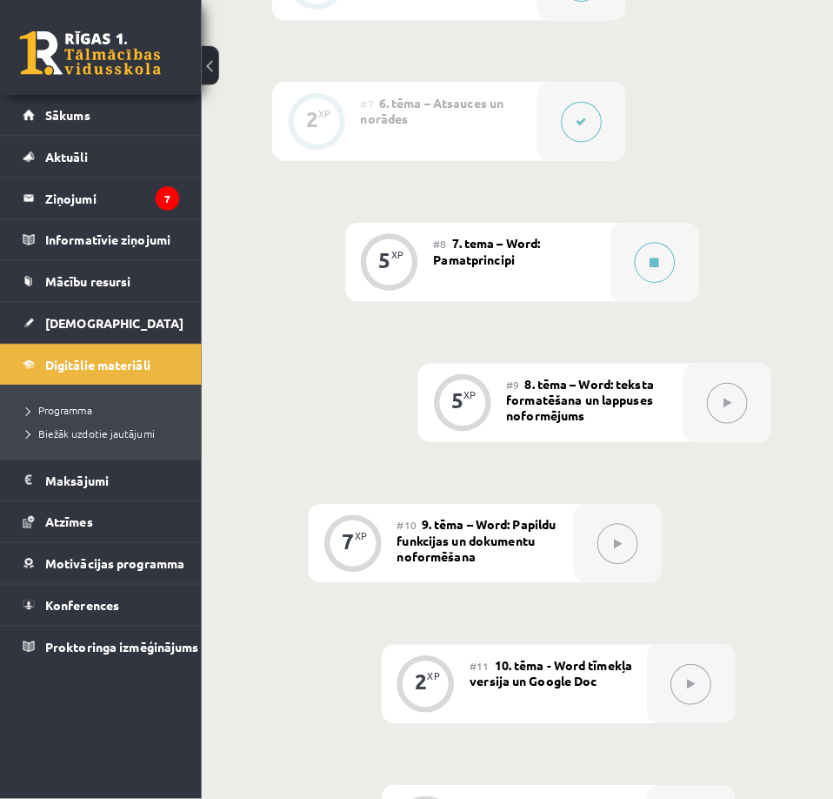
scroll to position [1574, 0]
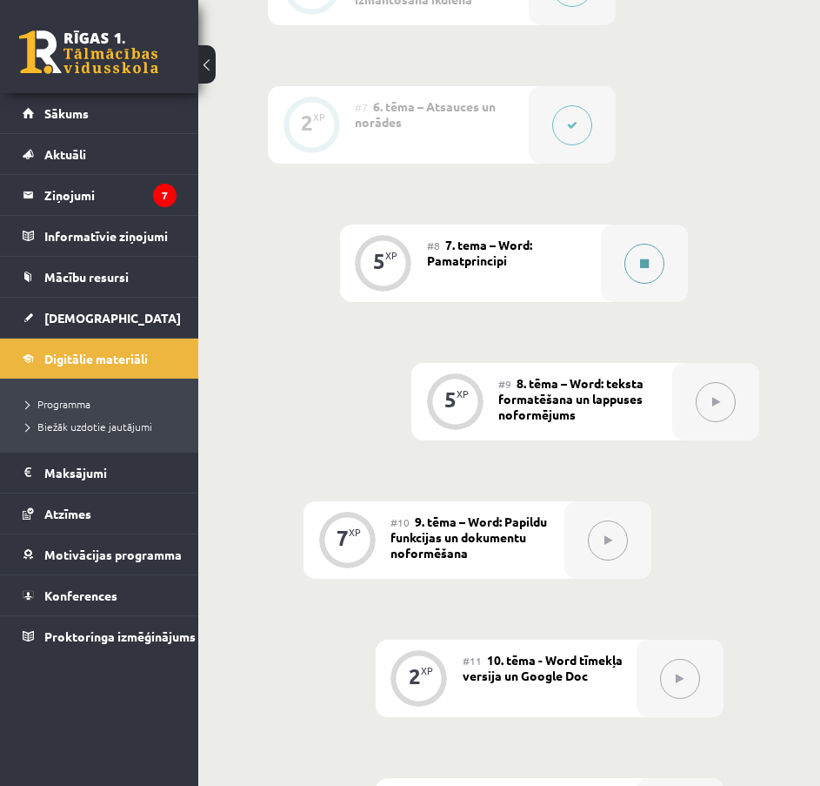
click at [638, 244] on button at bounding box center [645, 264] width 40 height 40
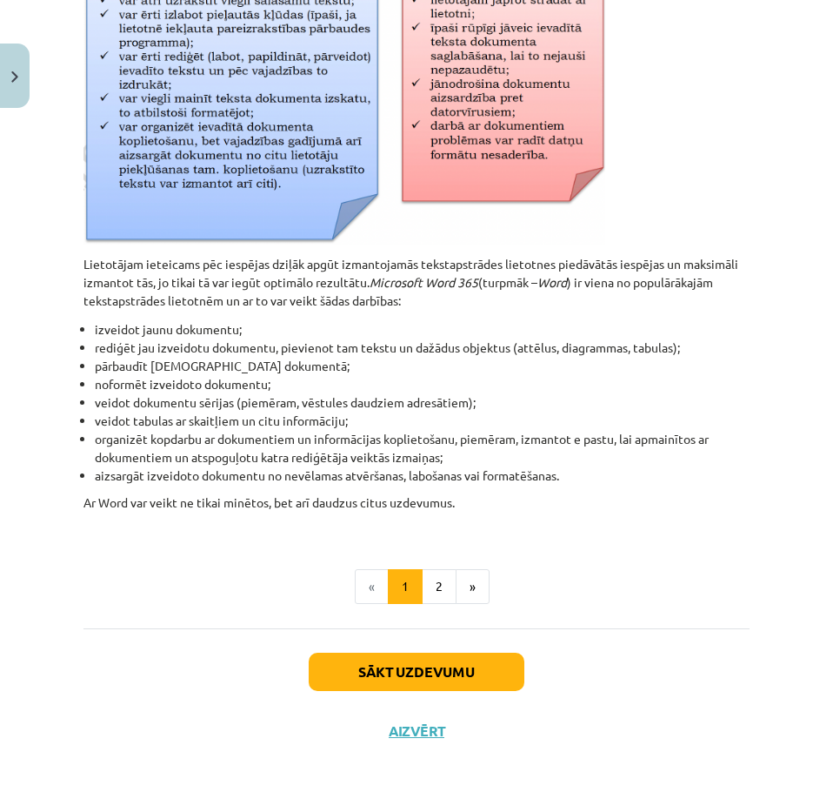
scroll to position [685, 0]
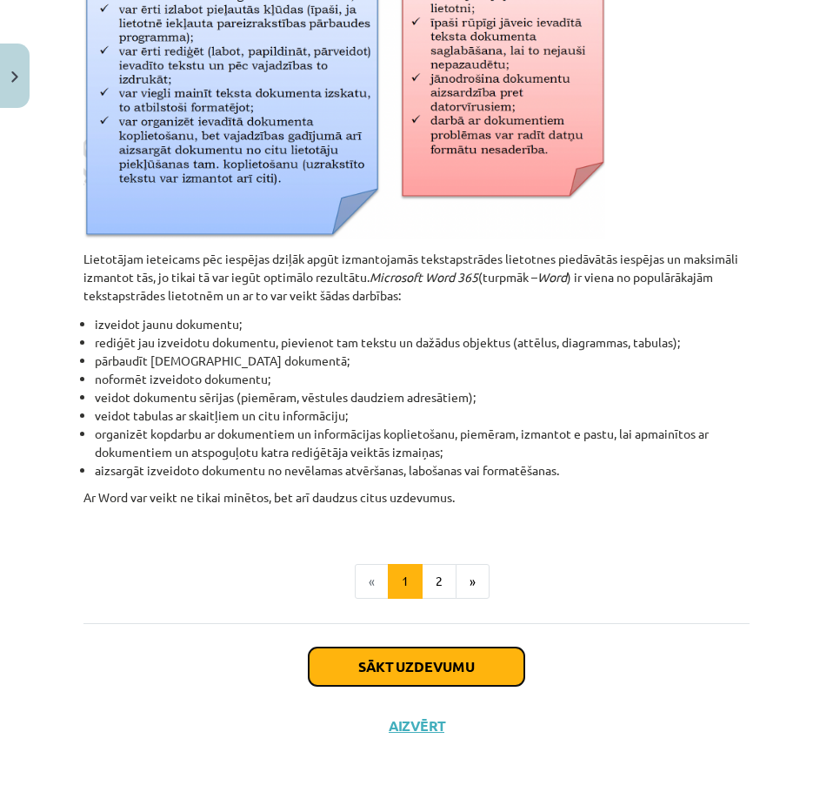
click at [358, 653] on button "Sākt uzdevumu" at bounding box center [417, 666] width 216 height 38
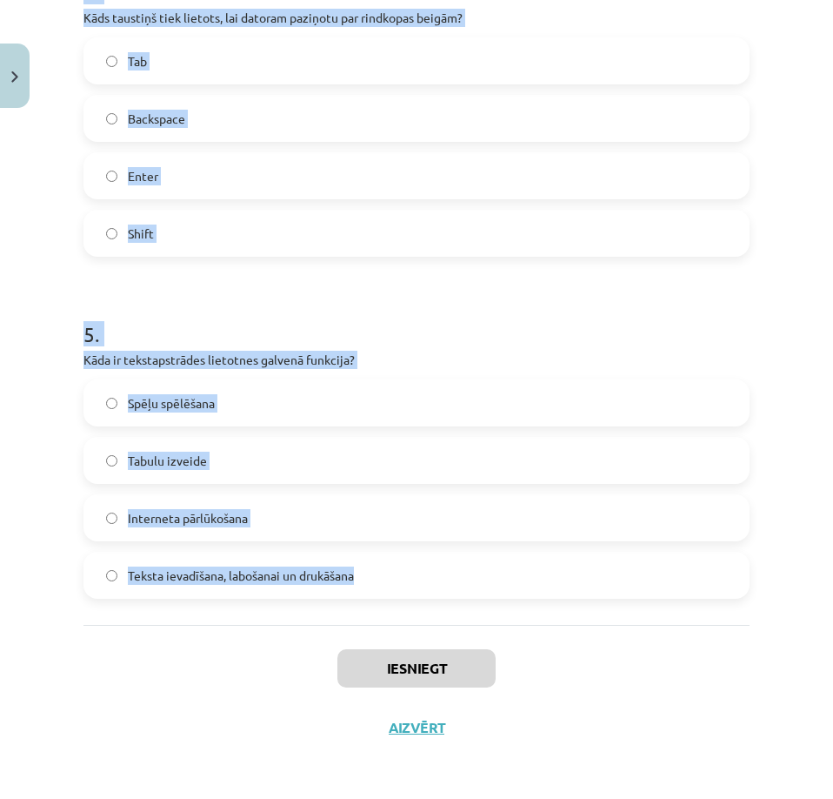
scroll to position [1367, 0]
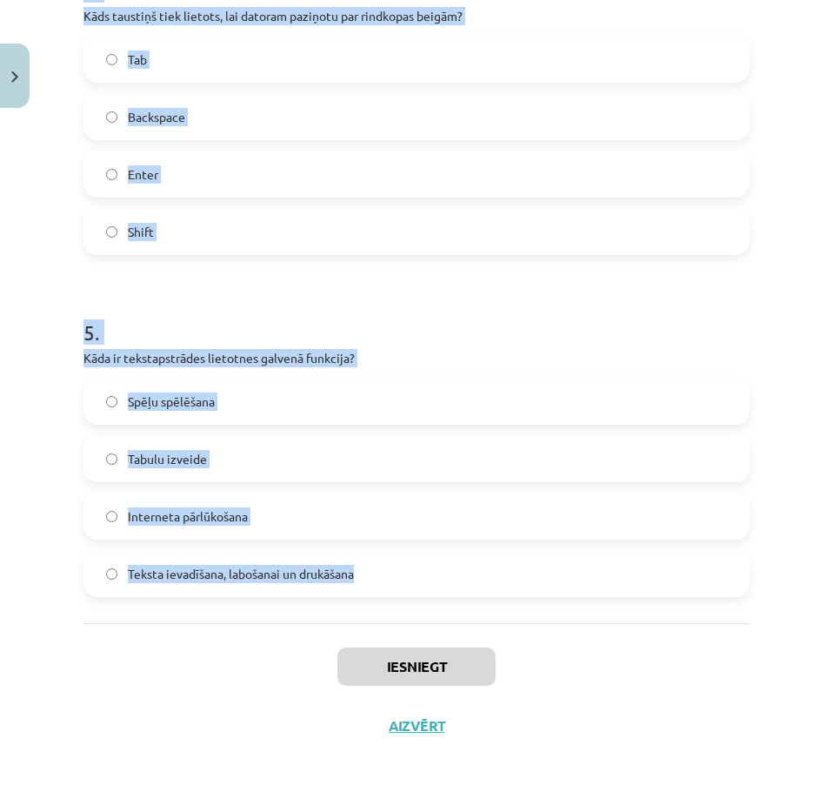
drag, startPoint x: 71, startPoint y: 366, endPoint x: 373, endPoint y: 547, distance: 351.9
click at [373, 547] on div "Mācību tēma: Datorikas - 10. klases 1. ieskaites mācību materiāls #8 7. tema – …" at bounding box center [416, 399] width 833 height 799
copy form "Kas veido tekstu? Krāsas un formas Tikai burti Attēli un diagrammas Rakstzīmes,…"
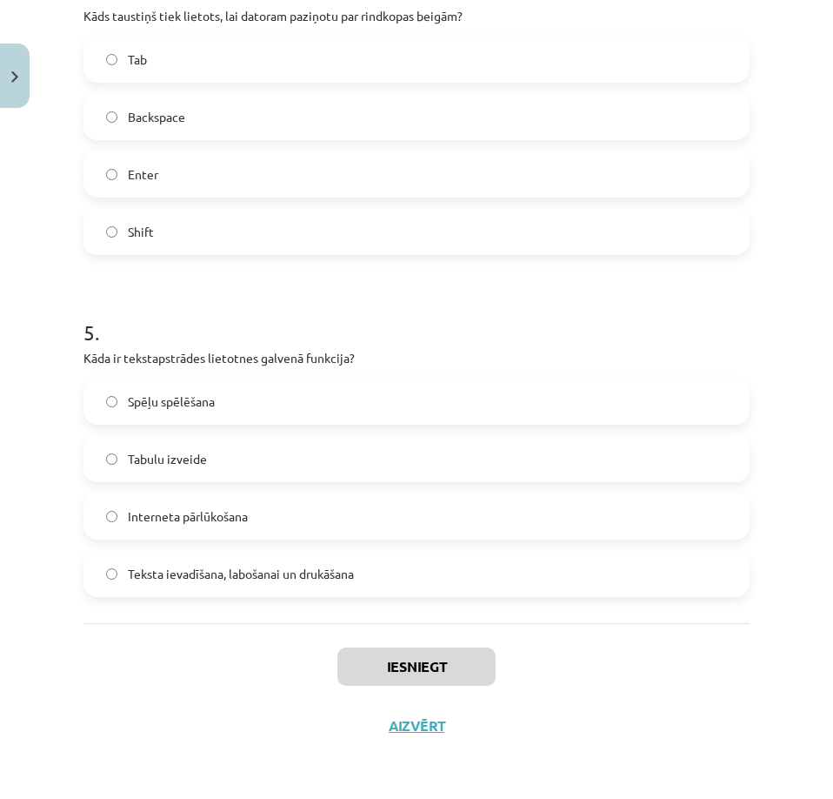
click at [151, 641] on div "Iesniegt Aizvērt" at bounding box center [417, 684] width 666 height 122
click at [150, 571] on span "Teksta ievadīšana, labošanai un drukāšana" at bounding box center [241, 574] width 226 height 18
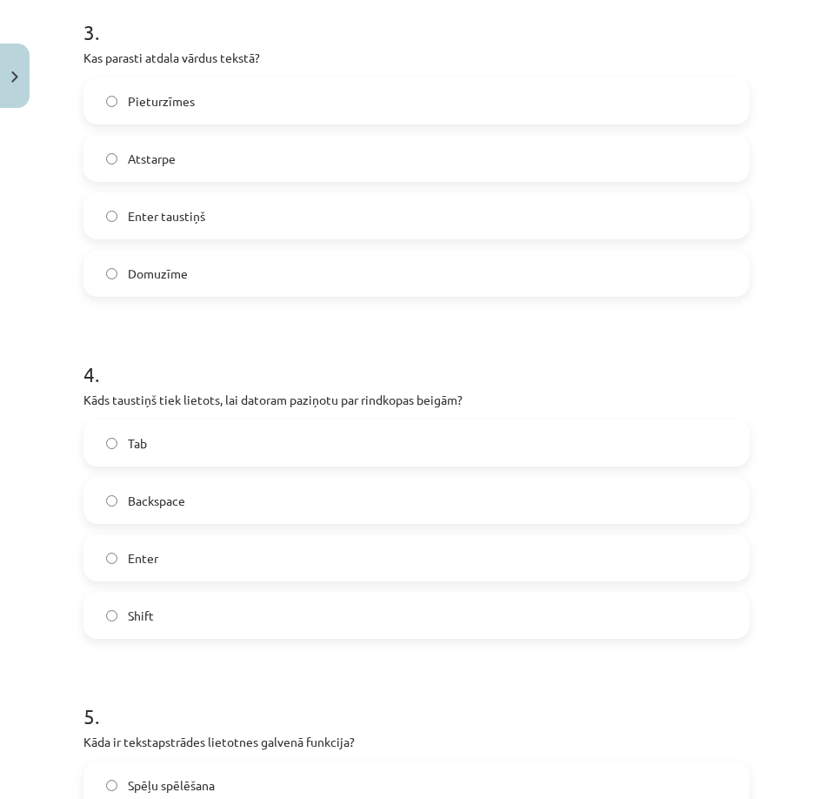
scroll to position [932, 0]
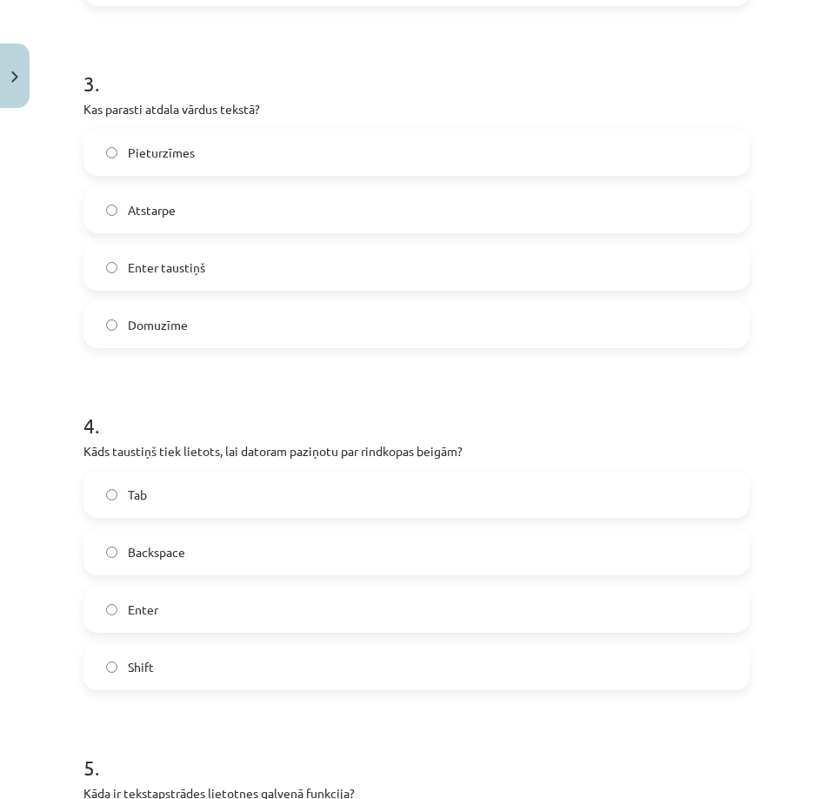
click at [151, 608] on span "Enter" at bounding box center [143, 609] width 30 height 18
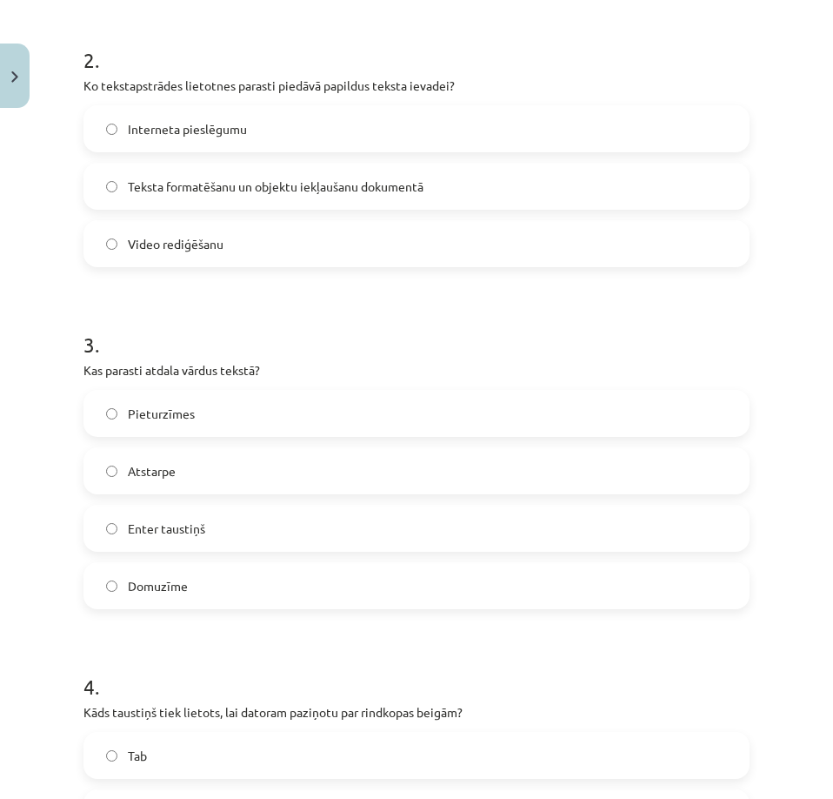
click at [139, 469] on span "Atstarpe" at bounding box center [152, 471] width 48 height 18
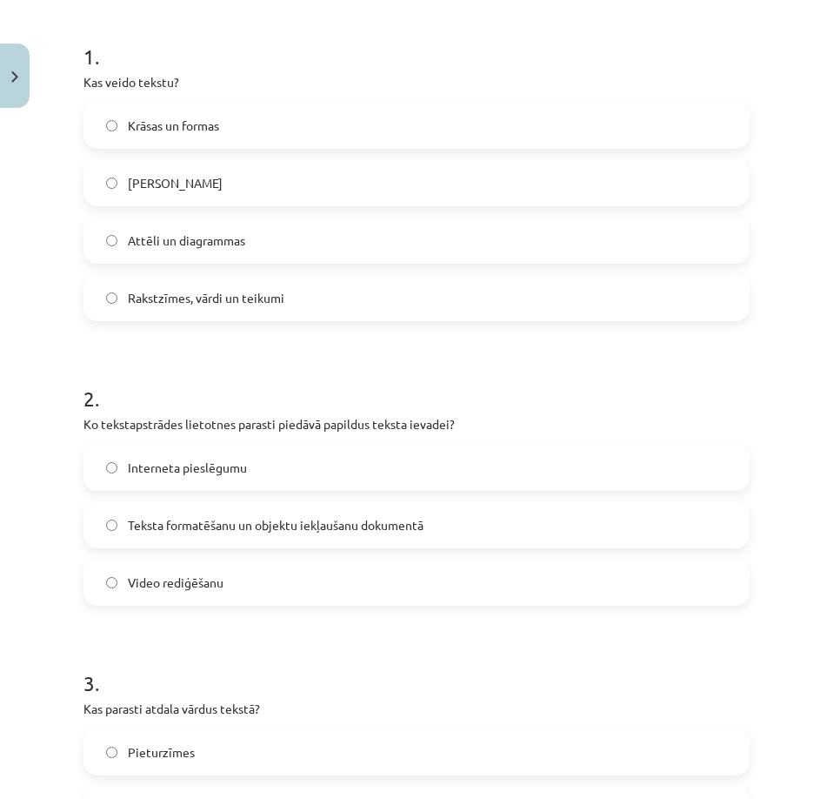
scroll to position [323, 0]
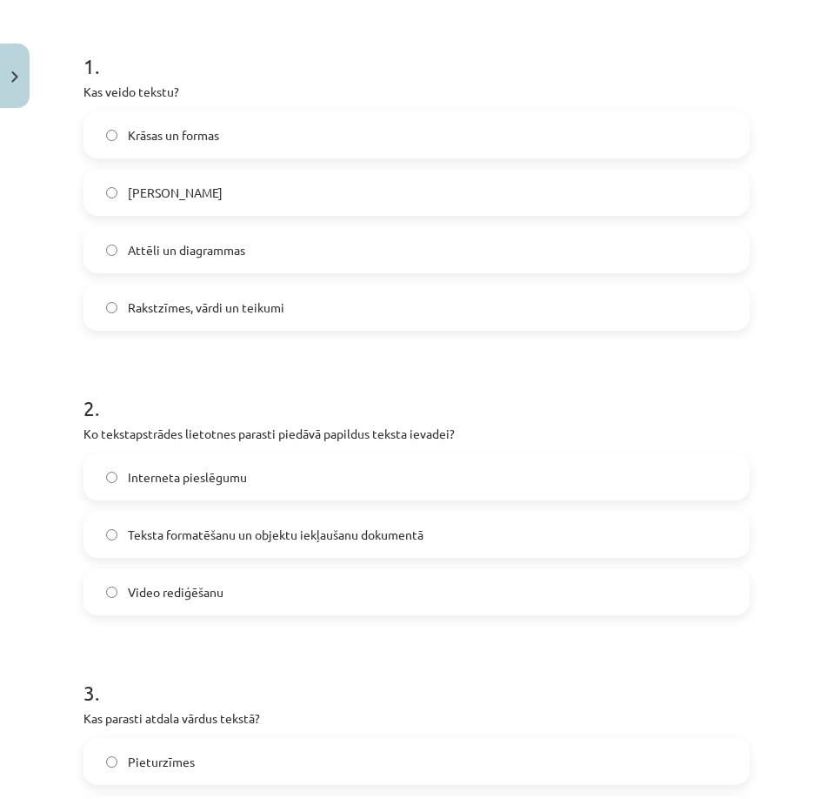
click at [146, 538] on span "Teksta formatēšanu un objektu iekļaušanu dokumentā" at bounding box center [276, 534] width 296 height 18
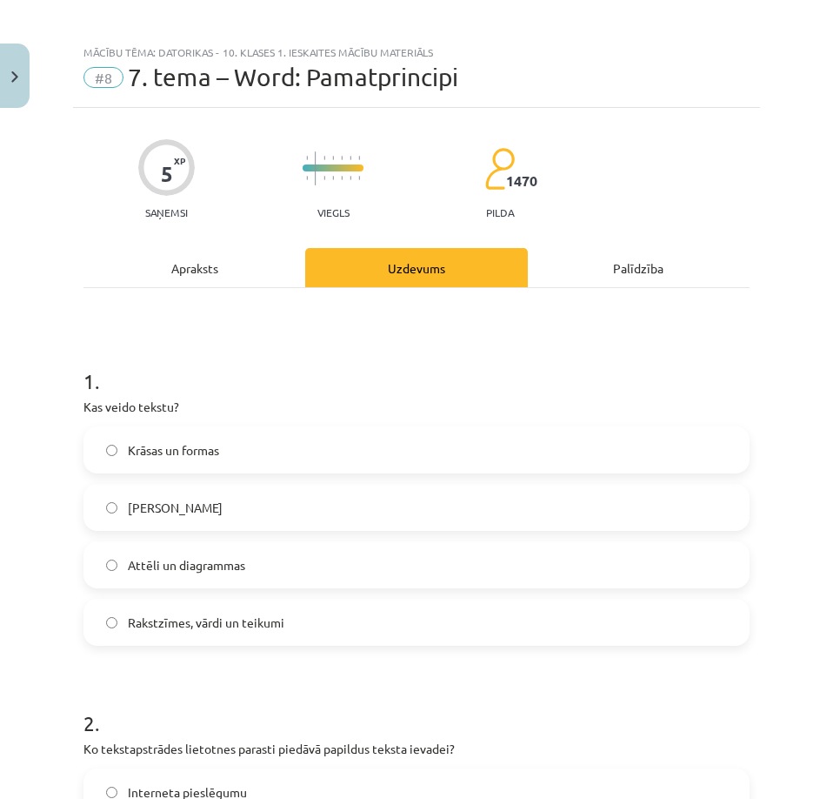
scroll to position [0, 0]
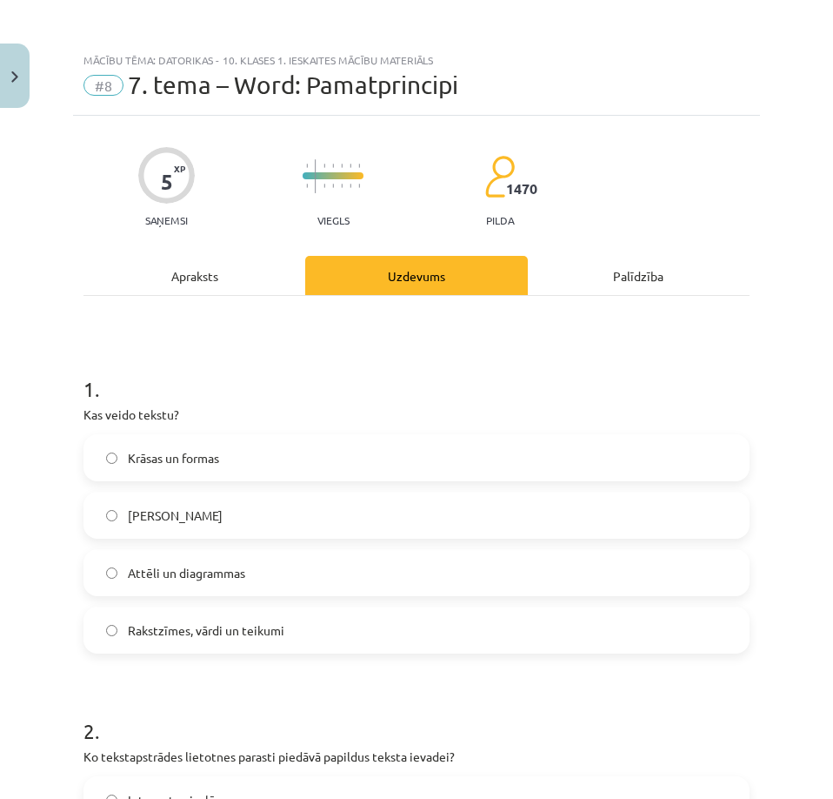
click at [155, 627] on span "Rakstzīmes, vārdi un teikumi" at bounding box center [206, 630] width 157 height 18
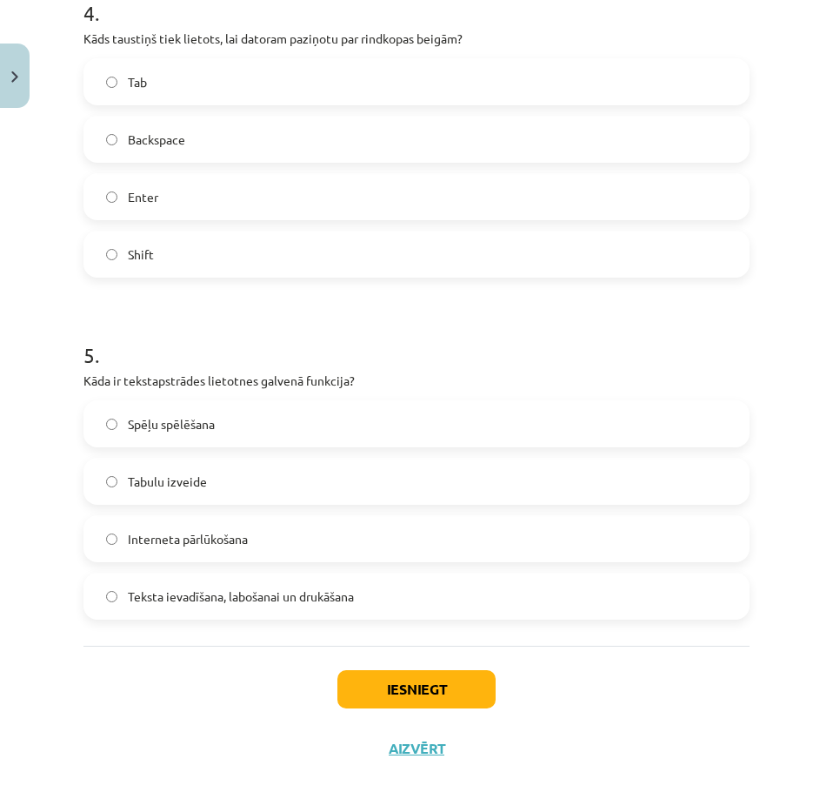
scroll to position [1367, 0]
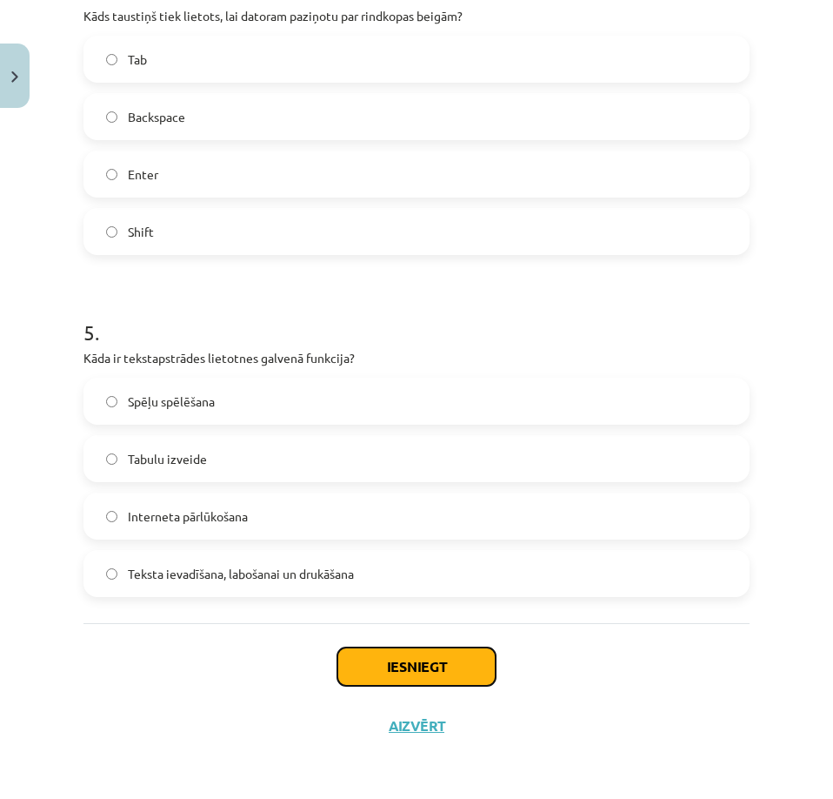
click at [364, 661] on button "Iesniegt" at bounding box center [417, 666] width 158 height 38
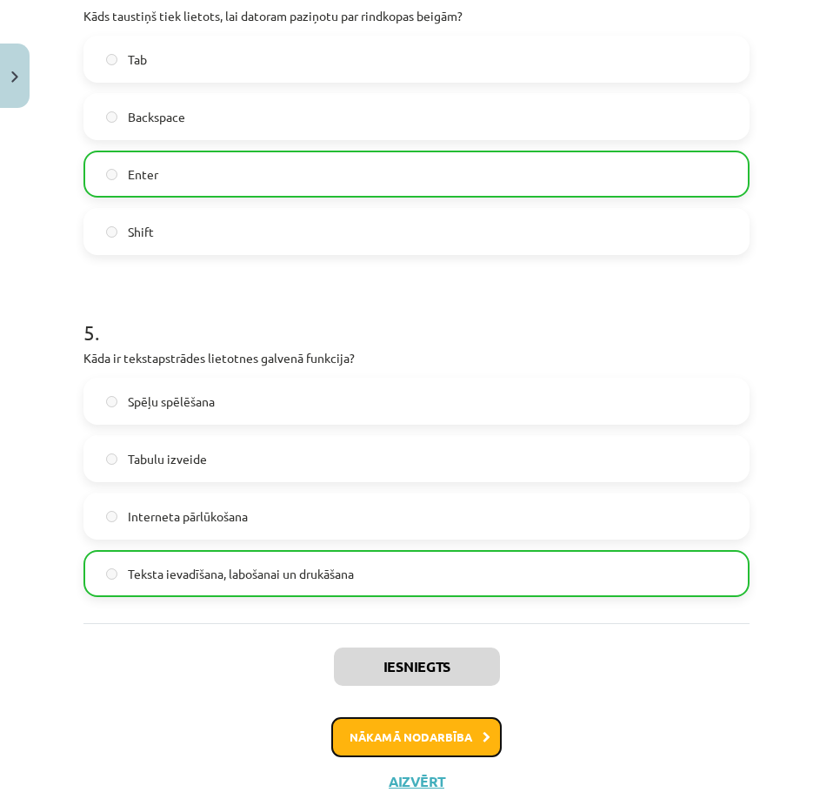
click at [444, 721] on button "Nākamā nodarbība" at bounding box center [416, 737] width 171 height 40
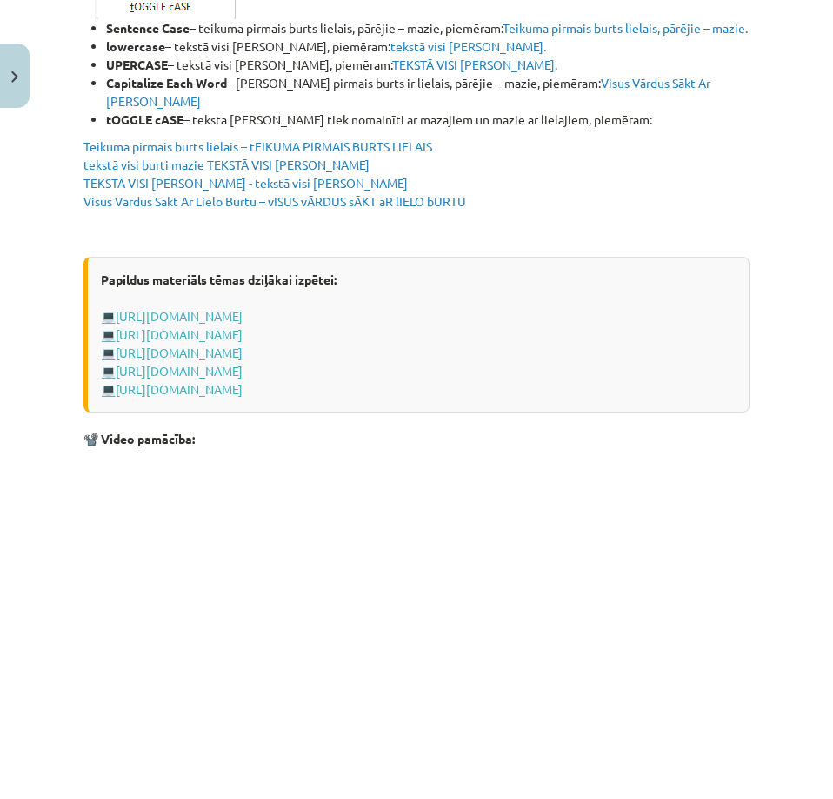
scroll to position [3423, 0]
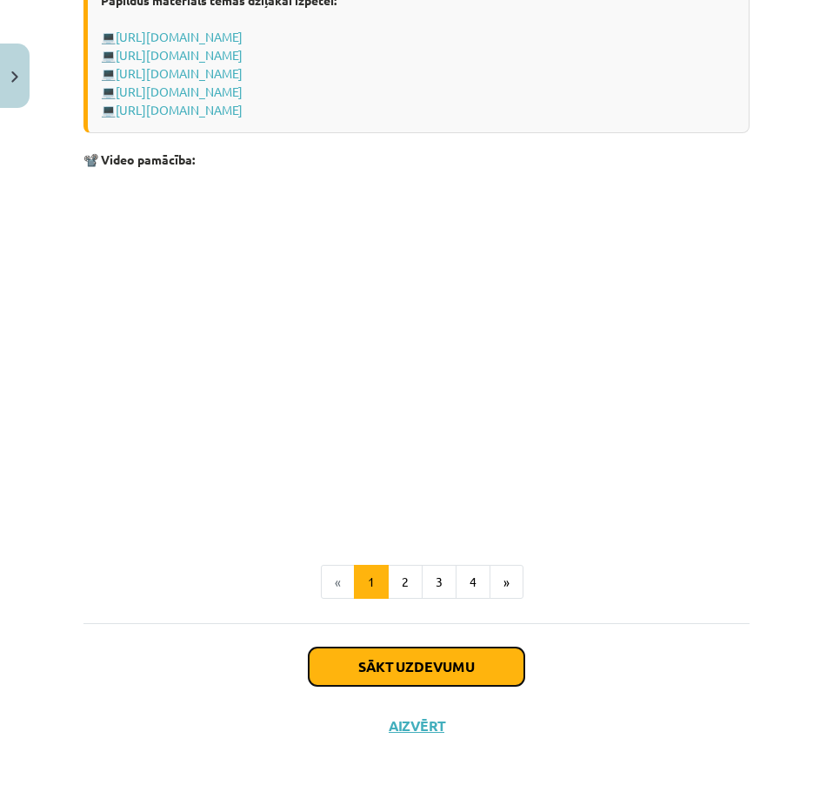
click at [349, 662] on button "Sākt uzdevumu" at bounding box center [417, 666] width 216 height 38
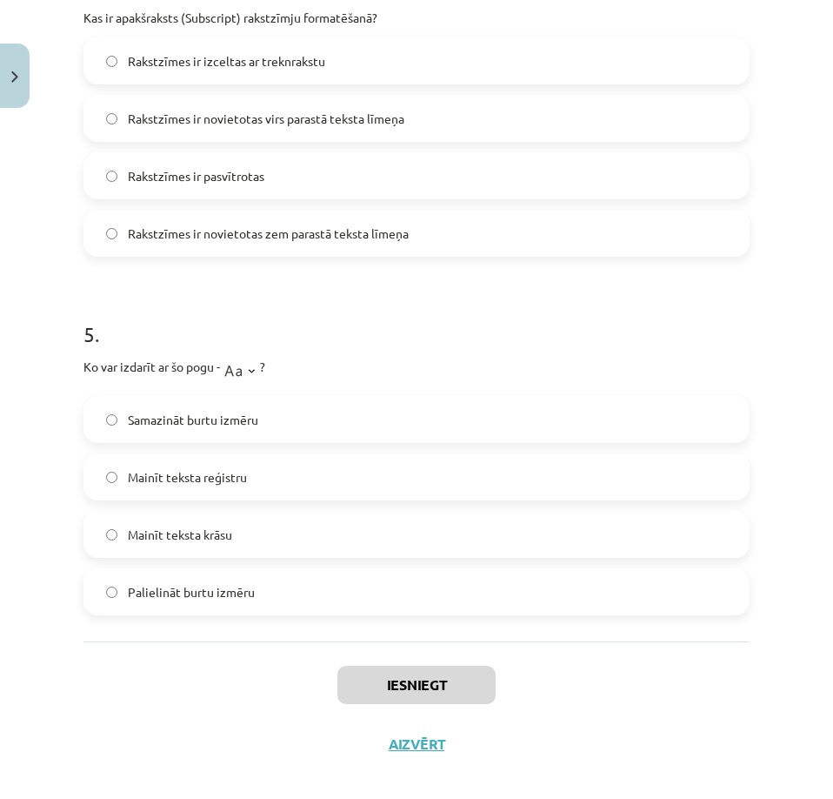
scroll to position [1468, 0]
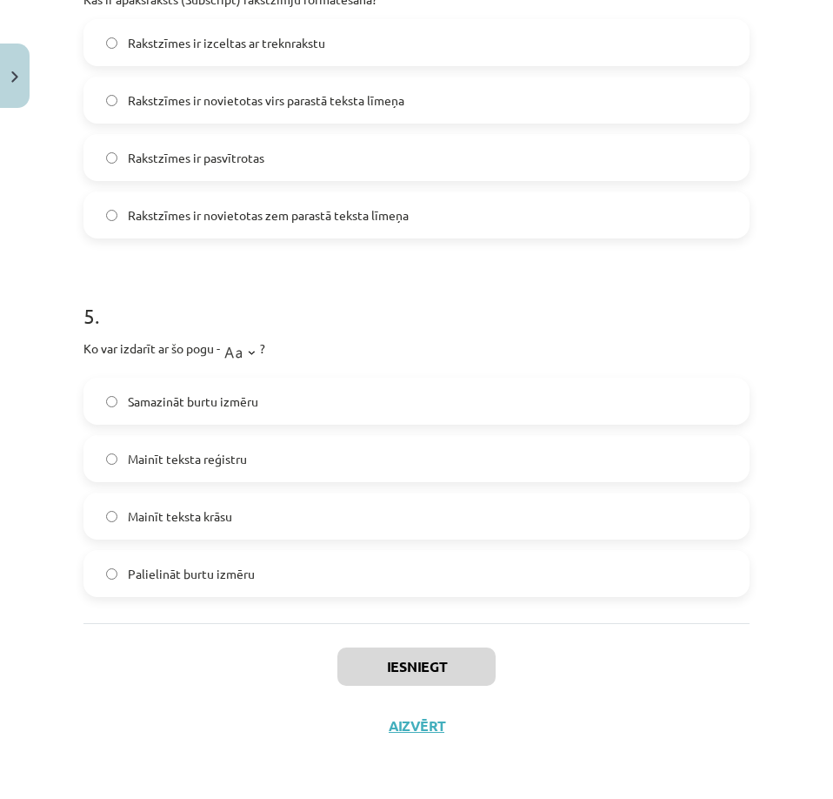
drag, startPoint x: 80, startPoint y: 401, endPoint x: 343, endPoint y: 597, distance: 327.6
copy form "Kas ir aizzīmēts saraksts? Rindkopa, kas sākas ar aizzīmēšanas simbolu Rindkopa…"
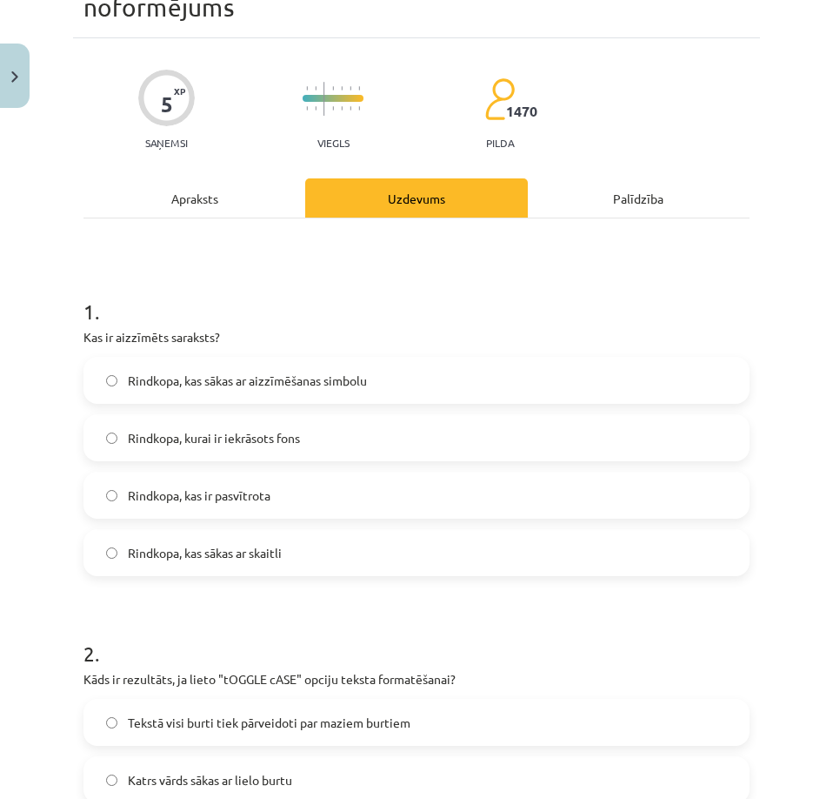
scroll to position [77, 0]
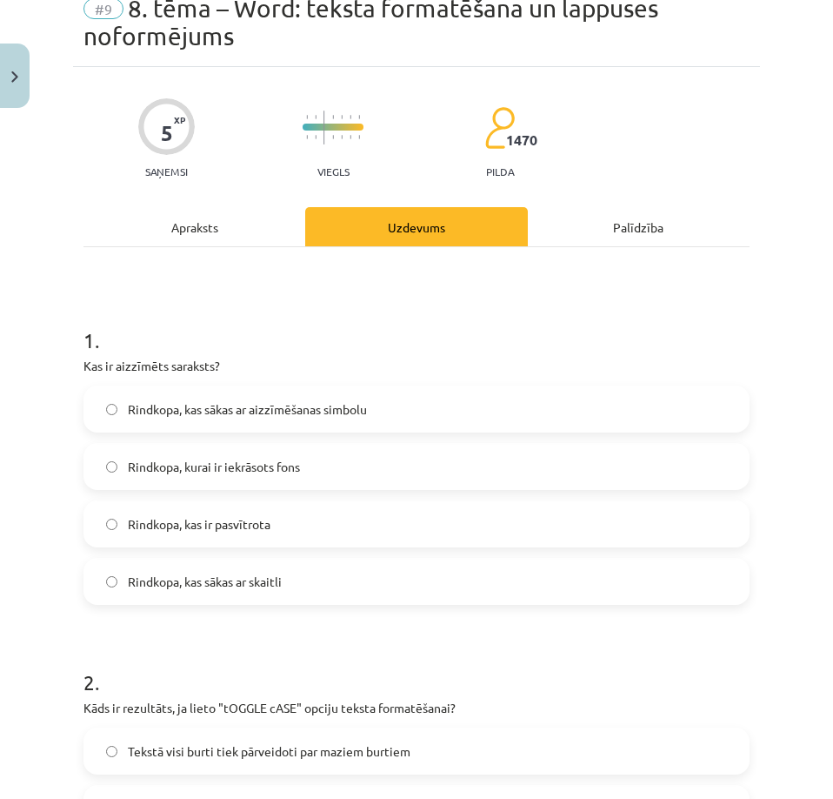
click at [43, 501] on div "Mācību tēma: Datorikas - 10. klases 1. ieskaites mācību materiāls #9 8. tēma – …" at bounding box center [416, 399] width 833 height 799
click at [144, 412] on span "Rindkopa, kas sākas ar aizzīmēšanas simbolu" at bounding box center [247, 409] width 239 height 18
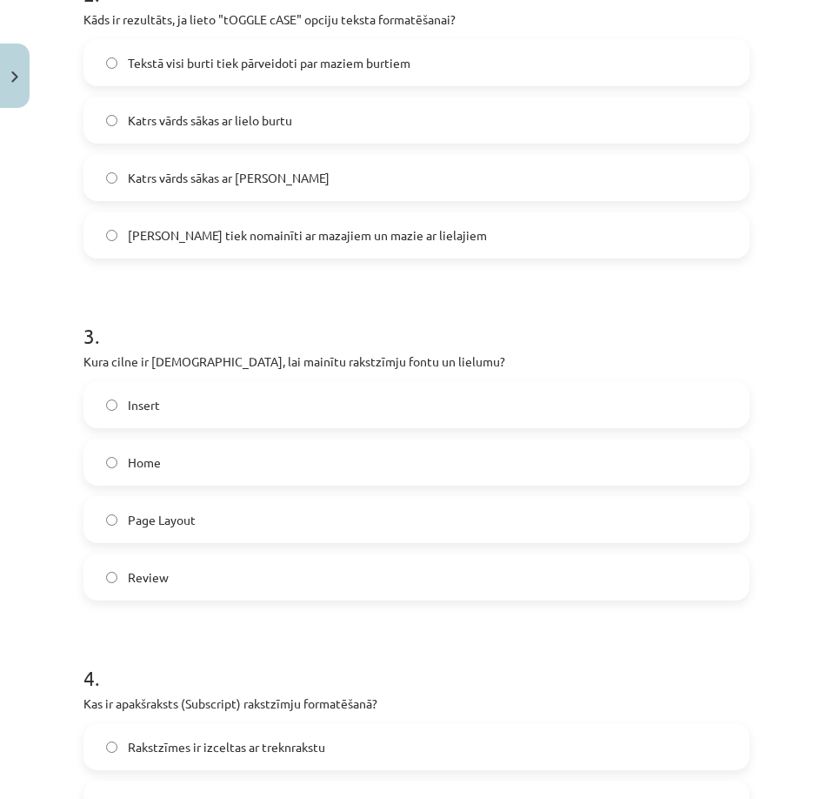
scroll to position [772, 0]
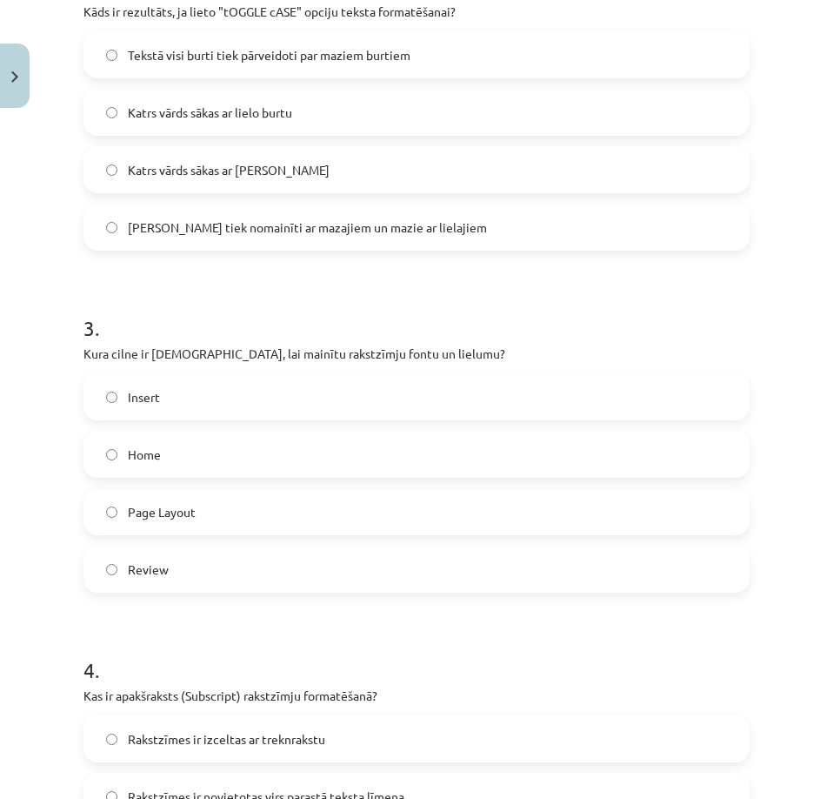
click at [106, 465] on label "Home" at bounding box center [416, 453] width 663 height 43
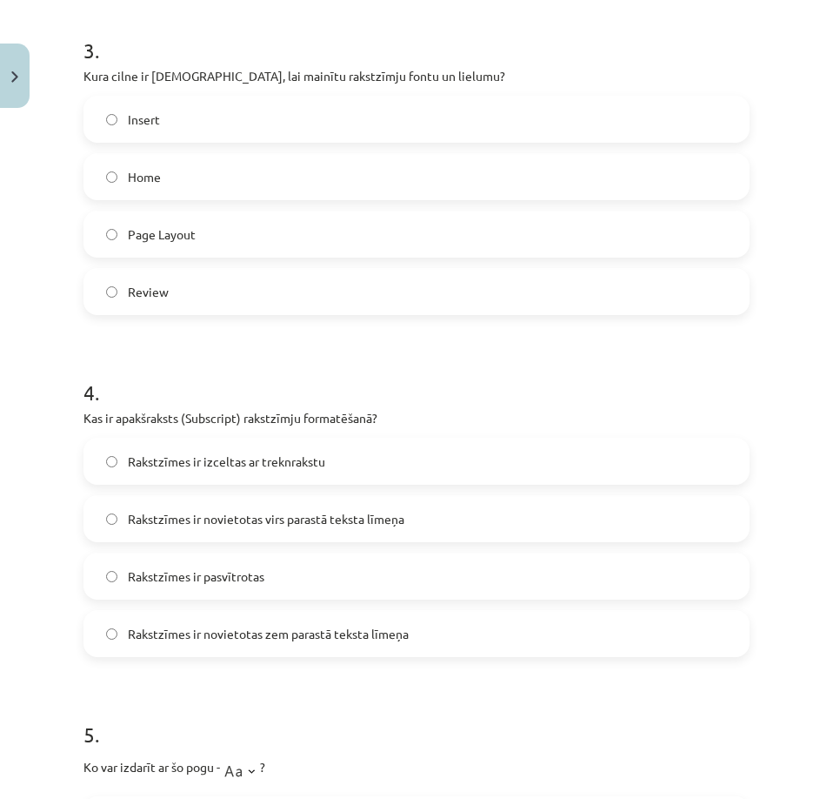
scroll to position [1120, 0]
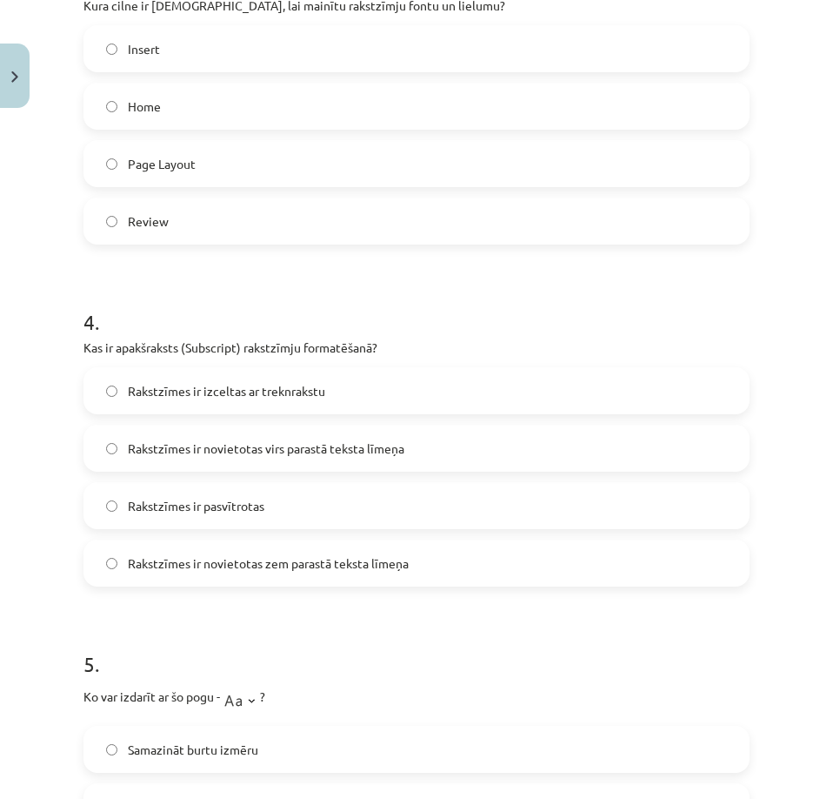
click at [170, 558] on span "Rakstzīmes ir novietotas zem parastā teksta līmeņa" at bounding box center [268, 563] width 281 height 18
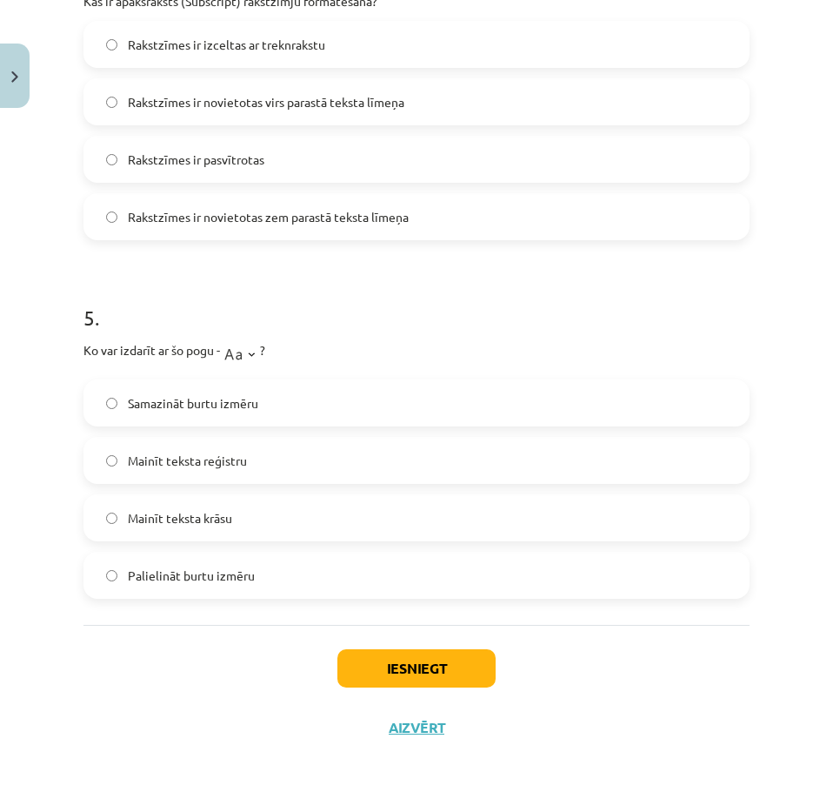
scroll to position [1468, 0]
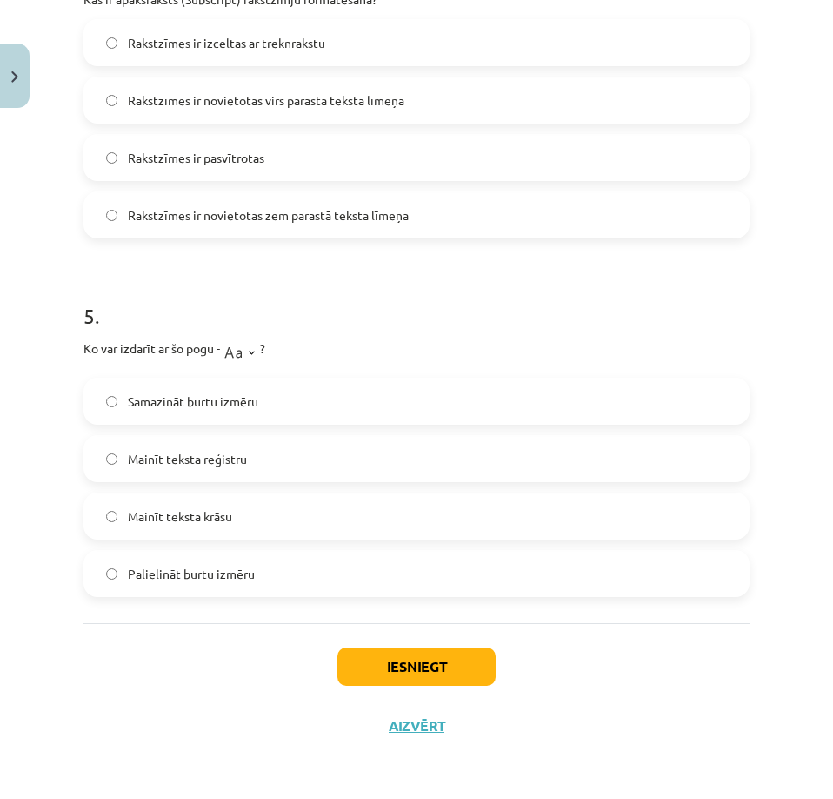
click at [146, 574] on span "Palielināt burtu izmēru" at bounding box center [191, 574] width 127 height 18
click at [469, 672] on button "Iesniegt" at bounding box center [417, 666] width 158 height 38
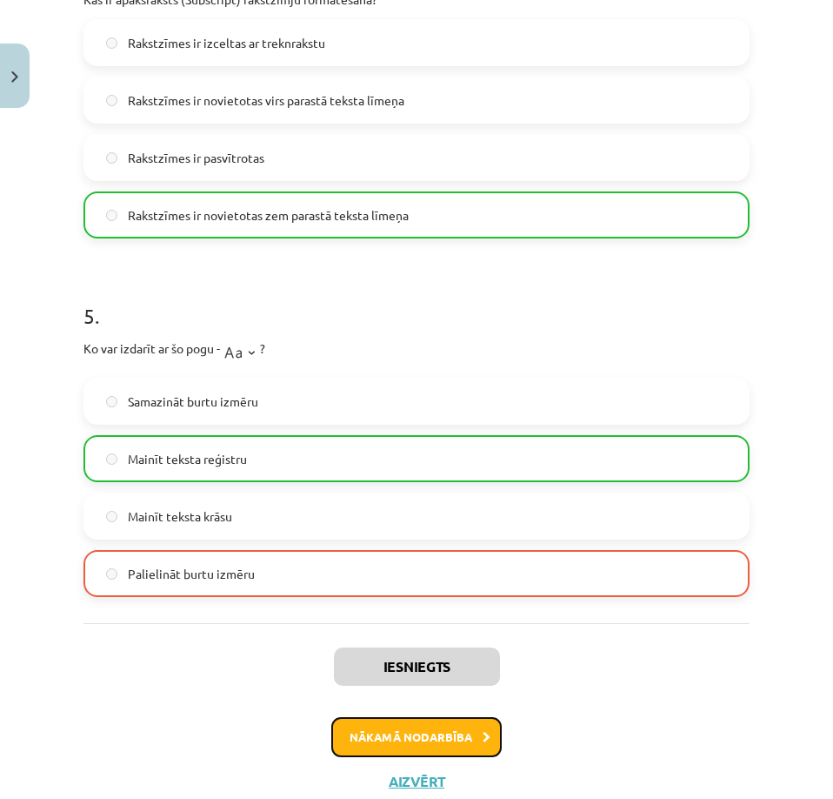
click at [357, 733] on button "Nākamā nodarbība" at bounding box center [416, 737] width 171 height 40
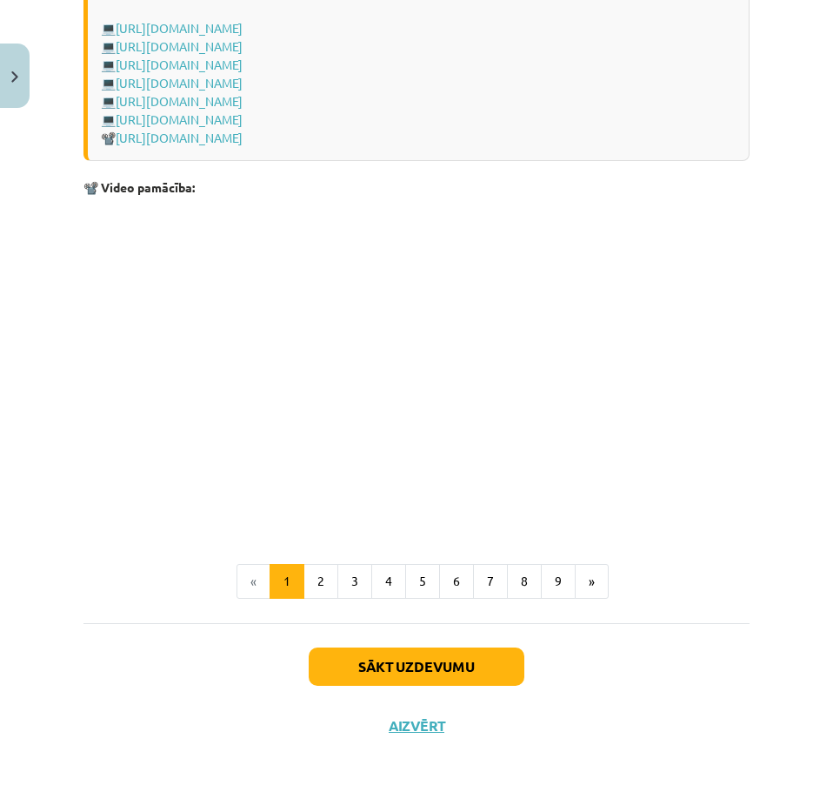
scroll to position [3621, 0]
click at [405, 673] on button "Sākt uzdevumu" at bounding box center [417, 666] width 216 height 38
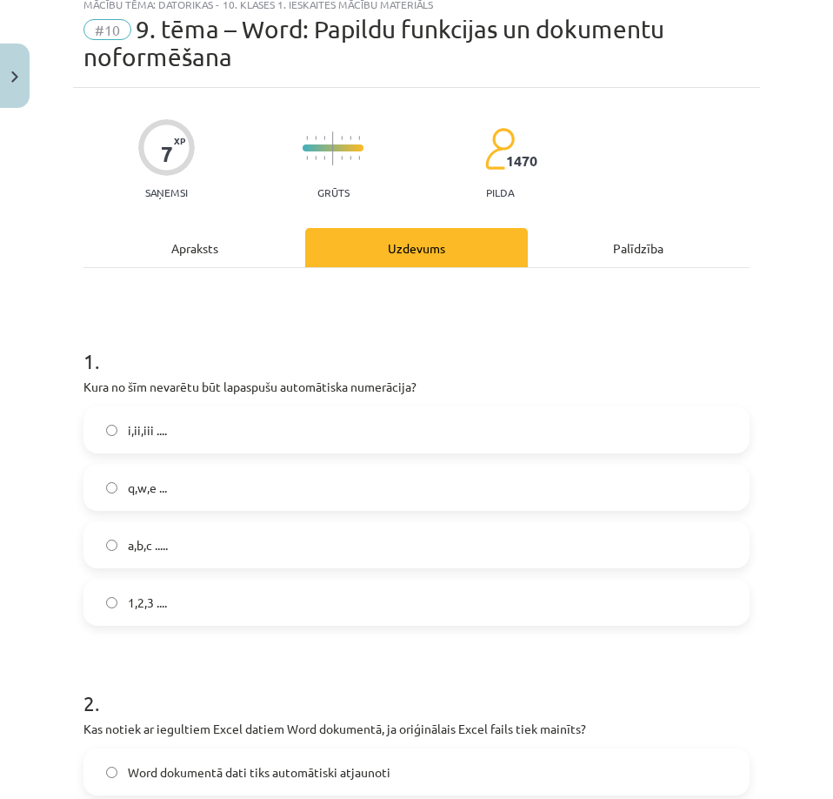
scroll to position [43, 0]
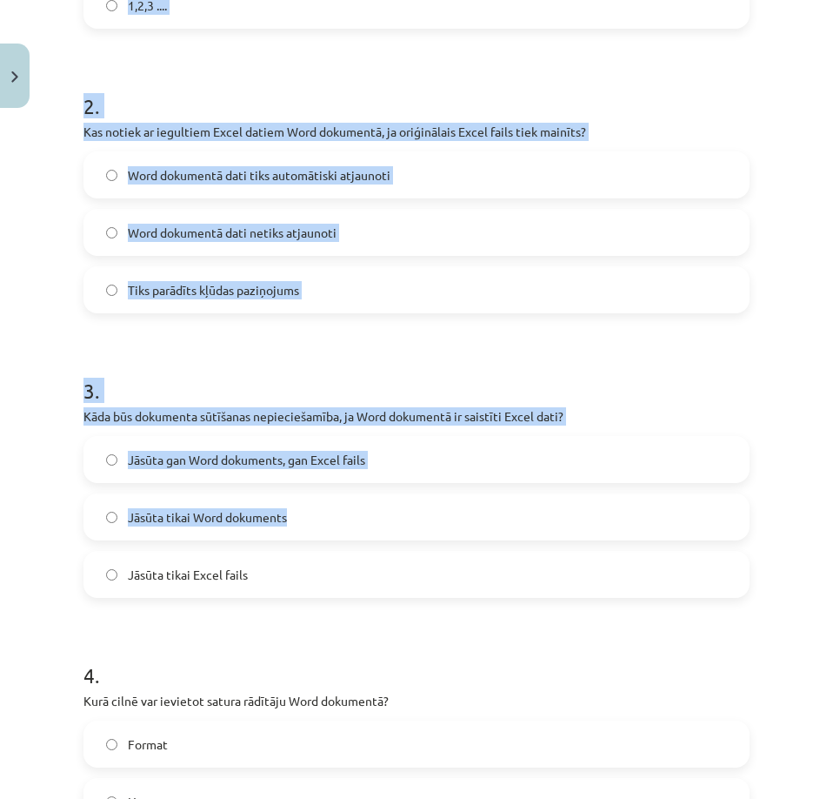
drag, startPoint x: 70, startPoint y: 398, endPoint x: 492, endPoint y: 533, distance: 443.2
click at [492, 533] on div "Mācību tēma: Datorikas - 10. klases 1. ieskaites mācību materiāls #10 9. tēma –…" at bounding box center [416, 399] width 833 height 799
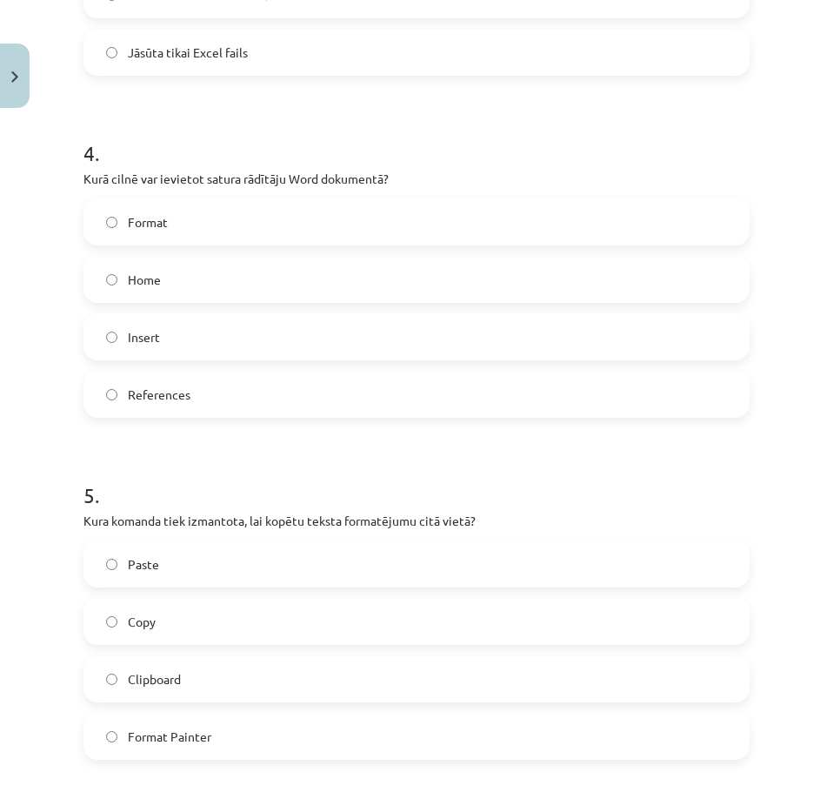
click at [493, 534] on form "1 . Kura no šīm nevarētu būt lapaspušu automātiska numerācija? i,ii,iii .... q,…" at bounding box center [417, 321] width 666 height 2243
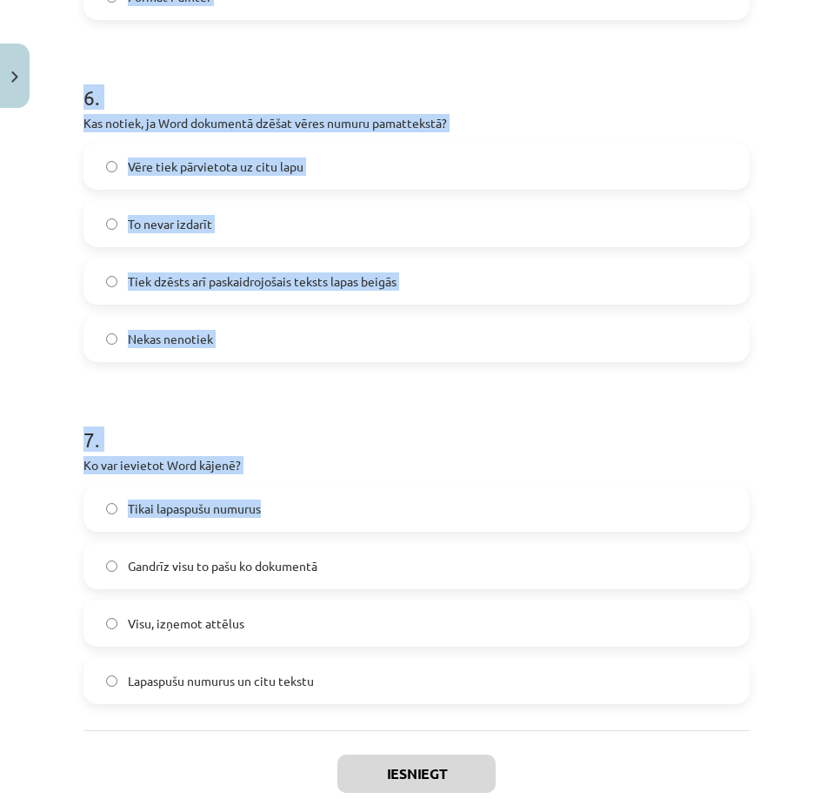
scroll to position [2021, 0]
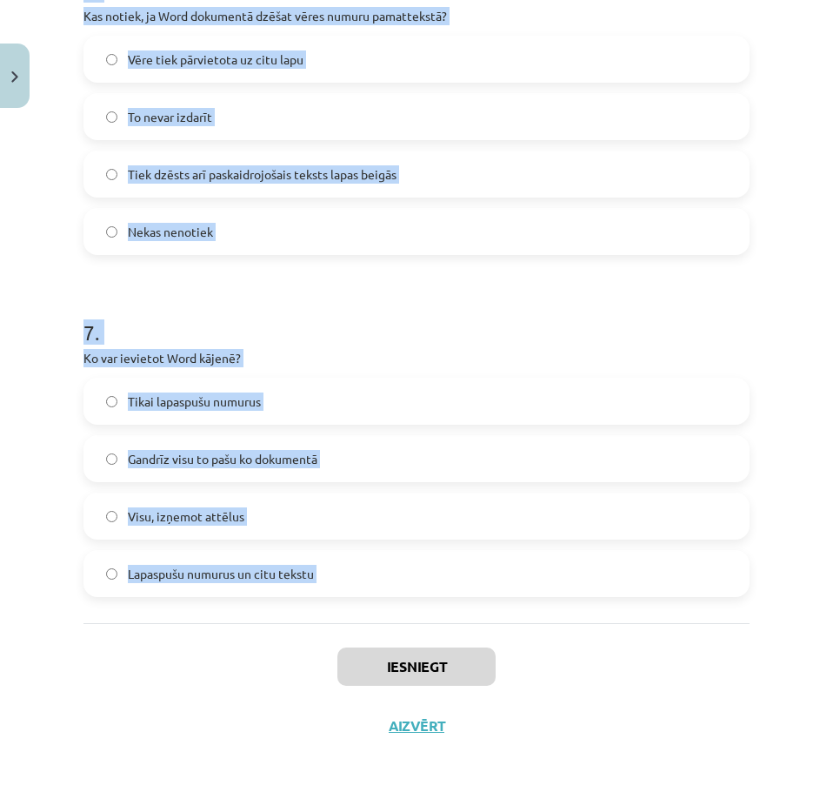
drag, startPoint x: 493, startPoint y: 534, endPoint x: 358, endPoint y: 559, distance: 137.2
copy form "Copy Clipboard Format Painter 6 . Kas notiek, ja Word dokumentā dzēšat vēres nu…"
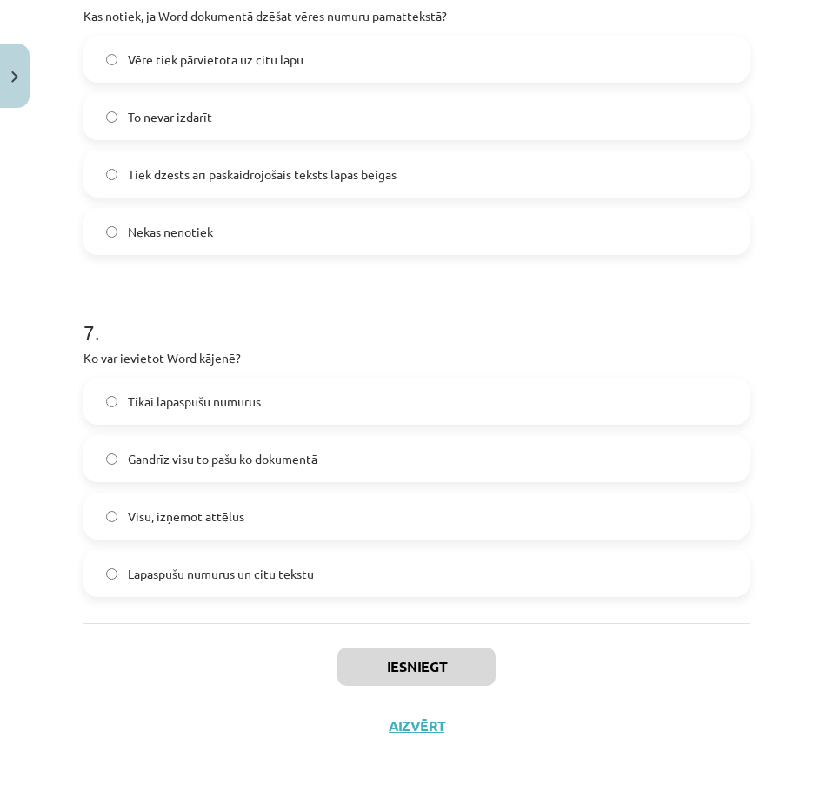
click at [137, 726] on div "Iesniegt Aizvērt" at bounding box center [417, 684] width 666 height 122
click at [127, 577] on label "Lapaspušu numurus un citu tekstu" at bounding box center [416, 573] width 663 height 43
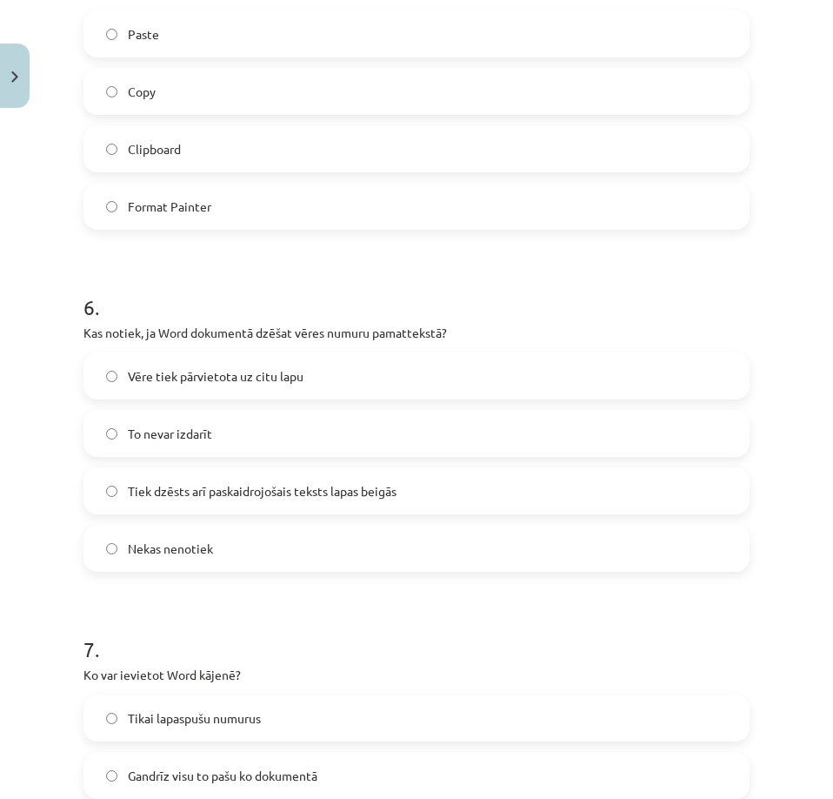
scroll to position [1673, 0]
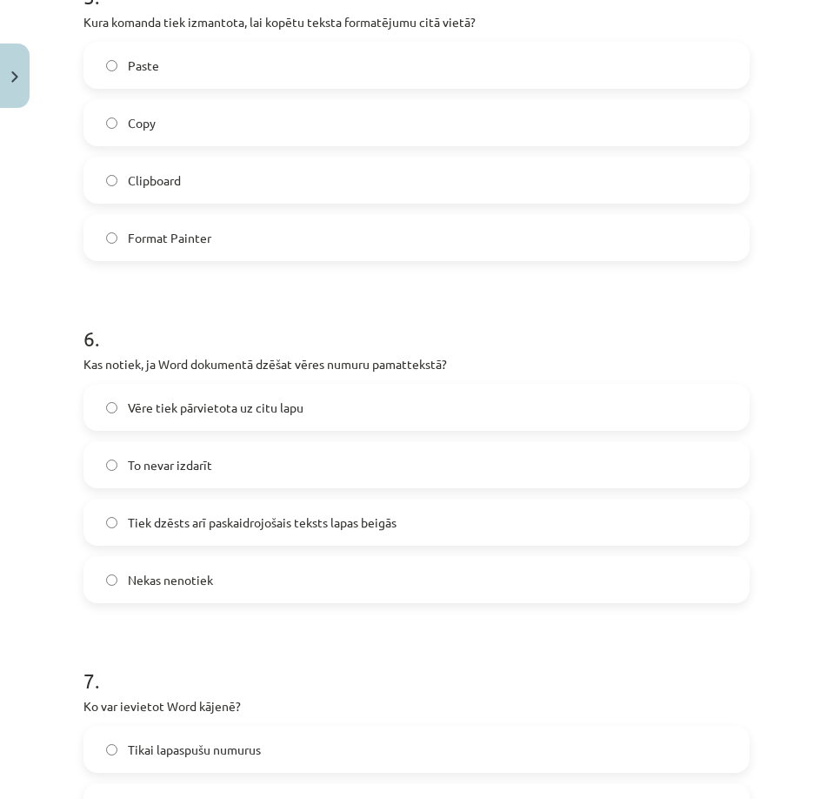
click at [148, 518] on span "Tiek dzēsts arī paskaidrojošais teksts lapas beigās" at bounding box center [262, 522] width 269 height 18
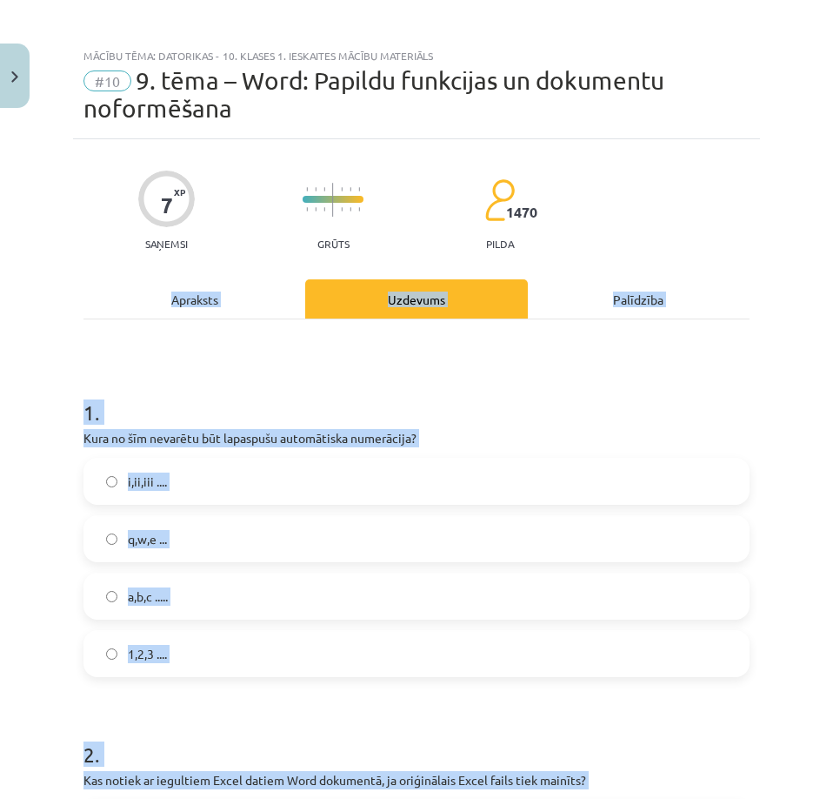
scroll to position [0, 0]
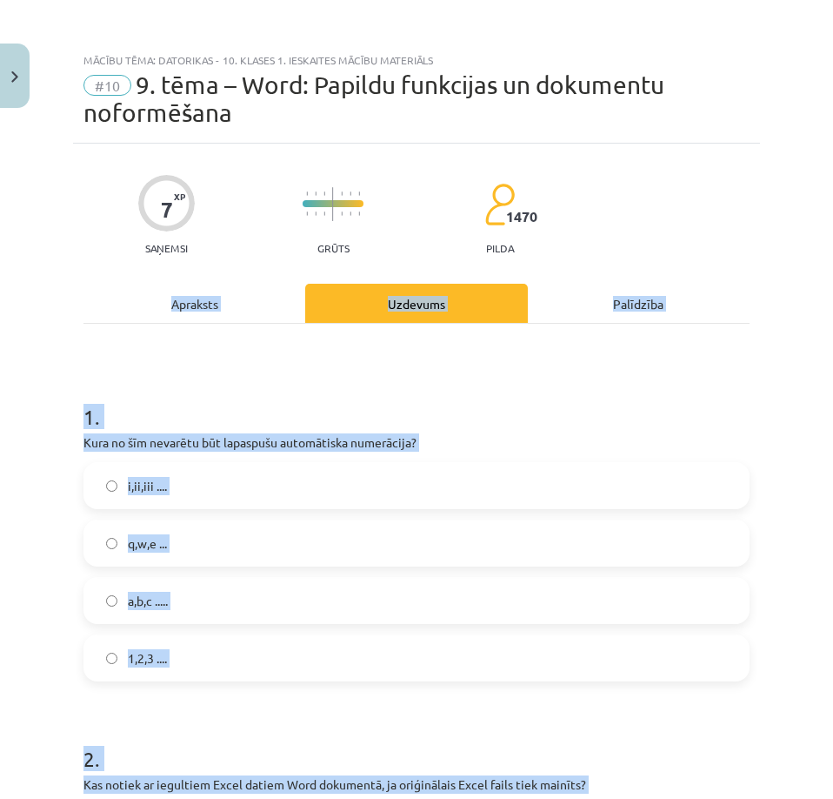
drag, startPoint x: 261, startPoint y: 588, endPoint x: 95, endPoint y: 303, distance: 330.2
copy div "Apraksts Uzdevums Palīdzība 1 . Kura no šīm nevarētu būt lapaspušu automātiska …"
click at [84, 536] on div "q,w,e ..." at bounding box center [417, 542] width 666 height 47
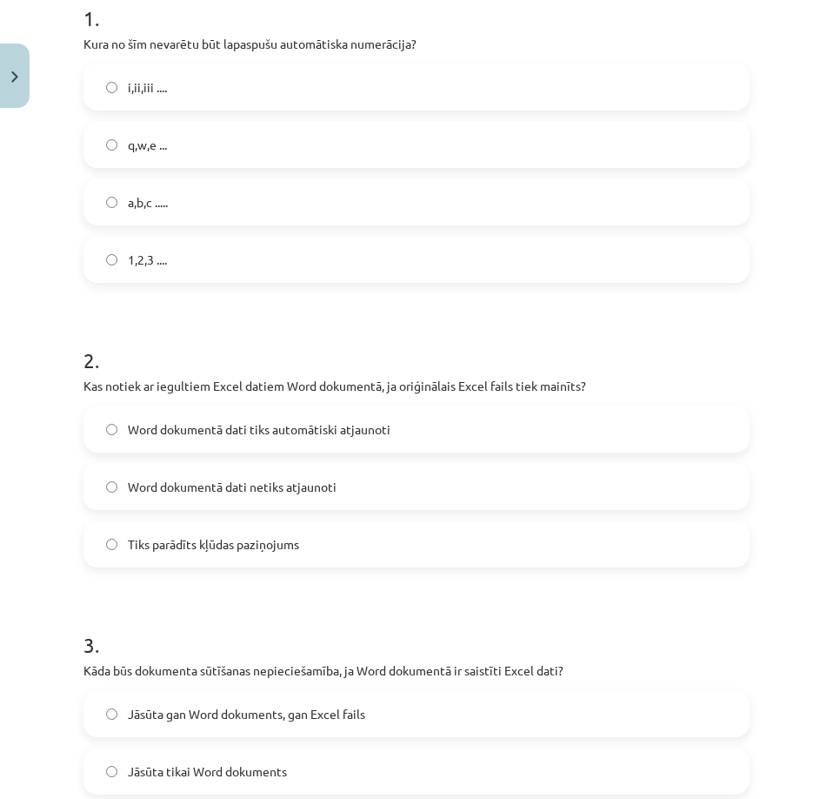
scroll to position [435, 0]
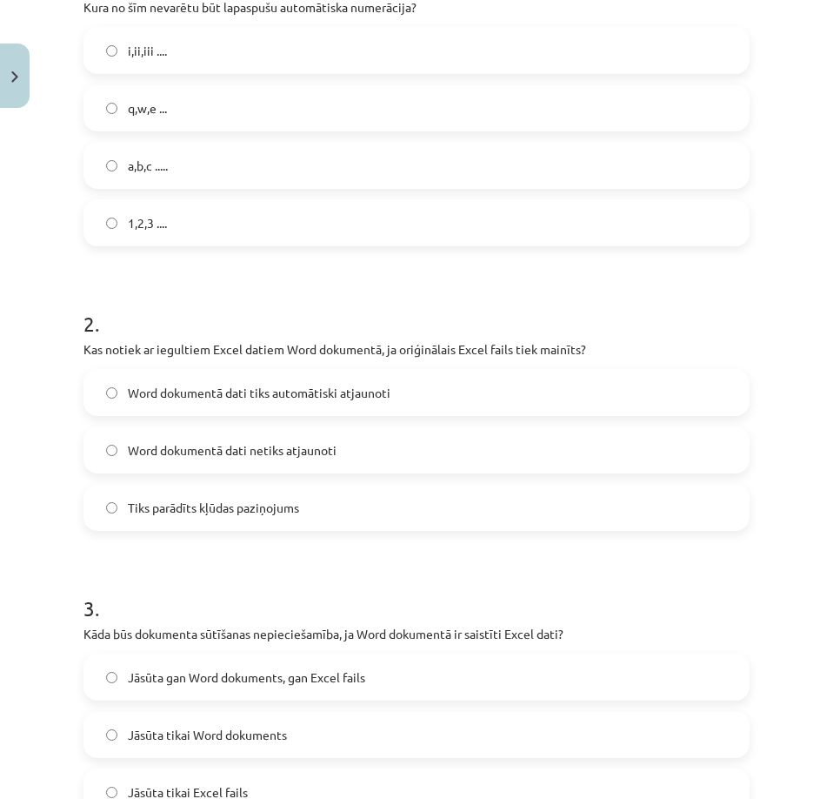
click at [153, 391] on span "Word dokumentā dati tiks automātiski atjaunoti" at bounding box center [259, 393] width 263 height 18
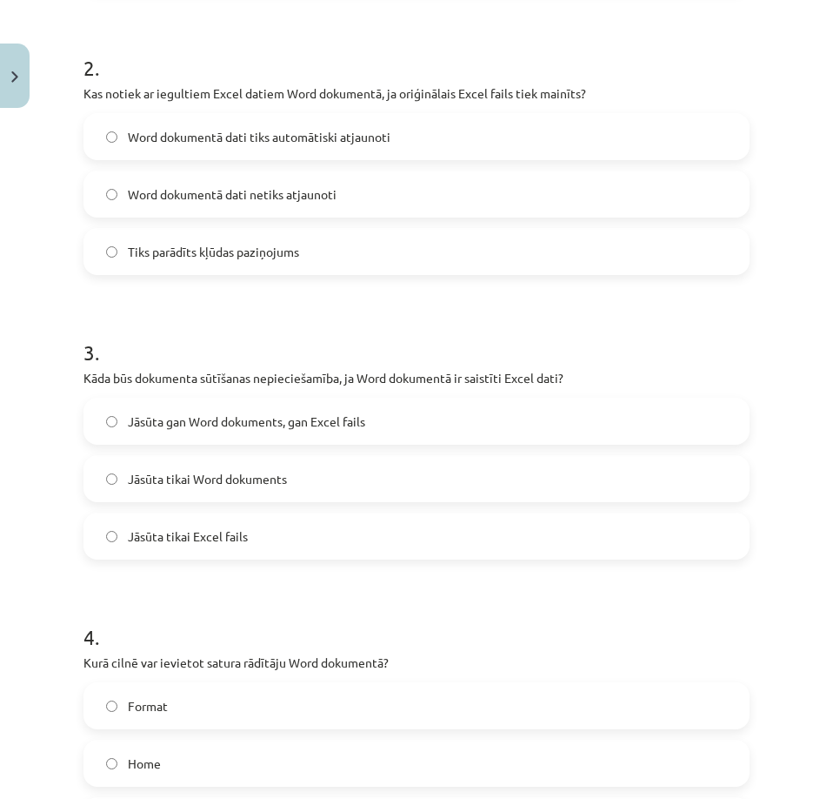
scroll to position [696, 0]
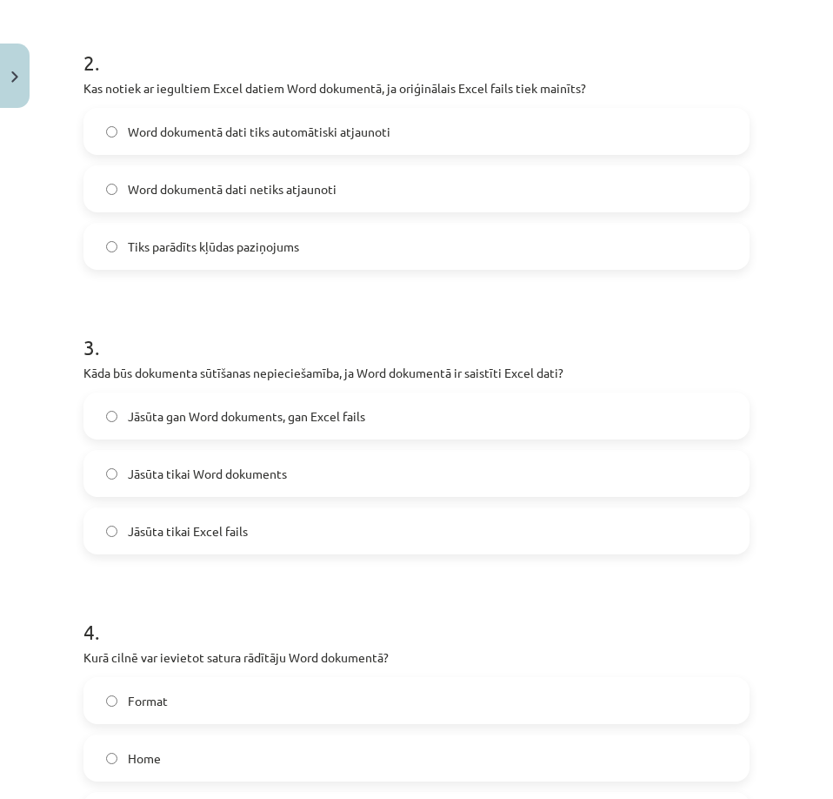
click at [135, 423] on span "Jāsūta gan Word dokuments, gan Excel fails" at bounding box center [246, 416] width 237 height 18
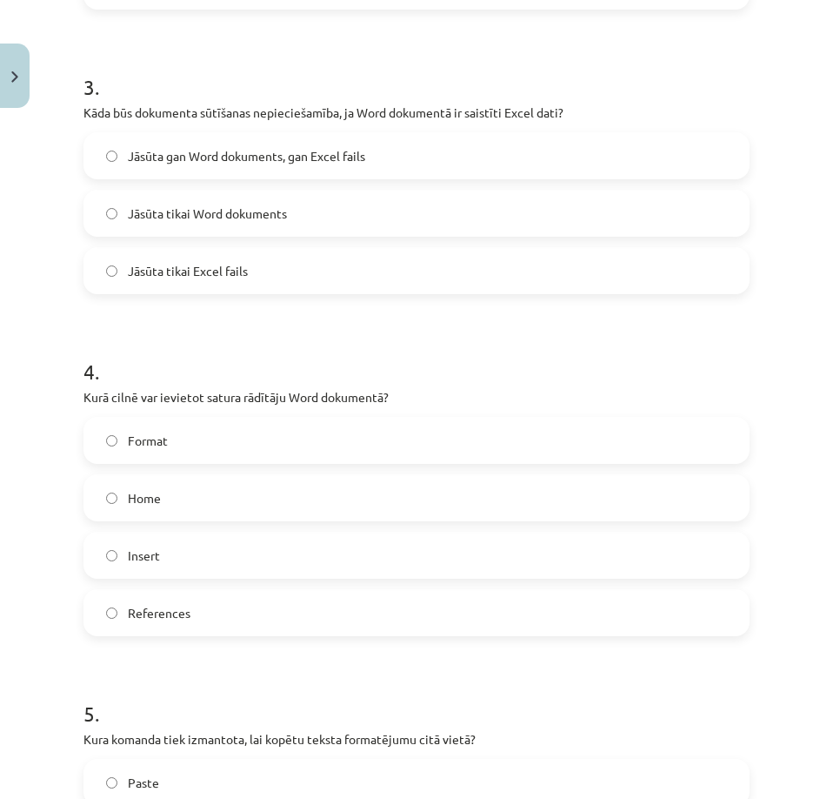
scroll to position [957, 0]
click at [142, 612] on span "References" at bounding box center [159, 612] width 63 height 18
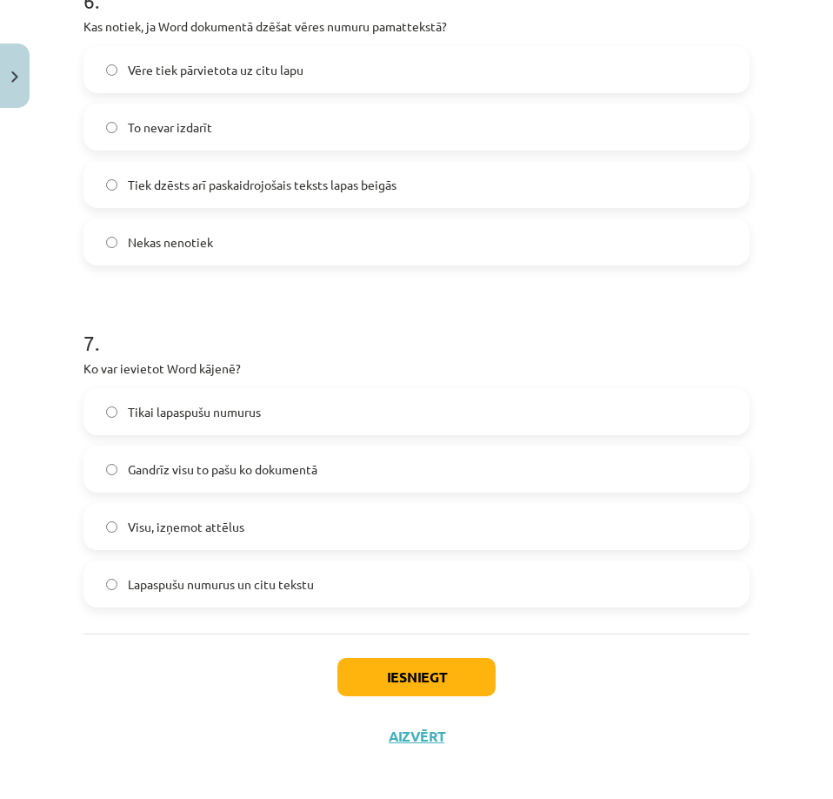
scroll to position [2021, 0]
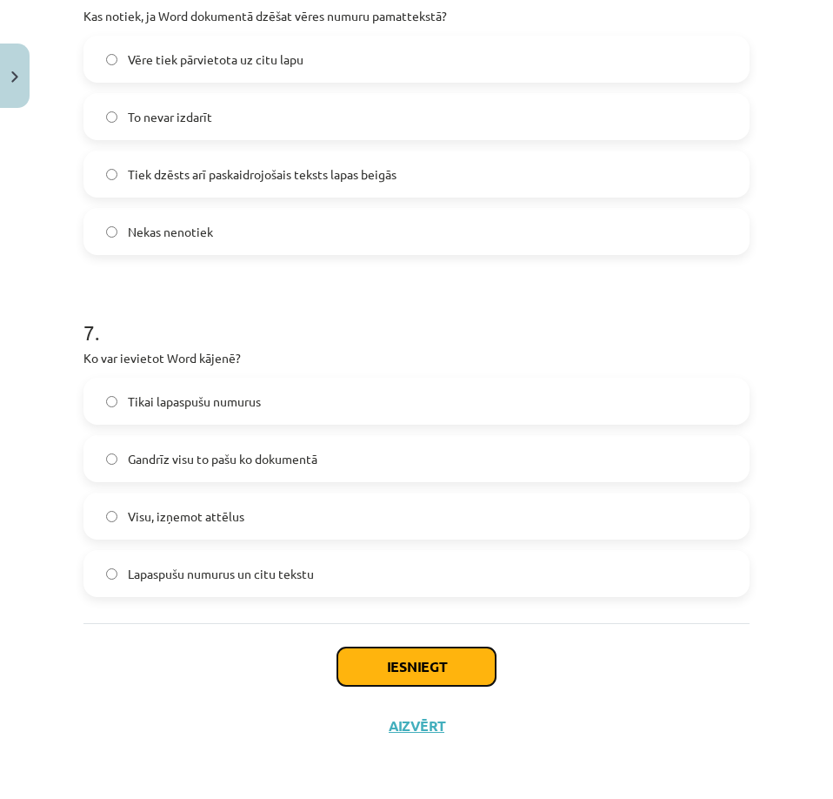
click at [405, 679] on button "Iesniegt" at bounding box center [417, 666] width 158 height 38
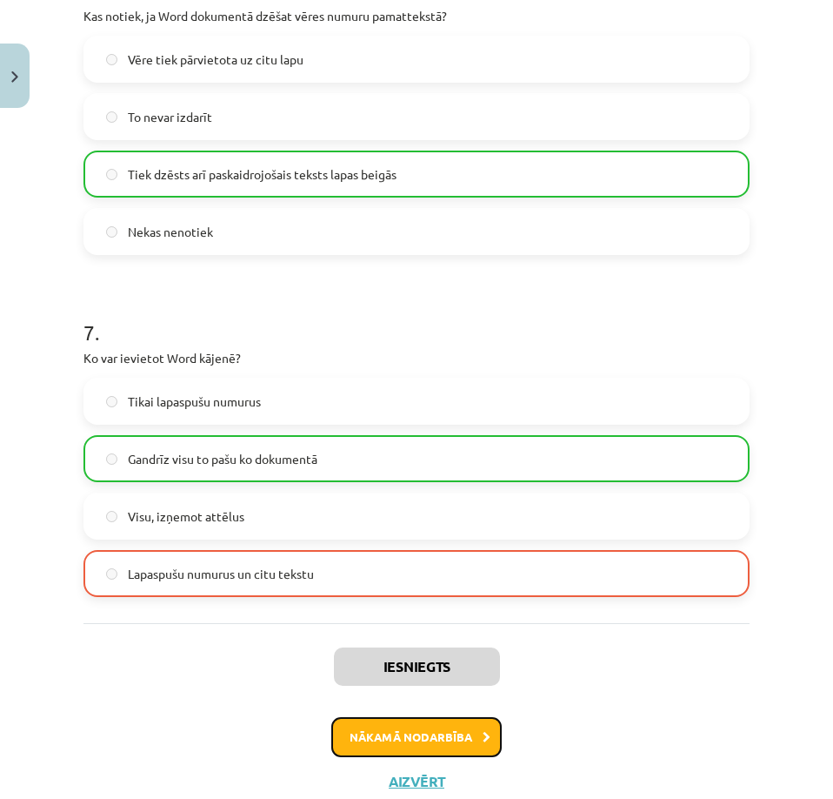
click at [386, 728] on button "Nākamā nodarbība" at bounding box center [416, 737] width 171 height 40
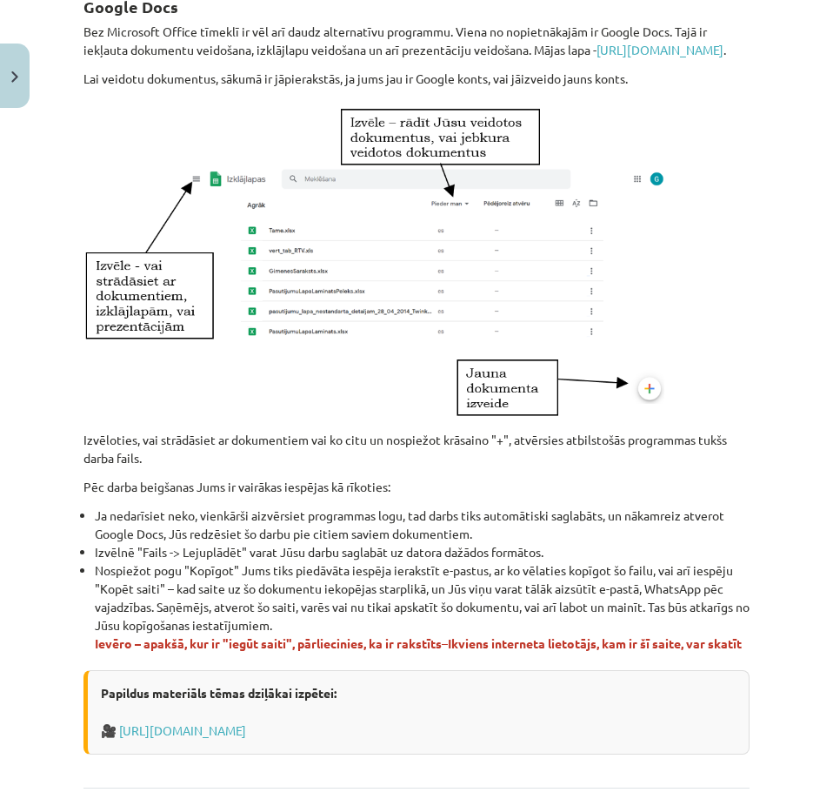
scroll to position [992, 0]
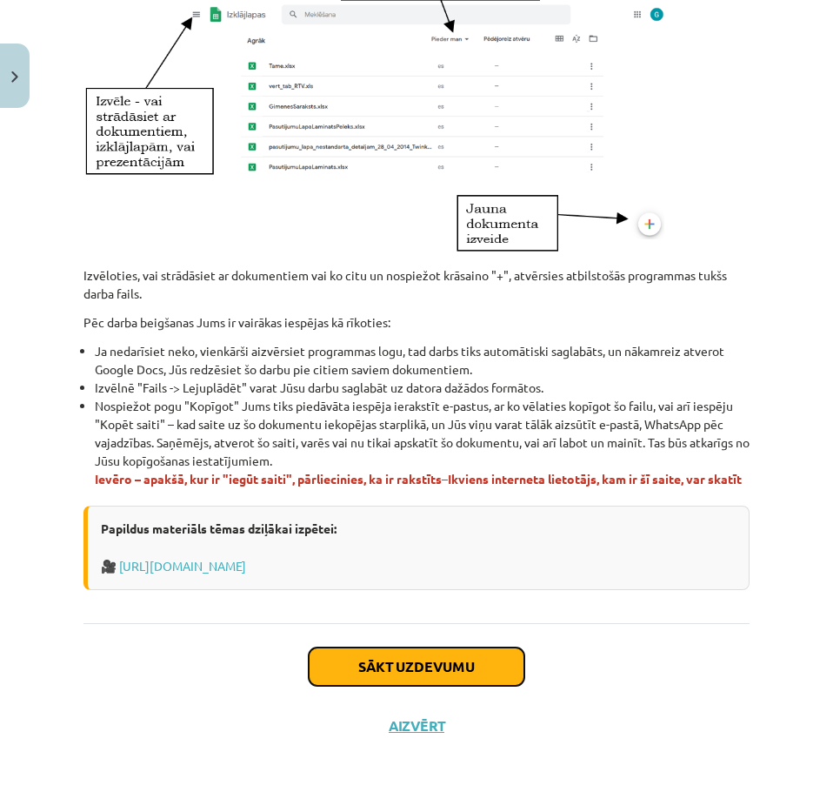
click at [373, 661] on button "Sākt uzdevumu" at bounding box center [417, 666] width 216 height 38
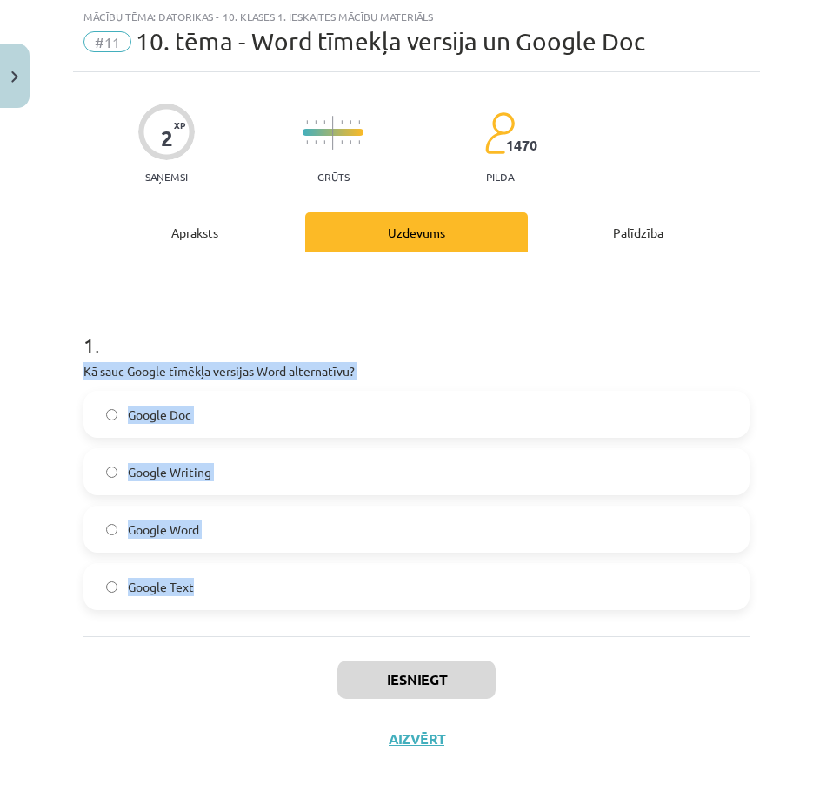
drag, startPoint x: 74, startPoint y: 364, endPoint x: 366, endPoint y: 598, distance: 373.9
click at [366, 598] on div "2 XP Saņemsi Grūts 1470 pilda Apraksts Uzdevums Palīdzība 1 . Kā sauc Google tī…" at bounding box center [416, 420] width 687 height 696
click at [404, 676] on button "Iesniegt" at bounding box center [417, 679] width 158 height 38
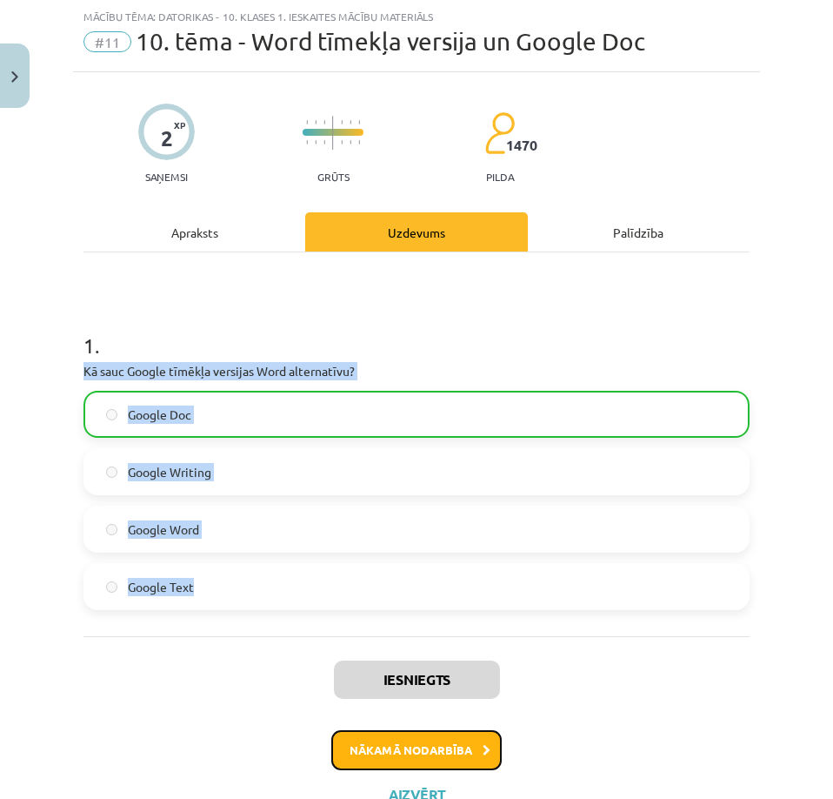
click at [413, 754] on button "Nākamā nodarbība" at bounding box center [416, 750] width 171 height 40
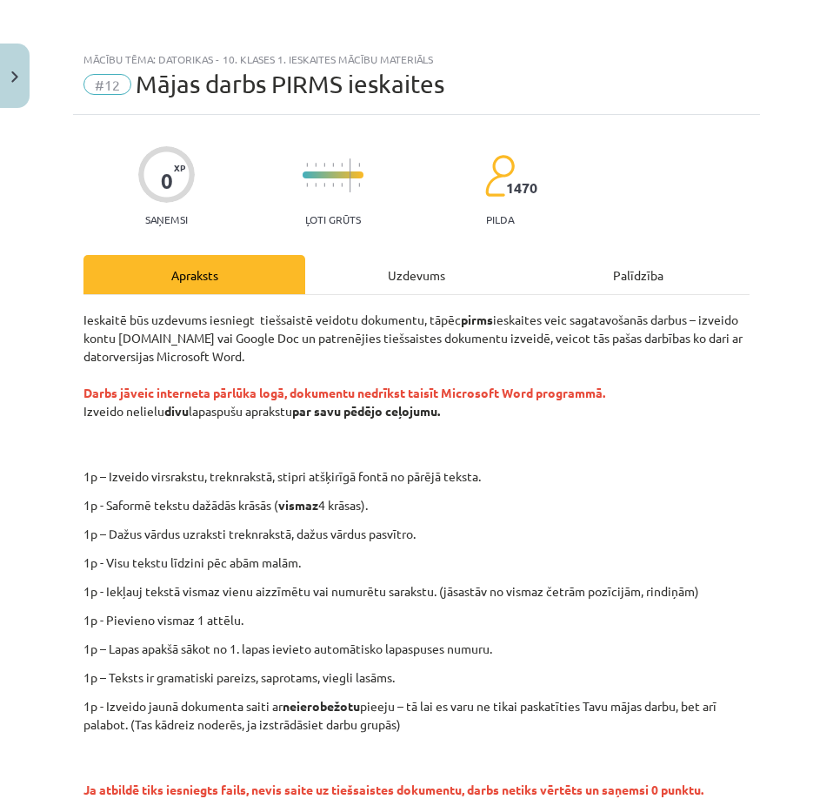
scroll to position [0, 0]
